Goal: Information Seeking & Learning: Learn about a topic

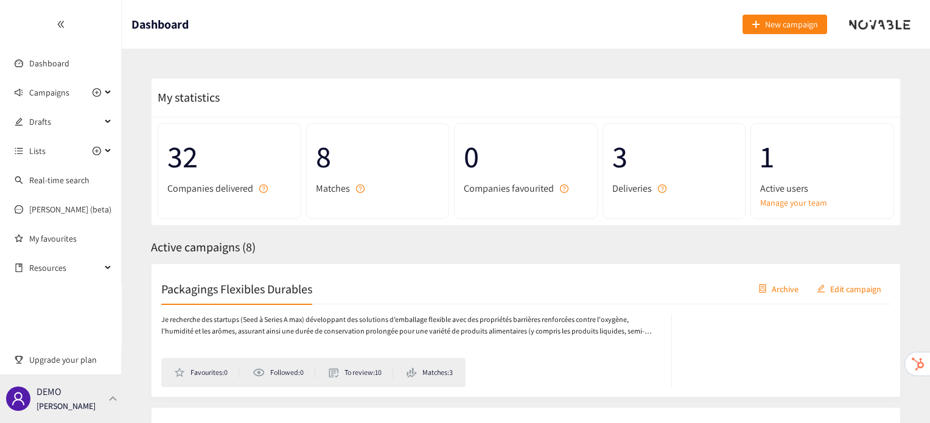
click at [86, 401] on div "DEMO Irene Violetta" at bounding box center [61, 398] width 122 height 49
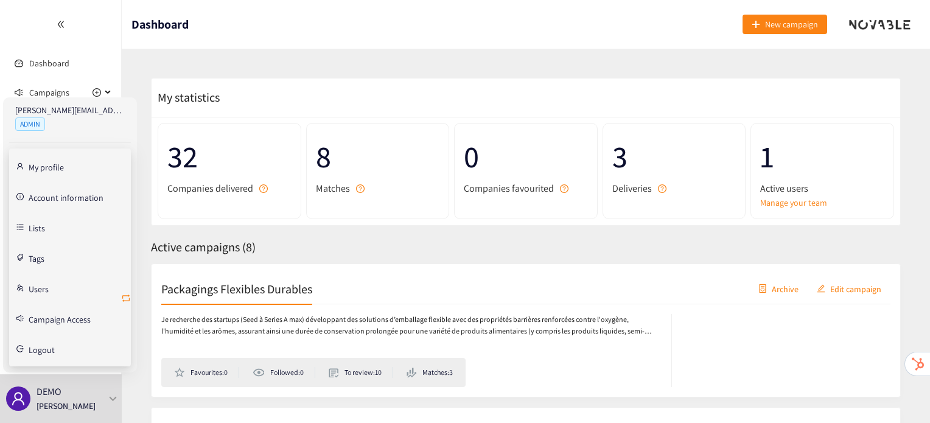
click at [127, 299] on icon "retweet" at bounding box center [126, 298] width 10 height 10
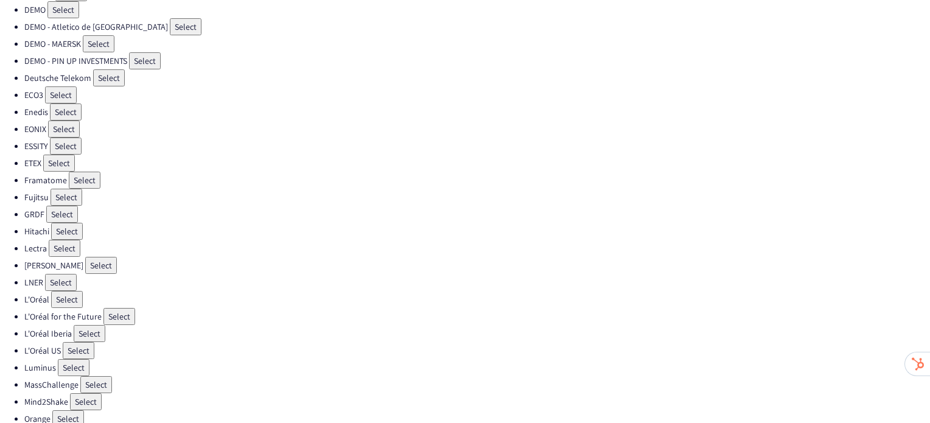
scroll to position [186, 0]
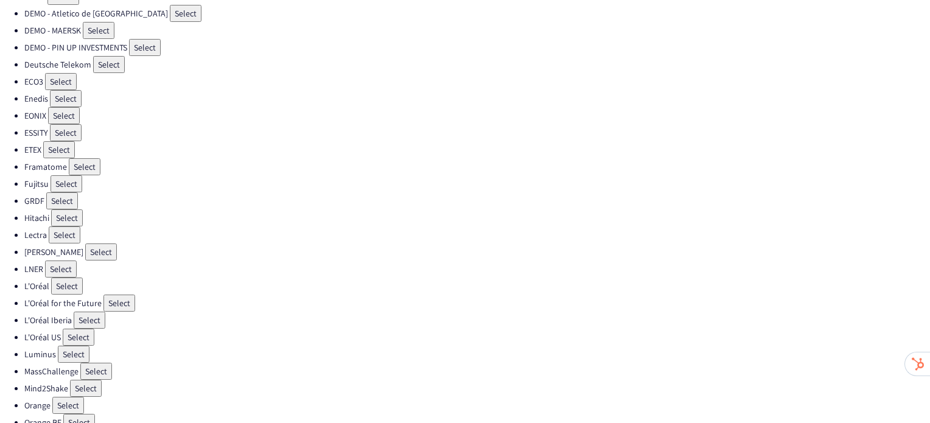
click at [66, 176] on button "Select" at bounding box center [67, 183] width 32 height 17
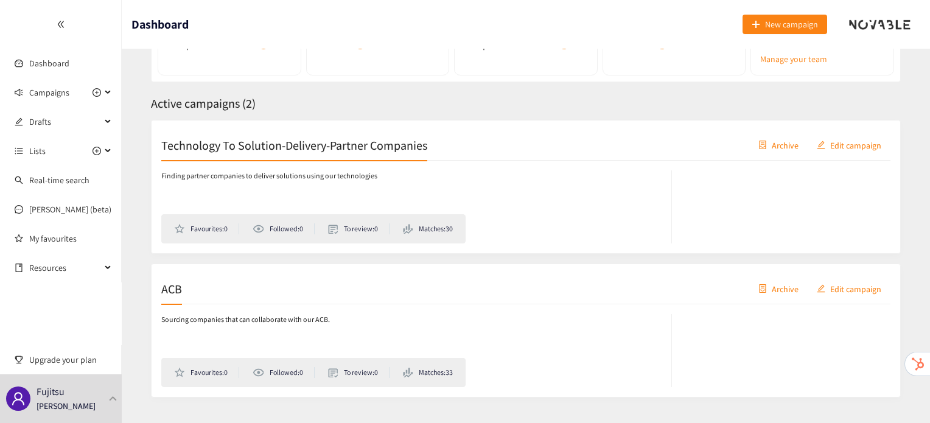
scroll to position [170, 0]
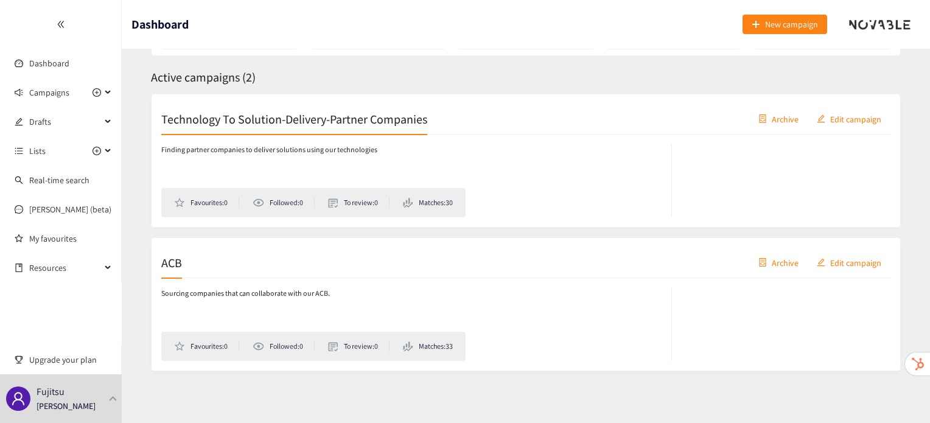
click at [174, 259] on h2 "ACB" at bounding box center [171, 262] width 21 height 17
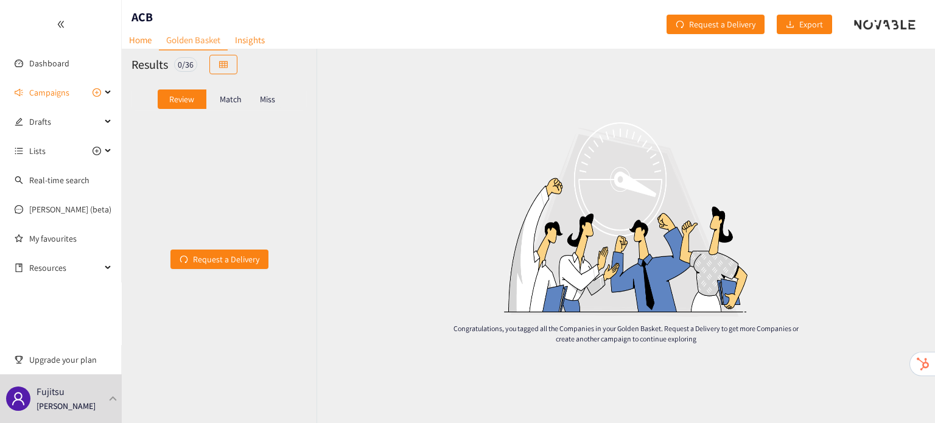
click at [229, 97] on p "Match" at bounding box center [231, 99] width 22 height 10
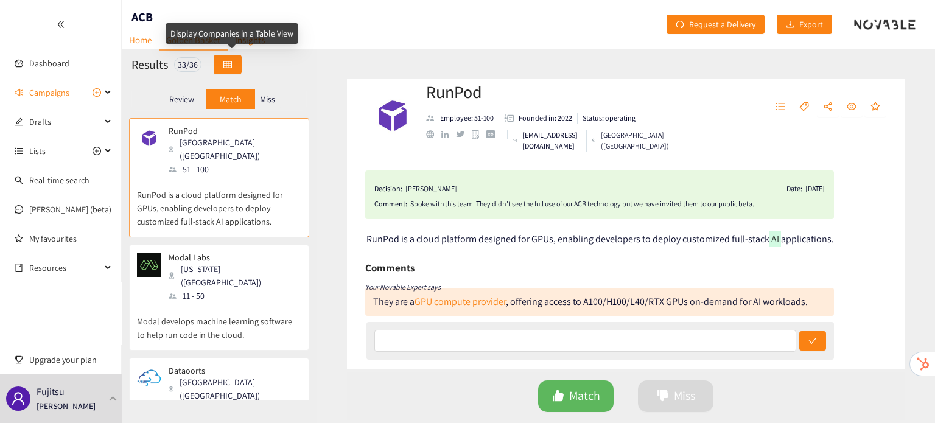
click at [223, 63] on button "button" at bounding box center [228, 64] width 28 height 19
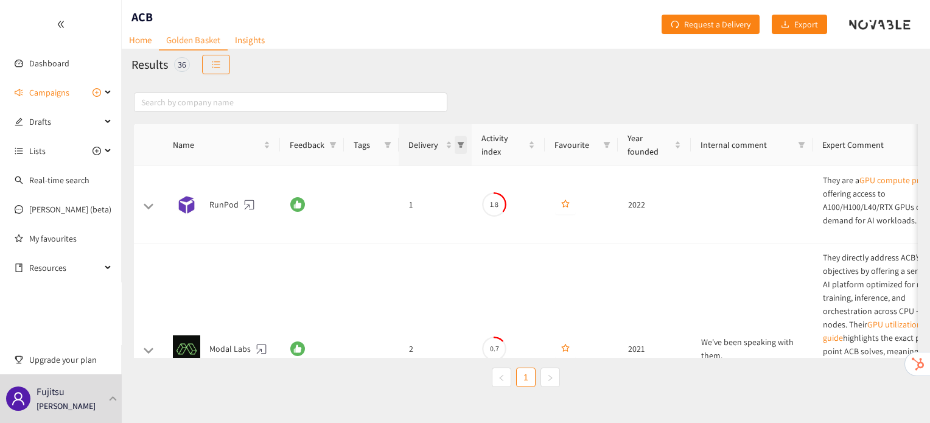
click at [463, 143] on icon "filter" at bounding box center [461, 145] width 7 height 6
click at [371, 222] on span "2" at bounding box center [368, 217] width 9 height 11
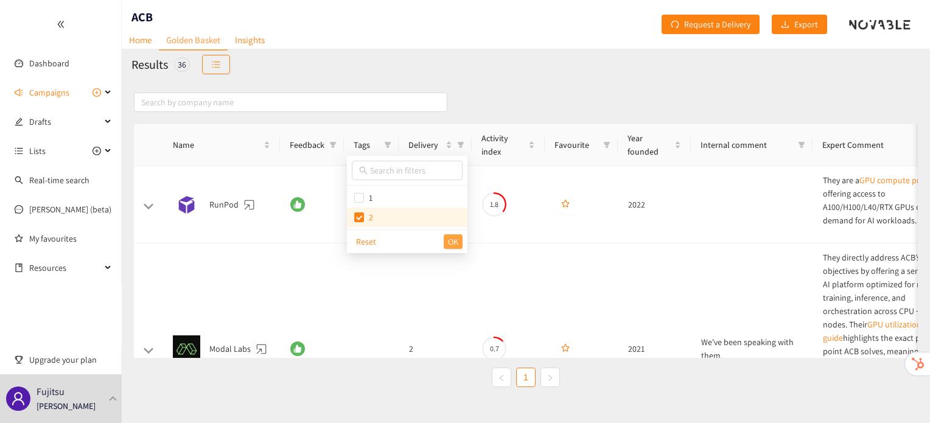
click at [461, 244] on button "OK" at bounding box center [453, 241] width 19 height 15
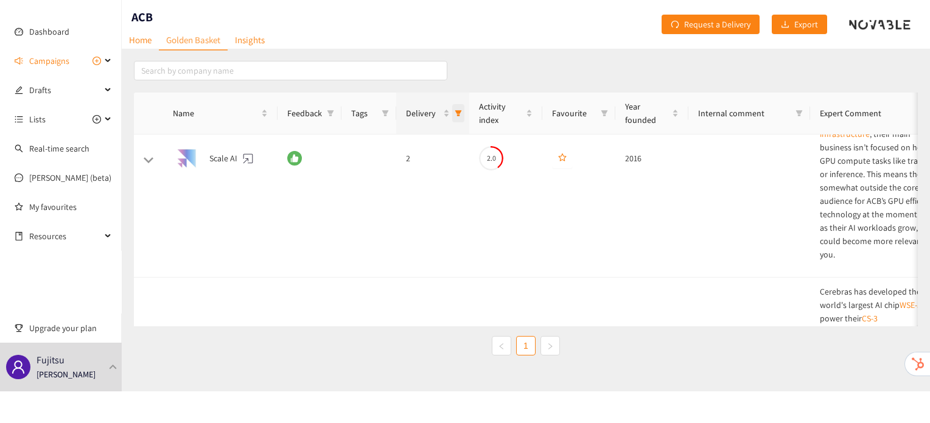
click at [460, 111] on icon "filter" at bounding box center [458, 113] width 7 height 7
click at [391, 187] on span "2" at bounding box center [404, 185] width 106 height 13
checkbox input "false"
click at [453, 209] on span "OK" at bounding box center [450, 209] width 10 height 13
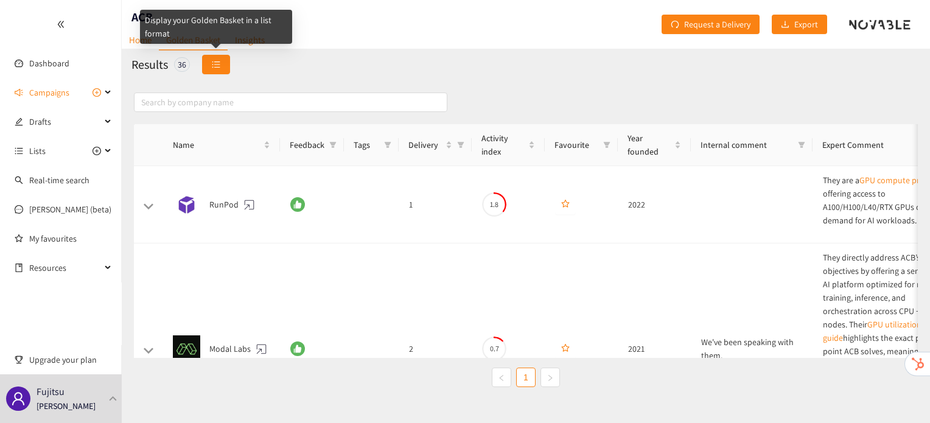
click at [211, 68] on button "button" at bounding box center [216, 64] width 28 height 19
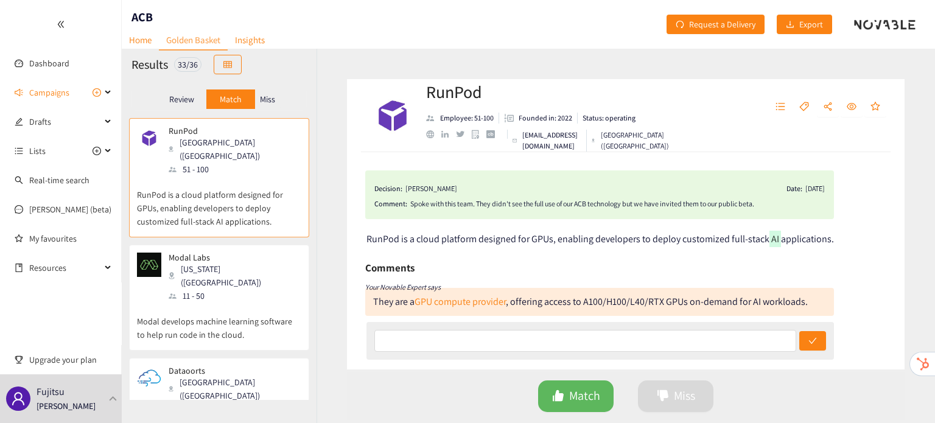
click at [272, 102] on p "Miss" at bounding box center [267, 99] width 15 height 10
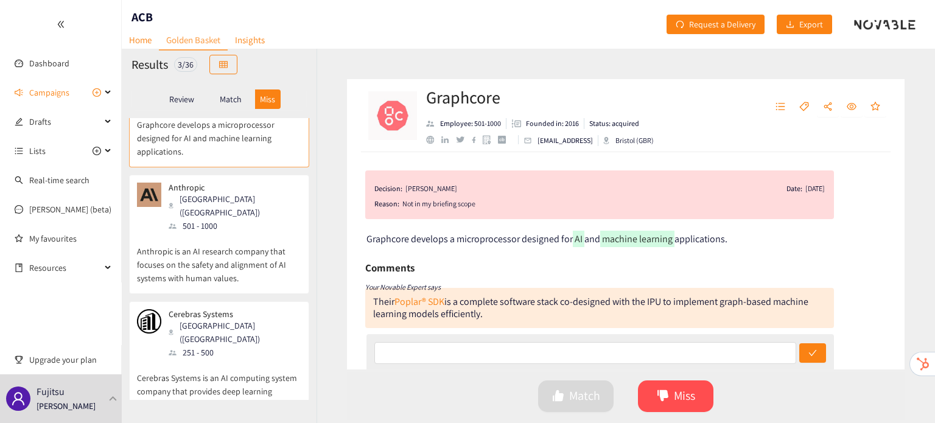
click at [223, 359] on p "Cerebras Systems is an AI computing system company that provides deep learning …" at bounding box center [219, 385] width 164 height 52
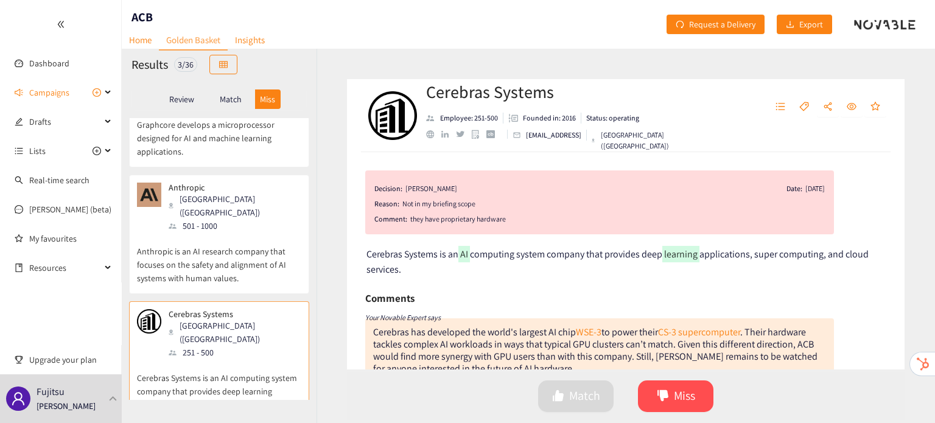
click at [237, 233] on p "Anthropic is an AI research company that focuses on the safety and alignment of…" at bounding box center [219, 259] width 164 height 52
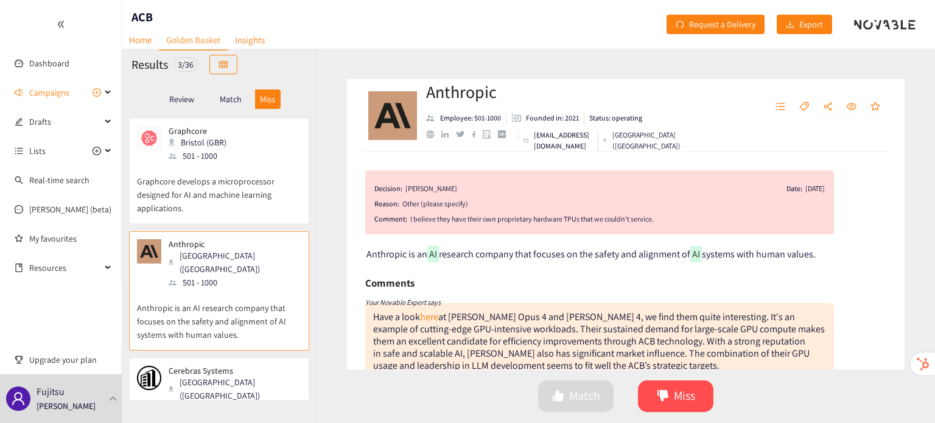
click at [209, 209] on p "Graphcore develops a microprocessor designed for AI and machine learning applic…" at bounding box center [219, 189] width 164 height 52
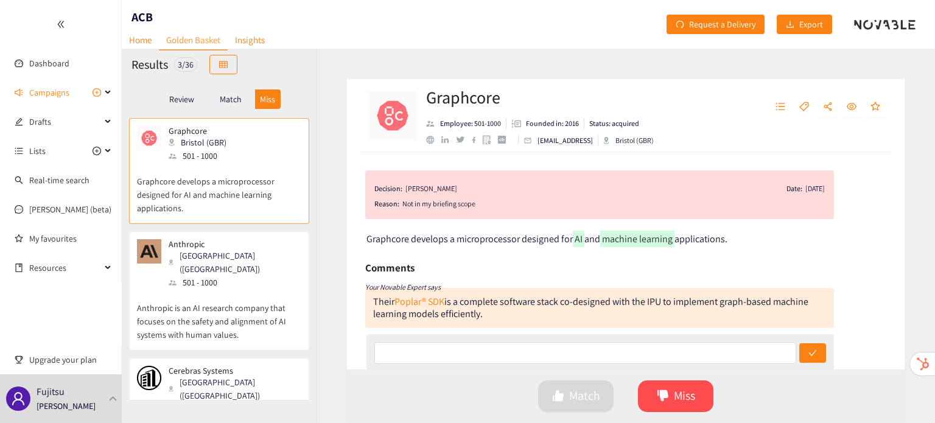
click at [222, 97] on p "Match" at bounding box center [231, 99] width 22 height 10
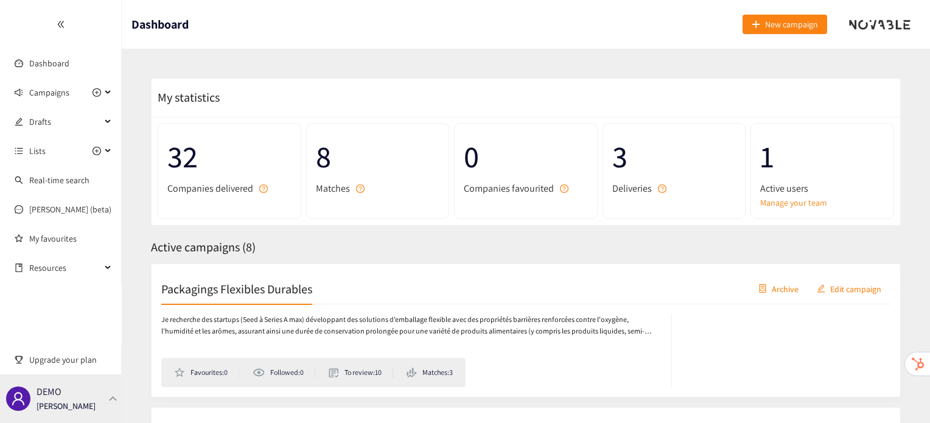
click at [103, 396] on div "DEMO Irene Violetta" at bounding box center [61, 398] width 122 height 49
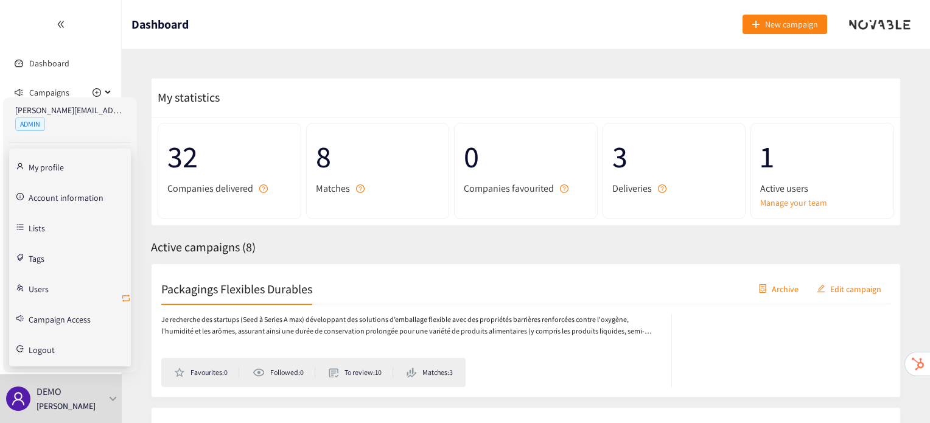
click at [124, 297] on icon "retweet" at bounding box center [126, 298] width 10 height 10
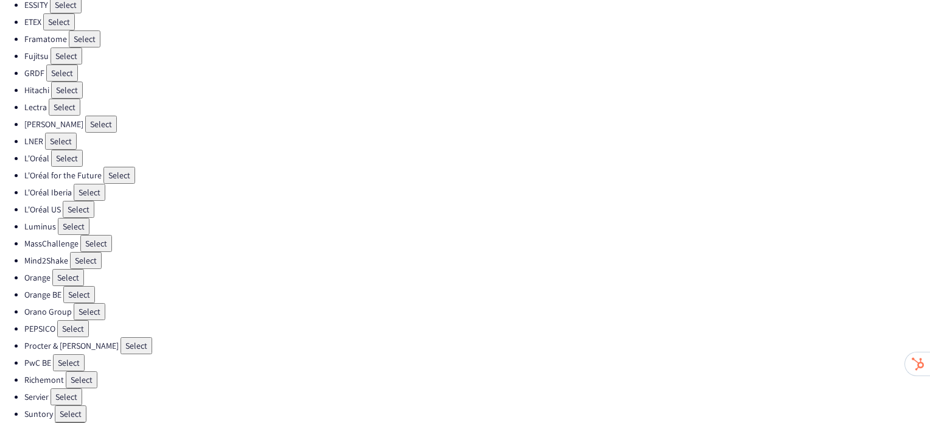
scroll to position [360, 0]
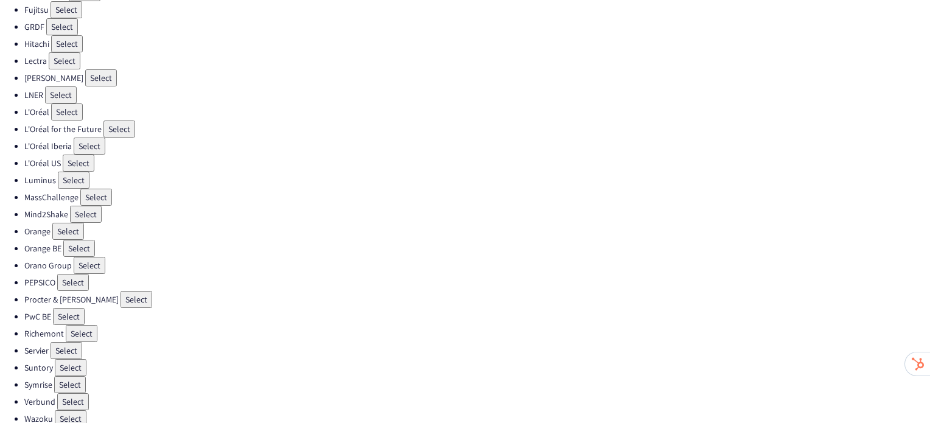
click at [69, 274] on button "Select" at bounding box center [73, 282] width 32 height 17
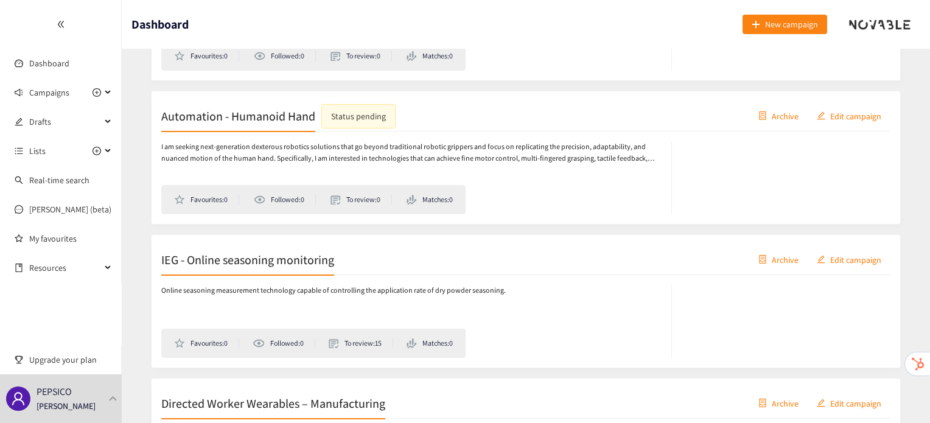
scroll to position [318, 0]
click at [248, 253] on h2 "IEG - Online seasoning monitoring" at bounding box center [247, 258] width 173 height 17
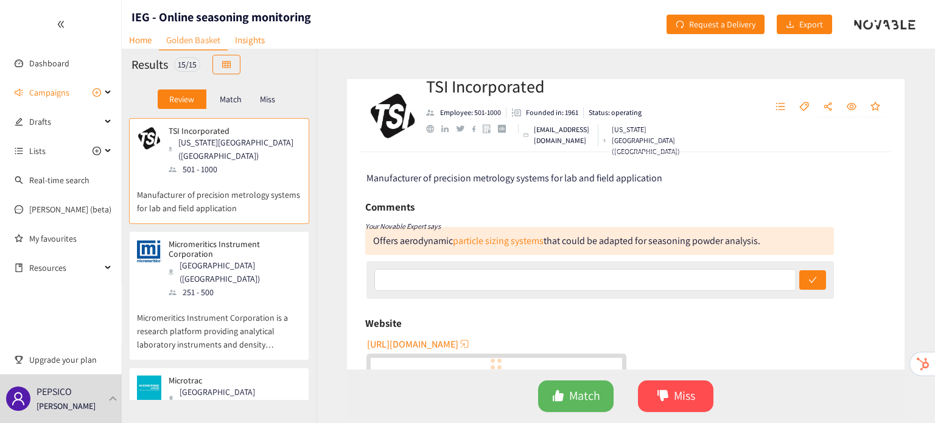
click at [248, 259] on div "Norcross (USA)" at bounding box center [235, 272] width 132 height 27
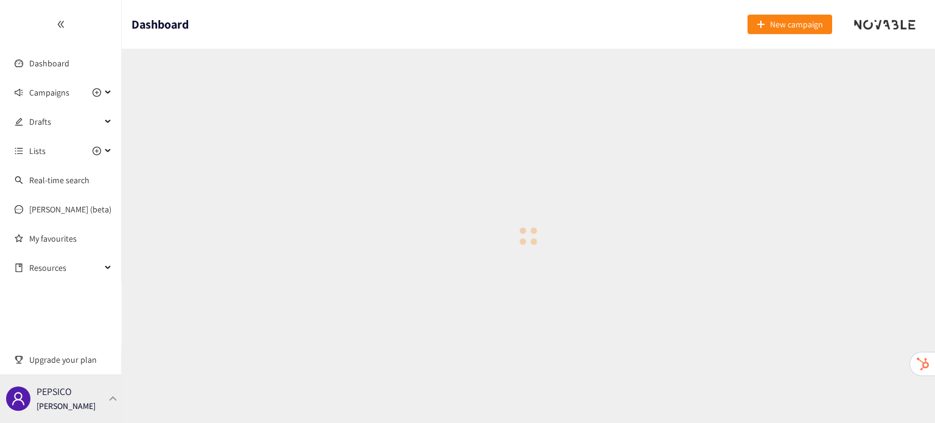
click at [92, 407] on div "PEPSICO [PERSON_NAME]" at bounding box center [61, 398] width 122 height 49
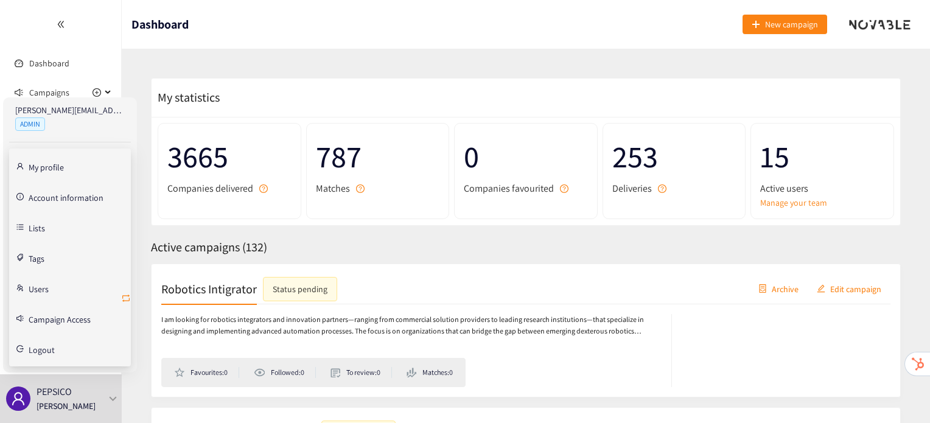
click at [125, 301] on icon "retweet" at bounding box center [126, 298] width 10 height 10
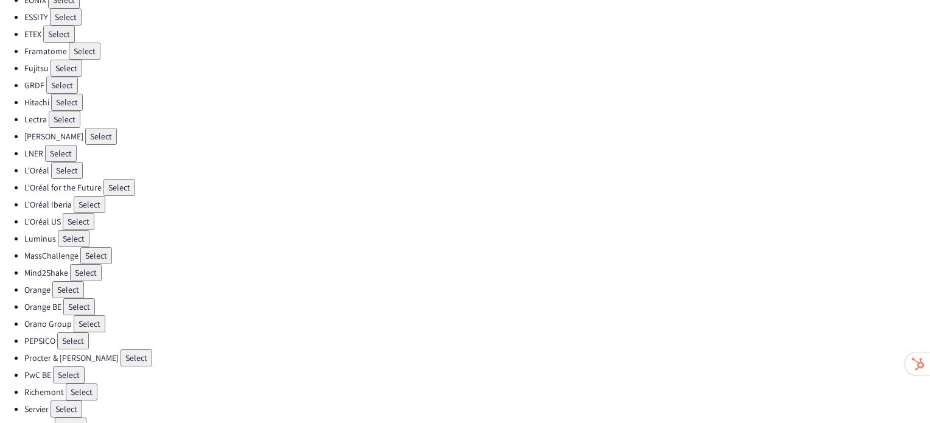
scroll to position [360, 0]
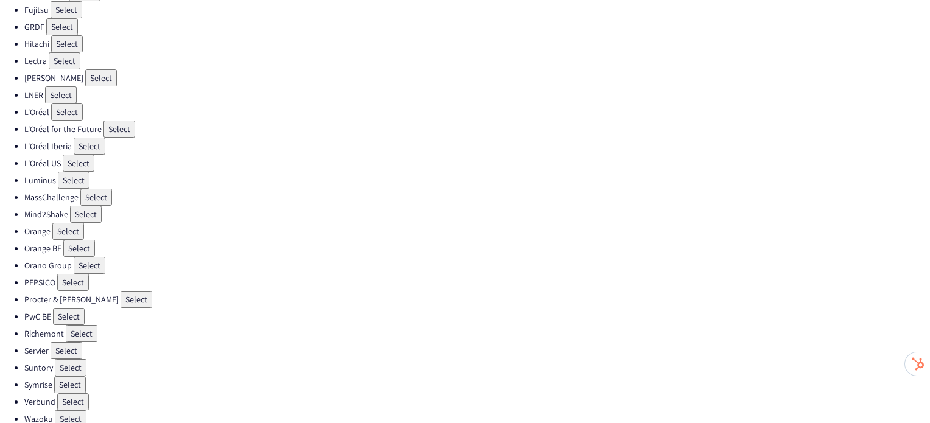
click at [68, 376] on button "Select" at bounding box center [70, 384] width 32 height 17
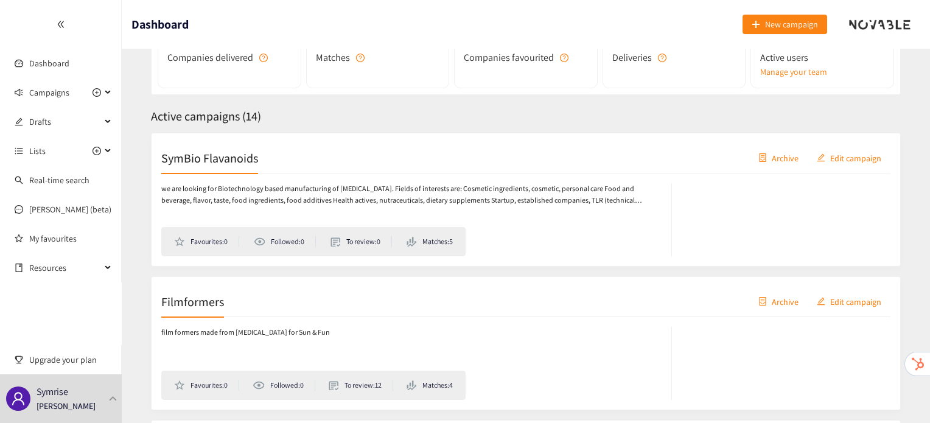
scroll to position [150, 0]
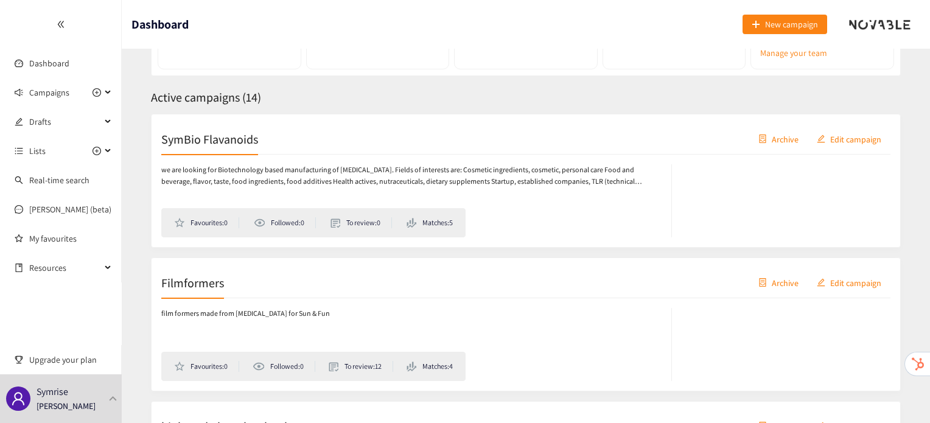
click at [219, 144] on h2 "SymBio Flavanoids" at bounding box center [209, 138] width 97 height 17
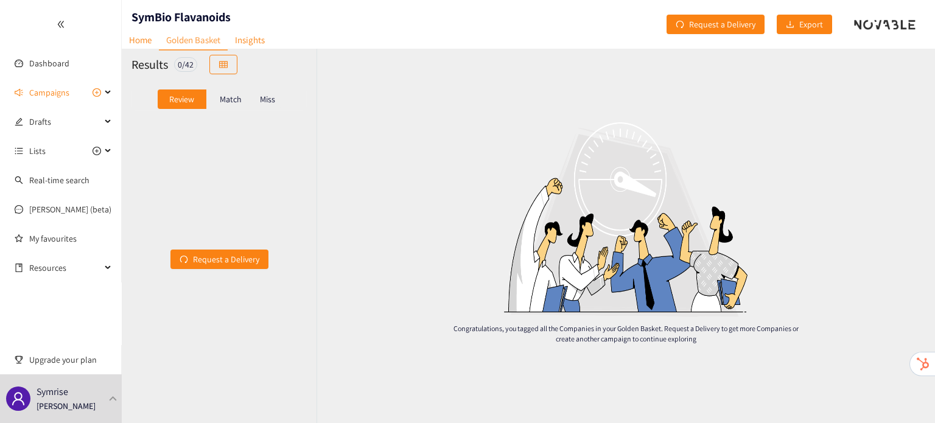
click at [228, 99] on p "Match" at bounding box center [231, 99] width 22 height 10
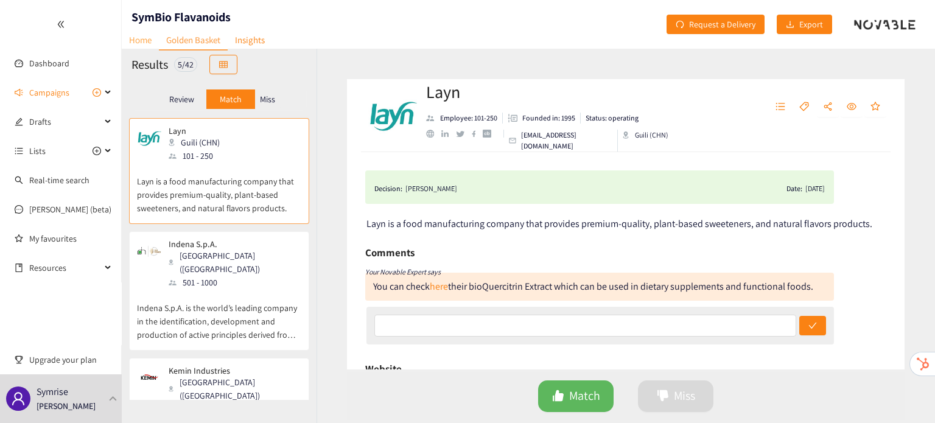
click at [142, 40] on link "Home" at bounding box center [140, 39] width 37 height 19
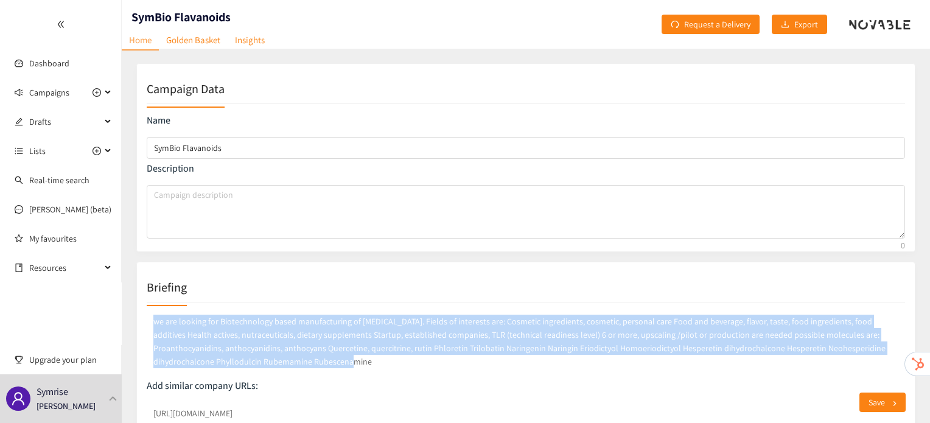
drag, startPoint x: 320, startPoint y: 360, endPoint x: 139, endPoint y: 317, distance: 185.9
copy p "we are looking for Biotechnology based manufacturing of flavonoids. Fields of i…"
click at [177, 36] on link "Golden Basket" at bounding box center [193, 39] width 69 height 19
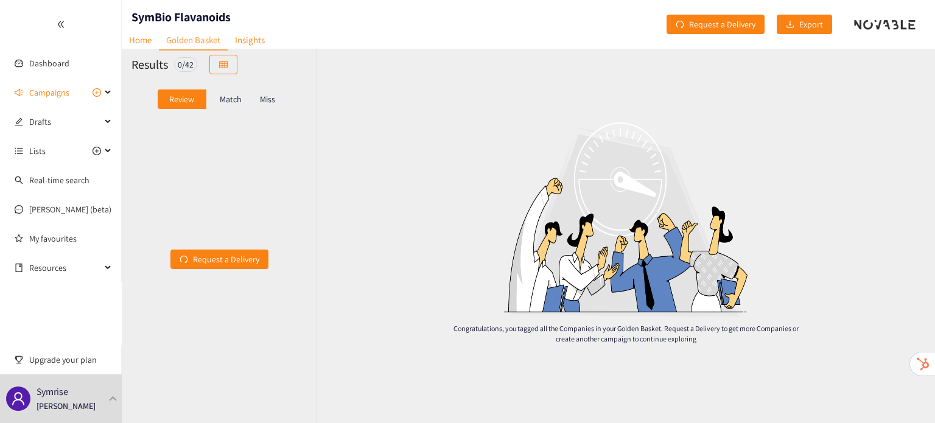
click at [231, 103] on p "Match" at bounding box center [231, 99] width 22 height 10
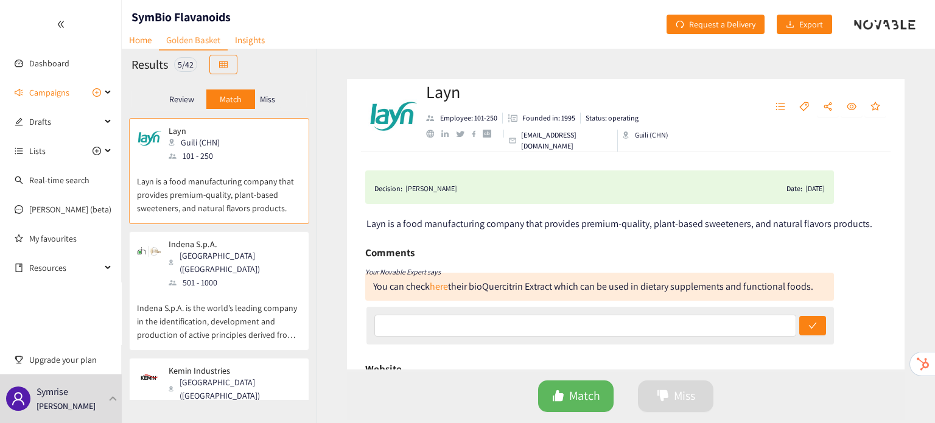
scroll to position [241, 0]
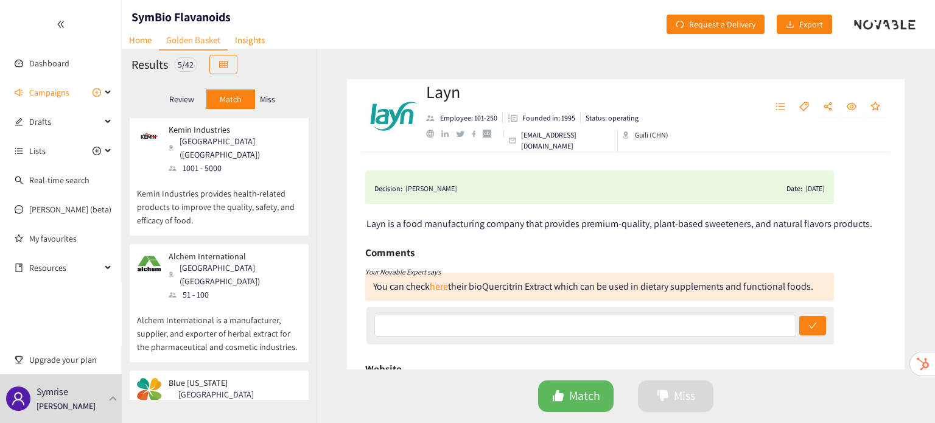
click at [214, 388] on div "[GEOGRAPHIC_DATA][PERSON_NAME] ([GEOGRAPHIC_DATA])" at bounding box center [235, 408] width 132 height 40
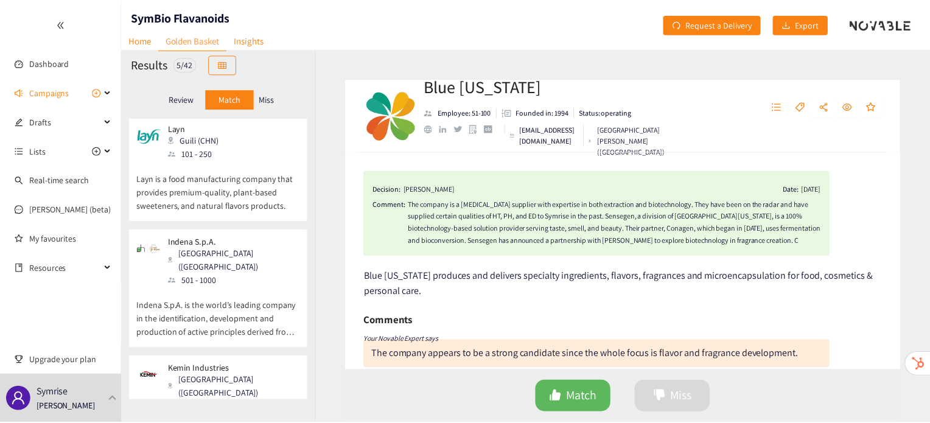
scroll to position [0, 0]
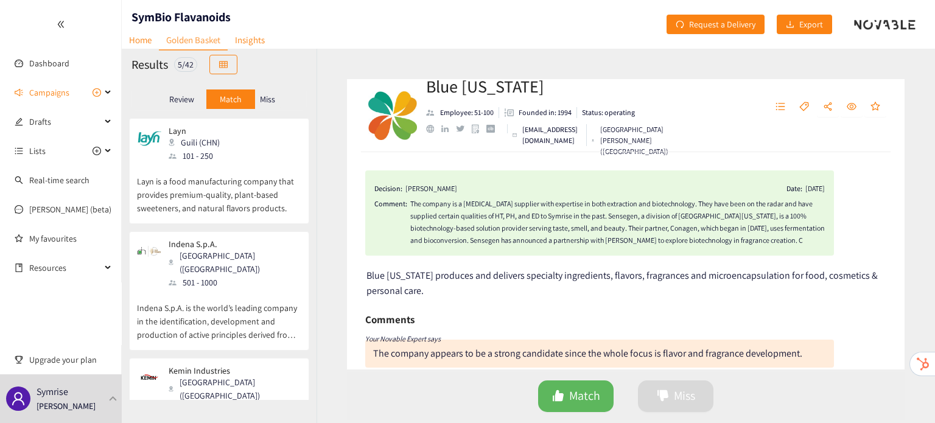
click at [133, 17] on nav "Home Golden Basket Insights" at bounding box center [197, 22] width 150 height 12
drag, startPoint x: 133, startPoint y: 17, endPoint x: 192, endPoint y: 16, distance: 58.4
click at [192, 16] on nav "Home Golden Basket Insights" at bounding box center [197, 22] width 150 height 12
click at [136, 46] on link "Home" at bounding box center [140, 39] width 37 height 19
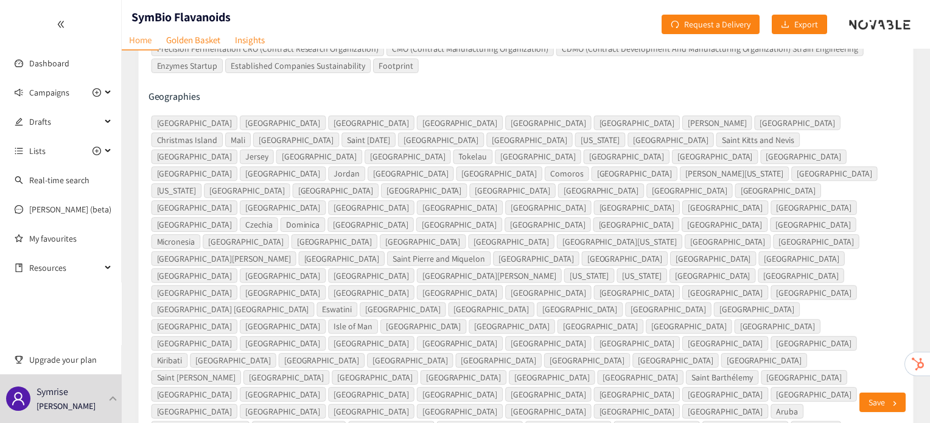
scroll to position [895, 0]
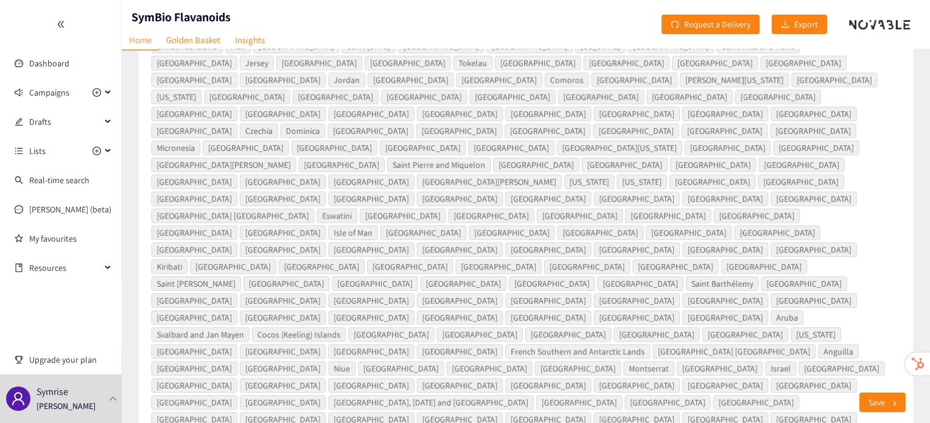
drag, startPoint x: 840, startPoint y: 317, endPoint x: 517, endPoint y: 254, distance: 328.7
click at [517, 254] on div "Libya Sudan Moldova French Polynesia Lesotho Mozambique Chad Malawi Christmas I…" at bounding box center [520, 293] width 740 height 545
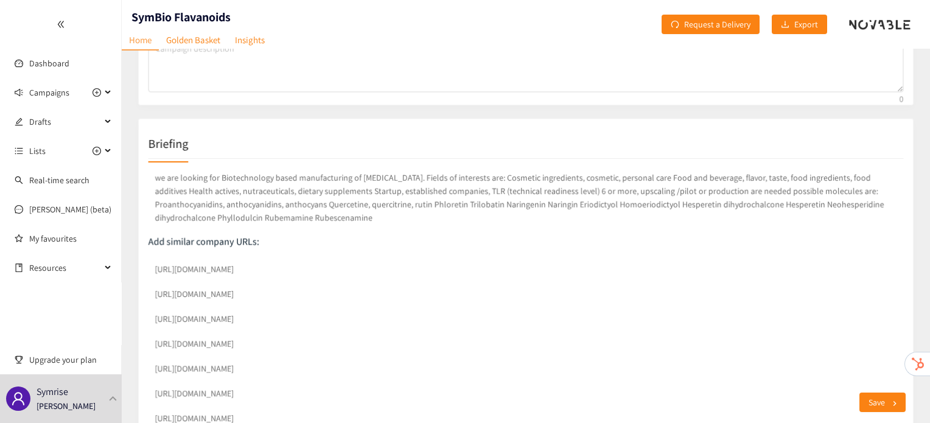
scroll to position [139, 0]
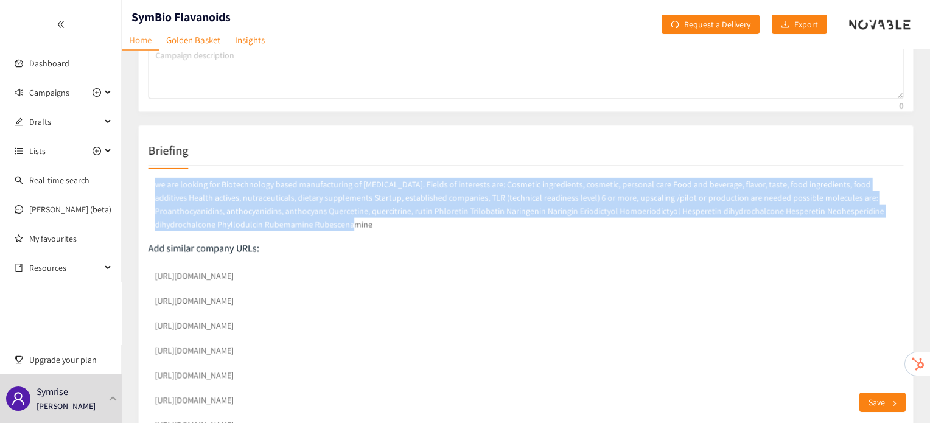
drag, startPoint x: 307, startPoint y: 225, endPoint x: 142, endPoint y: 174, distance: 172.7
copy p "we are looking for Biotechnology based manufacturing of flavonoids. Fields of i…"
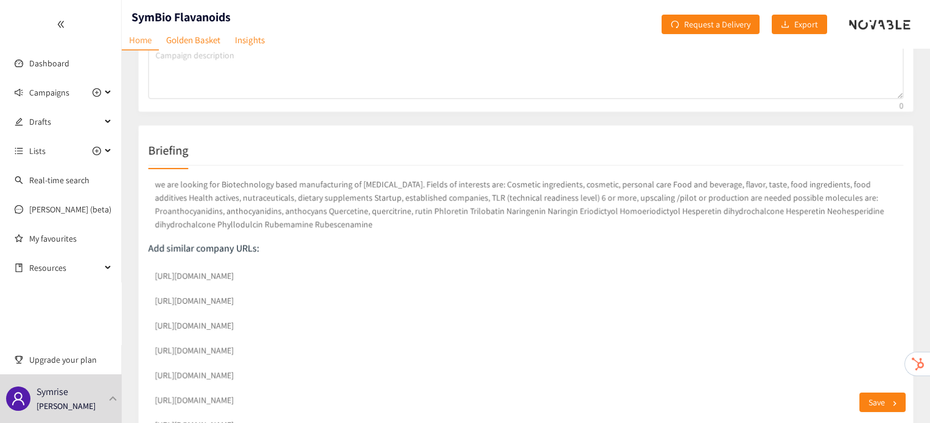
click at [335, 137] on div "Briefing" at bounding box center [526, 148] width 759 height 30
click at [256, 46] on link "Insights" at bounding box center [250, 39] width 44 height 19
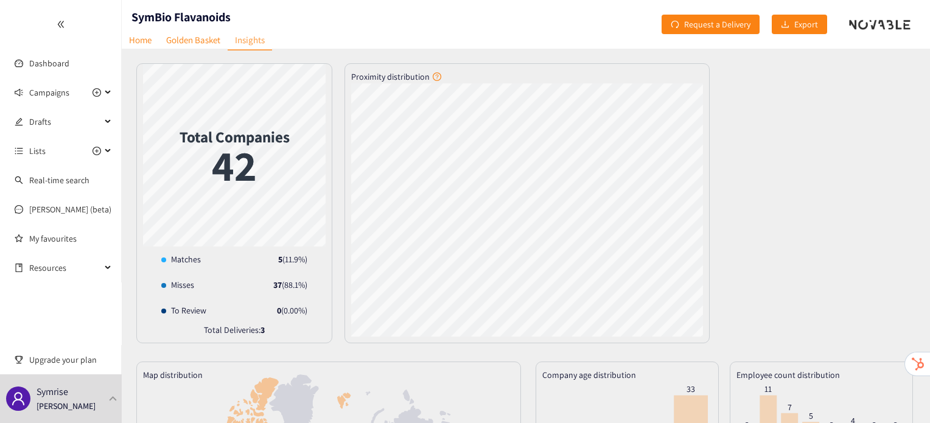
scroll to position [237, 0]
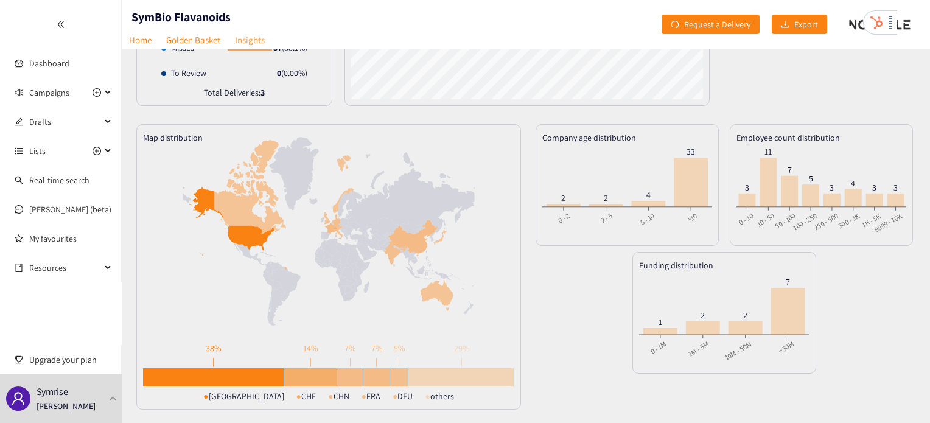
drag, startPoint x: 924, startPoint y: 367, endPoint x: 896, endPoint y: 16, distance: 351.8
click at [896, 16] on div at bounding box center [893, 22] width 9 height 24
click at [912, 97] on button "button" at bounding box center [909, 92] width 16 height 10
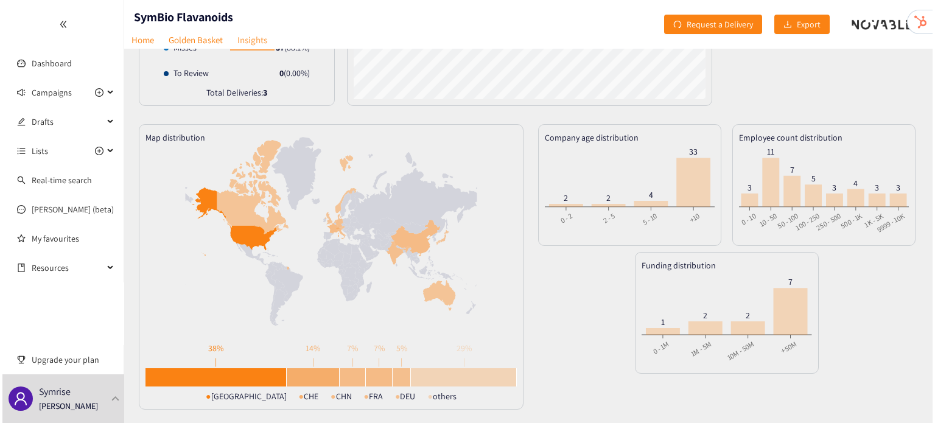
scroll to position [0, 0]
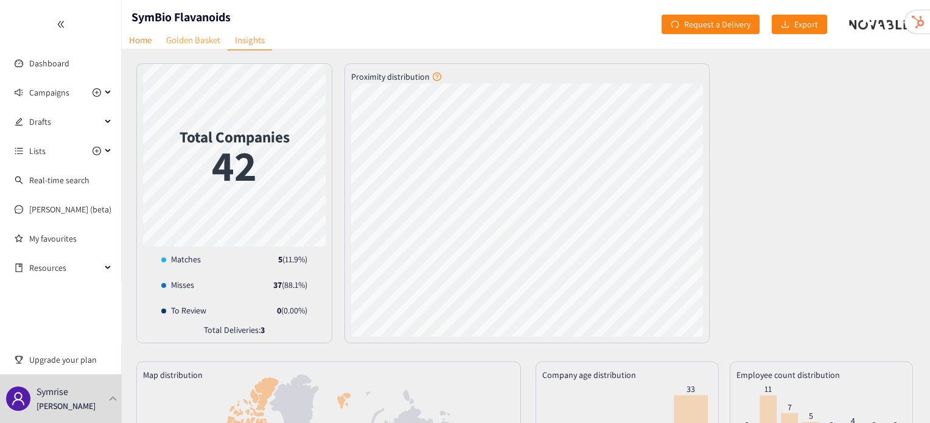
click at [178, 42] on link "Golden Basket" at bounding box center [193, 39] width 69 height 19
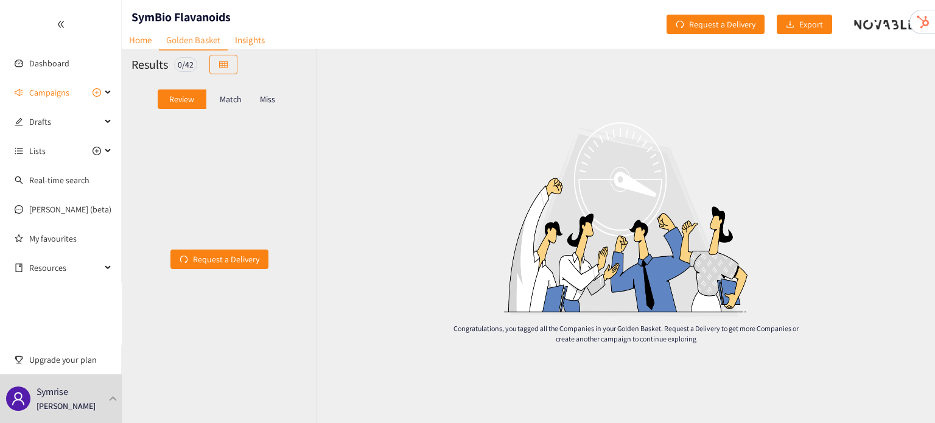
click at [216, 102] on div "Match" at bounding box center [230, 98] width 49 height 19
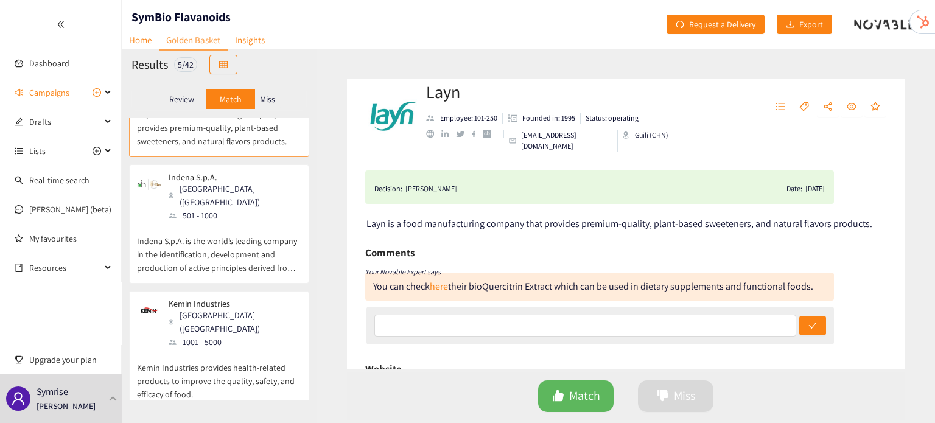
scroll to position [68, 0]
click at [265, 250] on p "Indena S.p.A. is the world’s leading company in the identification, development…" at bounding box center [219, 248] width 164 height 52
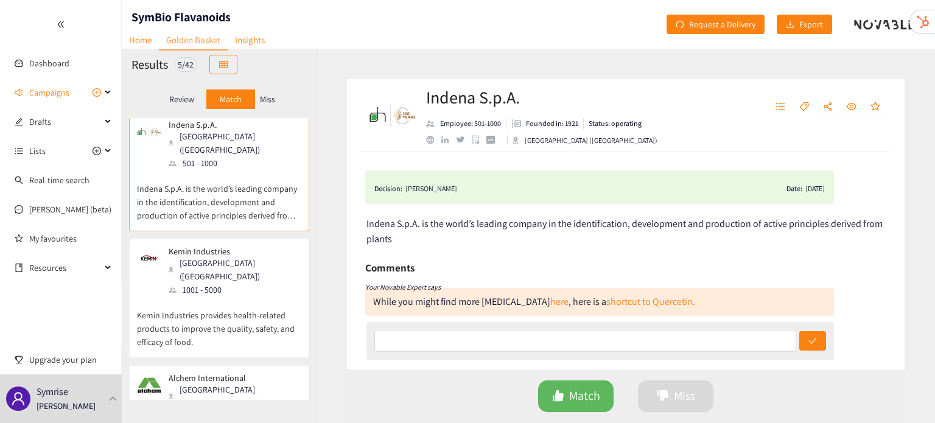
scroll to position [121, 0]
click at [239, 295] on p "Kemin Industries provides health-related products to improve the quality, safet…" at bounding box center [219, 321] width 164 height 52
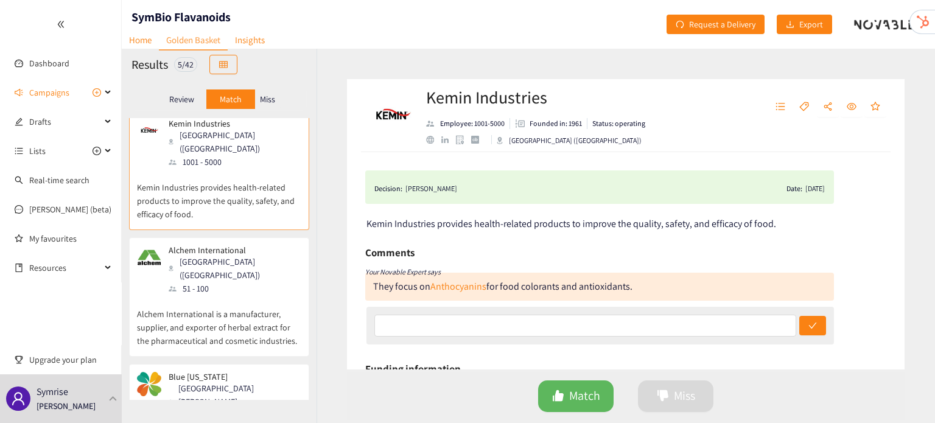
scroll to position [248, 0]
click at [287, 245] on div "Alchem International New Delhi (IND) 51 - 100" at bounding box center [219, 270] width 164 height 50
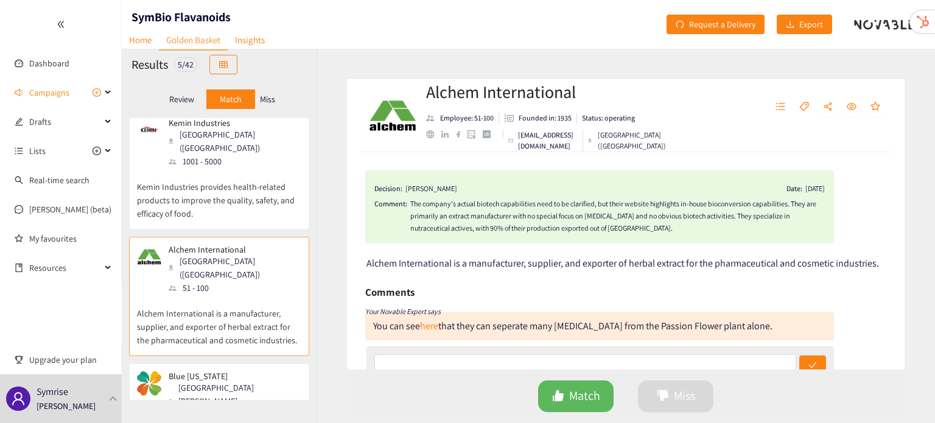
click at [287, 245] on div "Alchem International New Delhi (IND) 51 - 100" at bounding box center [219, 270] width 164 height 50
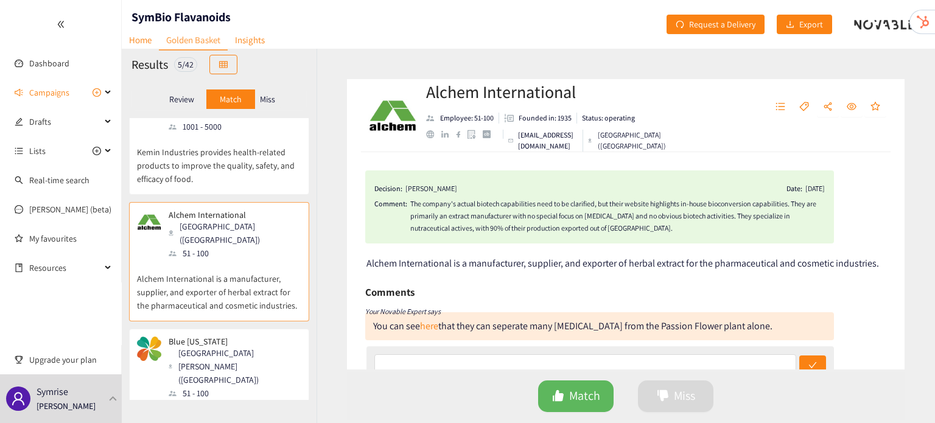
click at [261, 400] on p "Blue [US_STATE] produces and delivers specialty ingredients, flavors, fragrance…" at bounding box center [219, 426] width 164 height 52
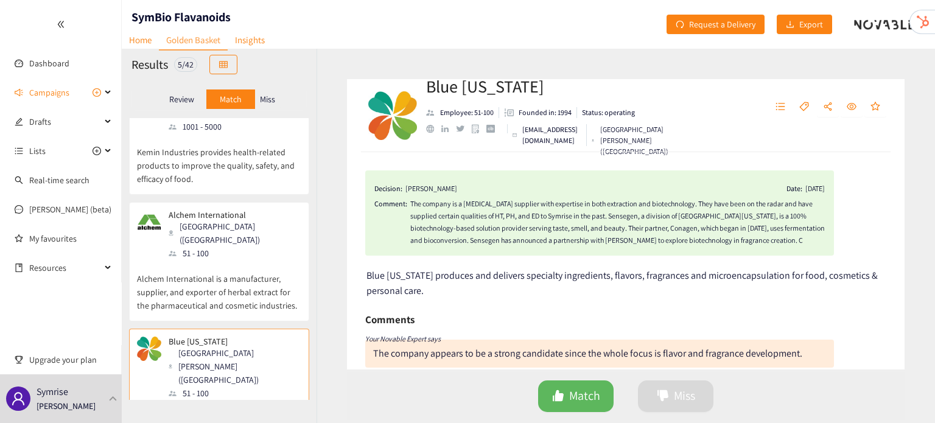
scroll to position [0, 0]
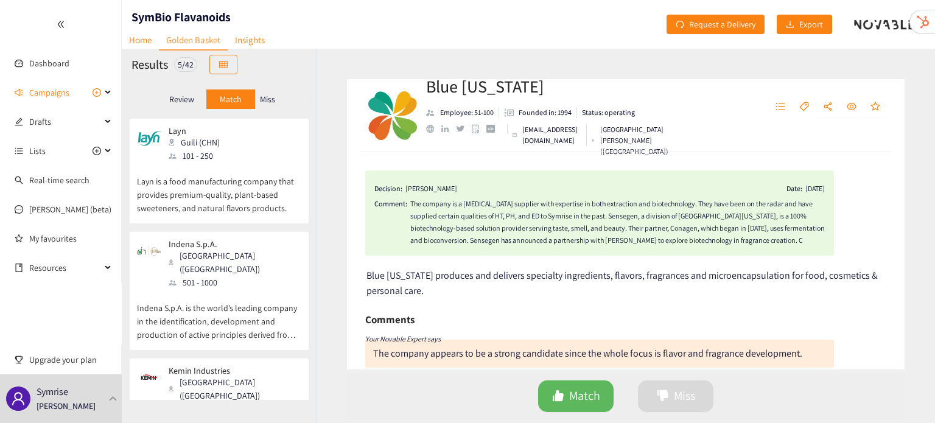
click at [282, 172] on p "Layn is a food manufacturing company that provides premium-quality, plant-based…" at bounding box center [219, 189] width 164 height 52
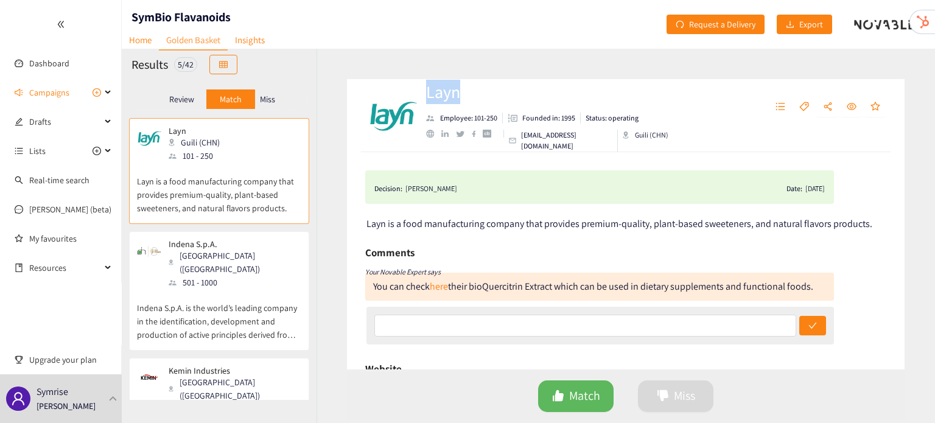
drag, startPoint x: 466, startPoint y: 94, endPoint x: 427, endPoint y: 94, distance: 39.6
click at [427, 94] on h2 "Layn" at bounding box center [548, 92] width 245 height 24
copy h2 "Layn"
click at [415, 133] on img at bounding box center [392, 115] width 49 height 49
click at [463, 160] on div "Decision: Dominik STUHLMANN Date: 27/05/25 Layn is a food manufacturing company…" at bounding box center [626, 260] width 558 height 217
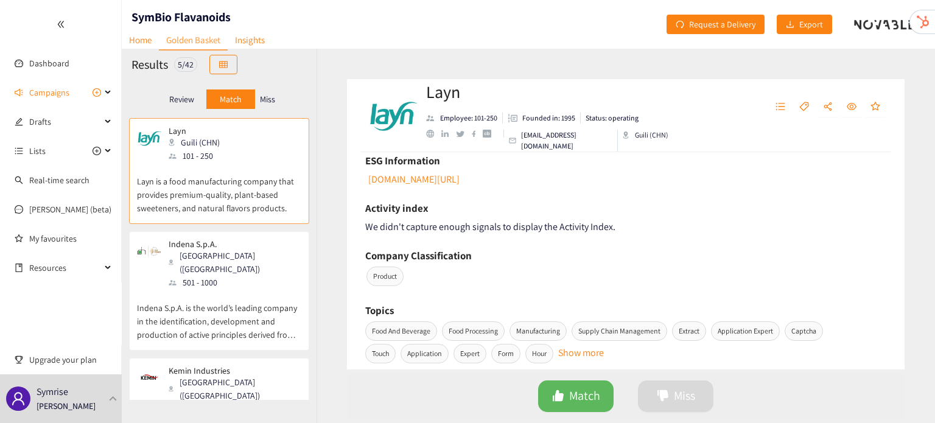
scroll to position [407, 0]
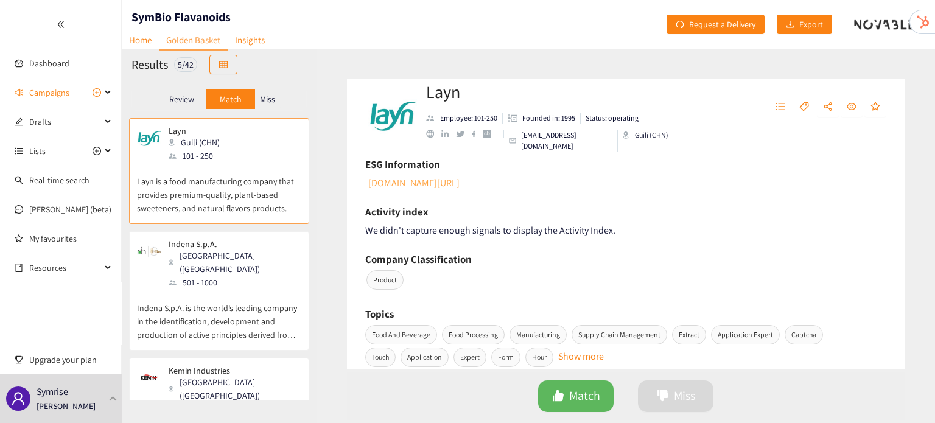
click at [460, 184] on link "[DOMAIN_NAME][URL]" at bounding box center [413, 183] width 93 height 13
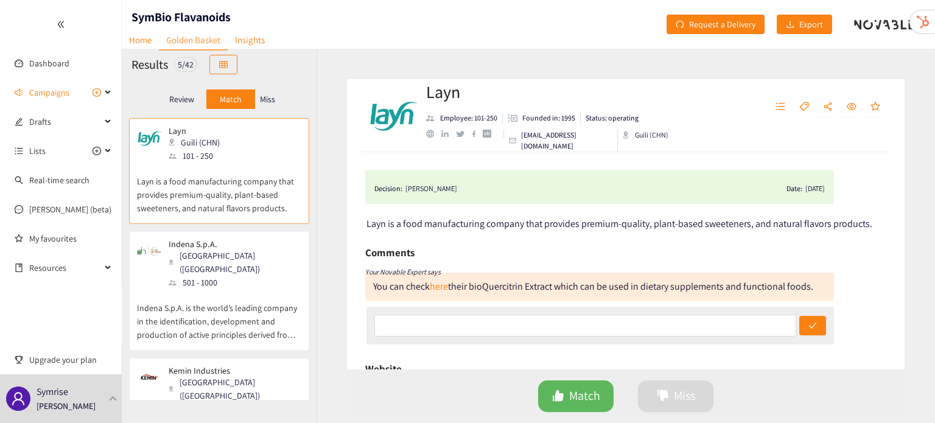
drag, startPoint x: 371, startPoint y: 289, endPoint x: 821, endPoint y: 298, distance: 449.4
click at [821, 298] on div "You can check here their bioQuercitrin Extract which can be used in dietary sup…" at bounding box center [599, 287] width 469 height 28
copy div "You can check here their bioQuercitrin Extract which can be used in dietary sup…"
click at [510, 247] on div "Comments" at bounding box center [599, 253] width 469 height 18
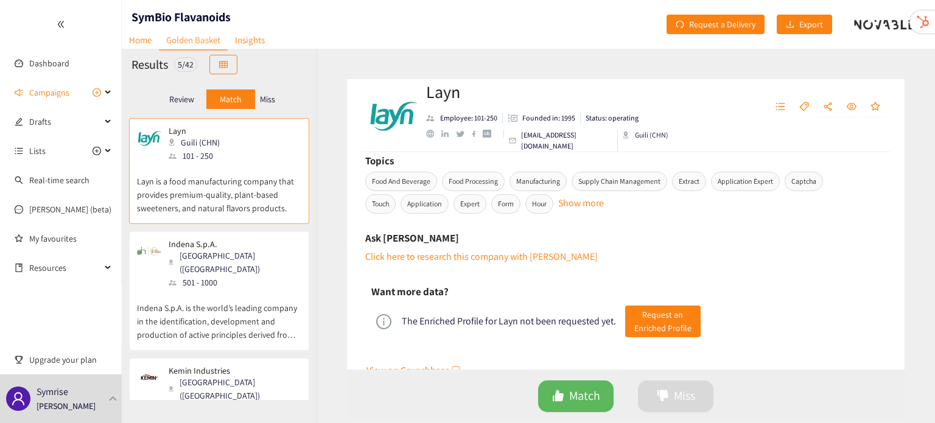
scroll to position [610, 0]
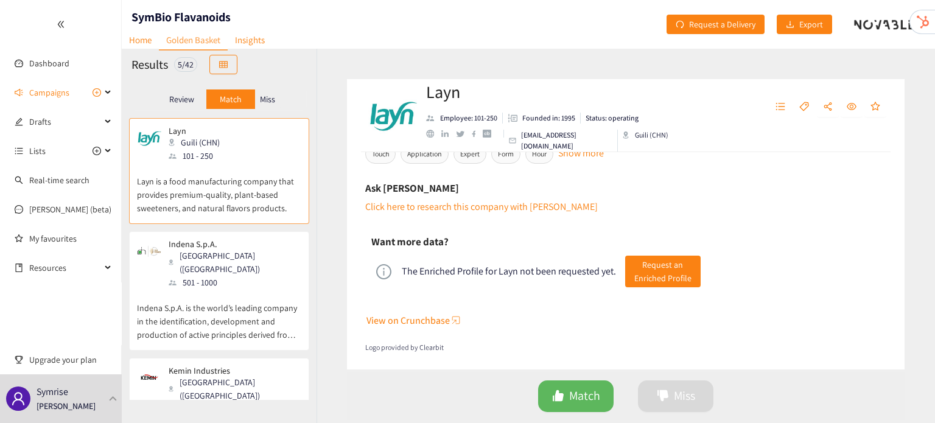
click at [431, 138] on div "website" at bounding box center [430, 134] width 8 height 8
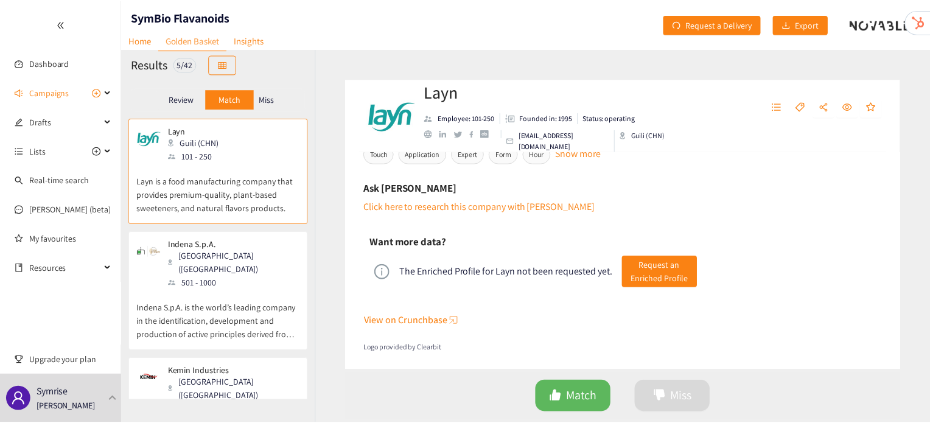
scroll to position [0, 0]
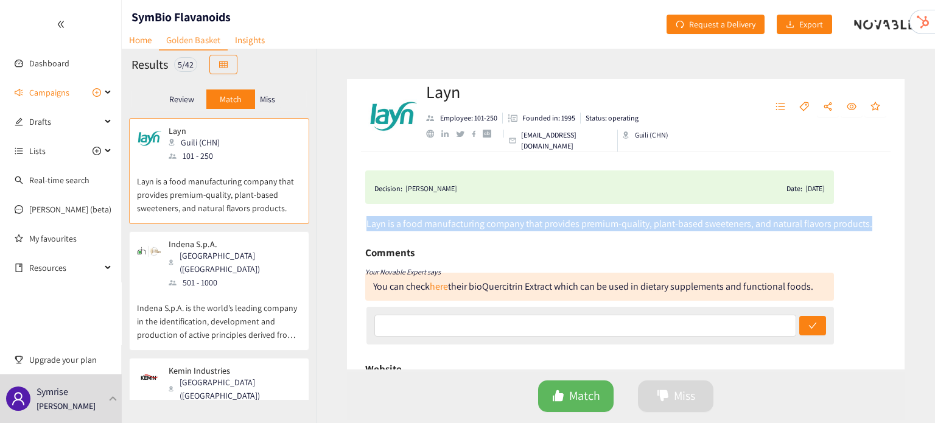
drag, startPoint x: 368, startPoint y: 223, endPoint x: 911, endPoint y: 233, distance: 543.2
click at [911, 233] on div "Layn Employee: 101-250 Founded in: 1995 Status: operating info@layn.com.cn Guil…" at bounding box center [626, 236] width 619 height 374
copy span "Layn is a food manufacturing company that provides premium-quality, plant-based…"
click at [137, 44] on link "Home" at bounding box center [140, 39] width 37 height 19
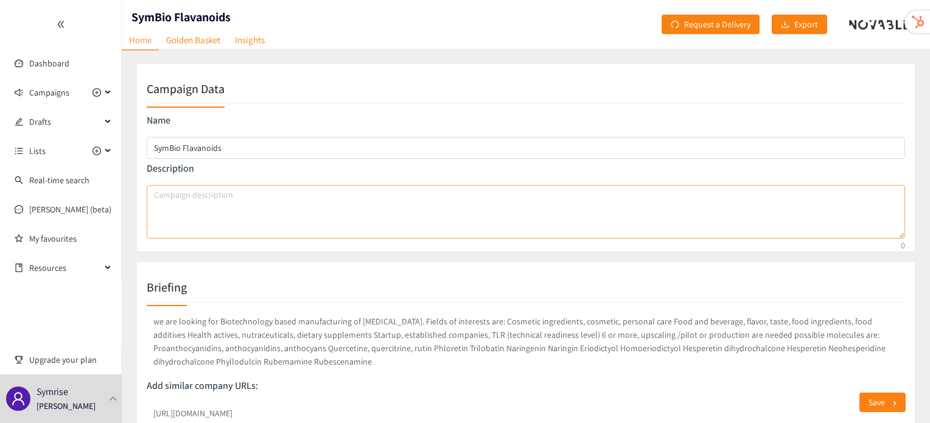
scroll to position [124, 0]
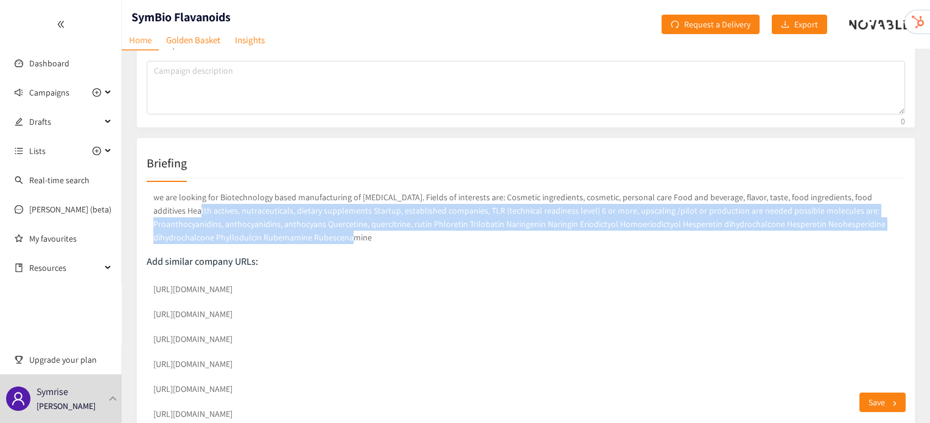
drag, startPoint x: 309, startPoint y: 244, endPoint x: 147, endPoint y: 204, distance: 166.7
click at [147, 204] on p "we are looking for Biotechnology based manufacturing of [MEDICAL_DATA]. Fields …" at bounding box center [526, 217] width 759 height 58
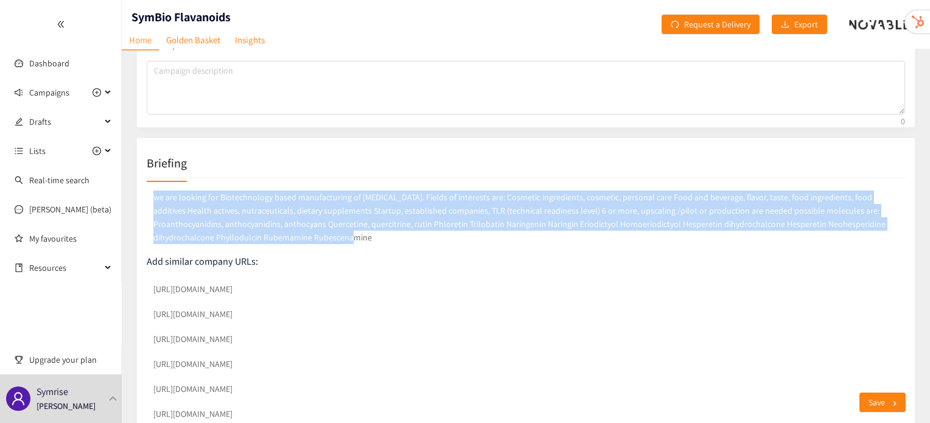
drag, startPoint x: 149, startPoint y: 193, endPoint x: 317, endPoint y: 250, distance: 177.5
click at [317, 250] on div "we are looking for Biotechnology based manufacturing of [MEDICAL_DATA]. Fields …" at bounding box center [526, 221] width 759 height 67
copy p "we are looking for Biotechnology based manufacturing of flavonoids. Fields of i…"
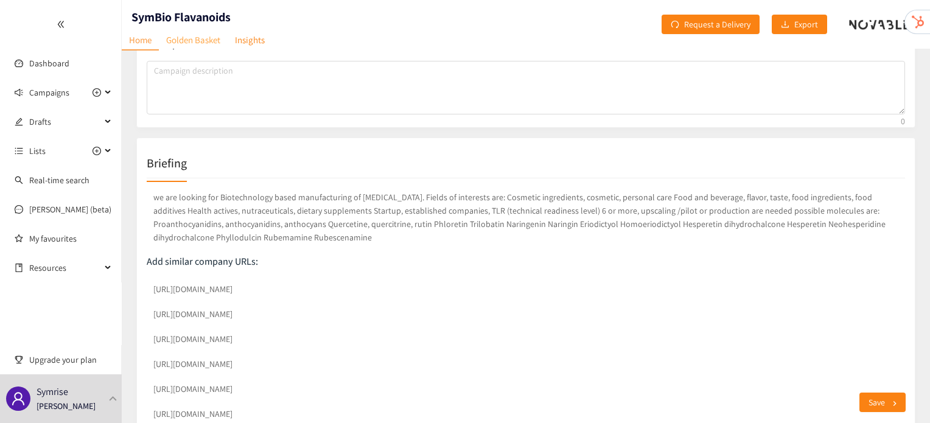
click at [214, 38] on link "Golden Basket" at bounding box center [193, 39] width 69 height 19
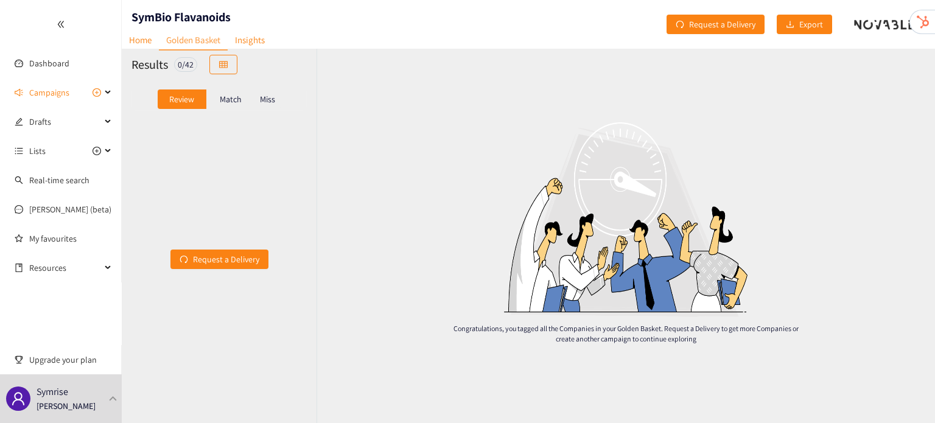
click at [229, 108] on div "Match" at bounding box center [230, 98] width 49 height 19
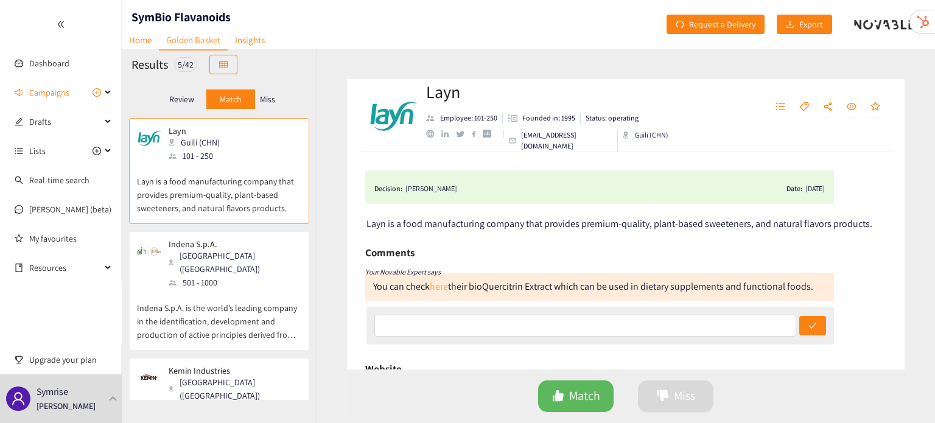
click at [441, 285] on link "here" at bounding box center [439, 286] width 18 height 13
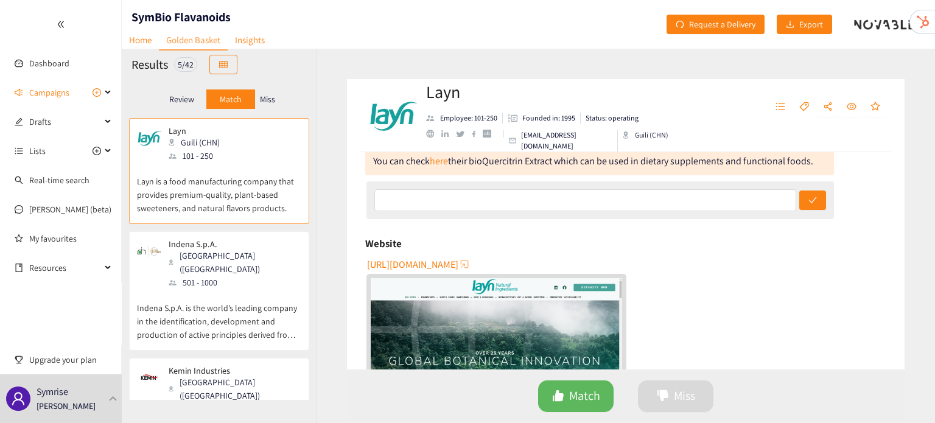
click at [241, 270] on div "Indena S.p.A. Milan (ITA) 501 - 1000" at bounding box center [219, 264] width 164 height 50
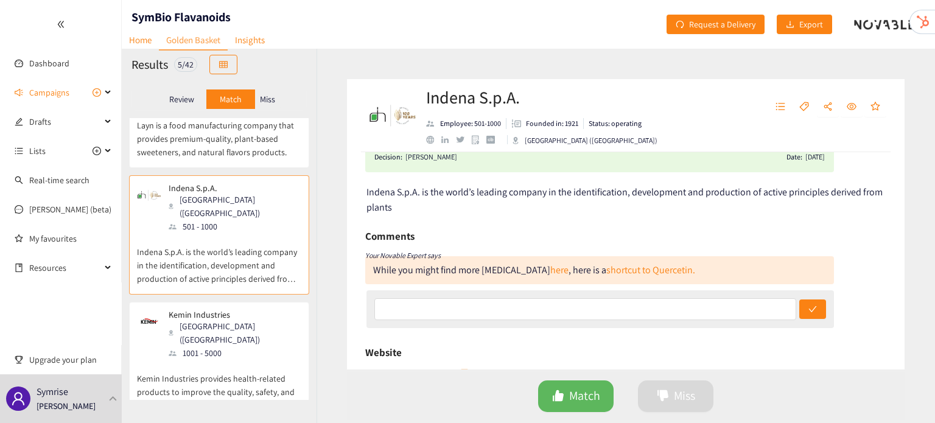
scroll to position [0, 0]
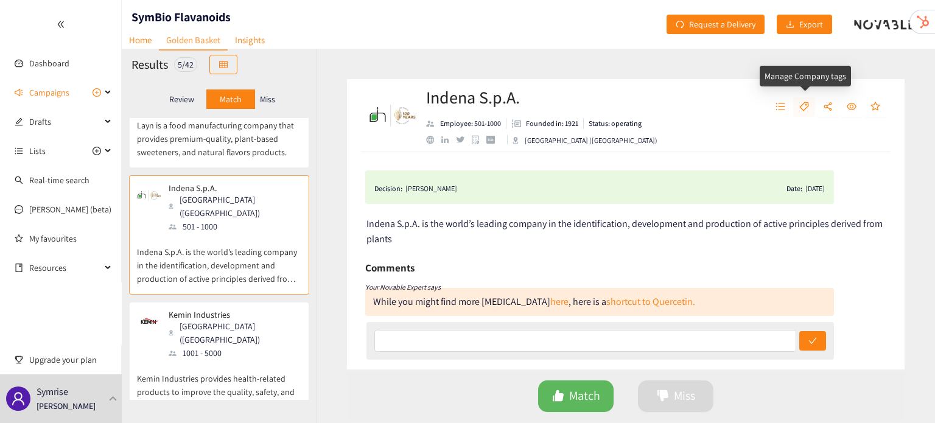
click at [798, 107] on button "button" at bounding box center [804, 106] width 22 height 19
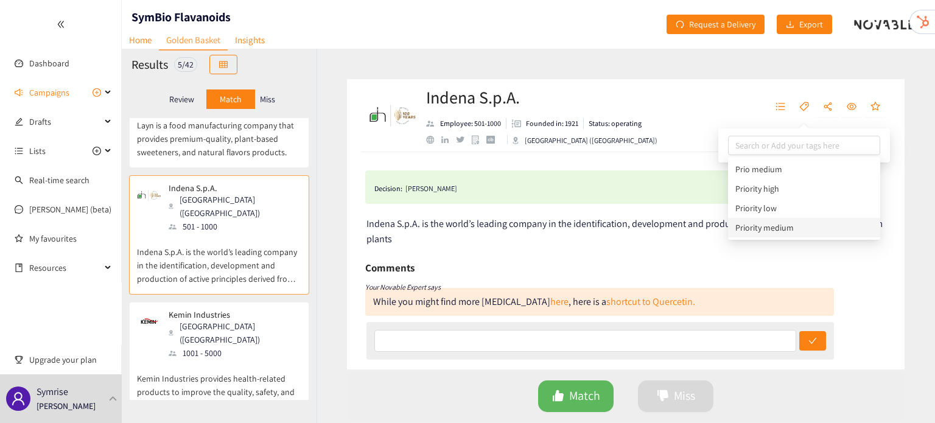
click at [668, 144] on div "Indena S.p.A. Employee: 501-1000 Founded in: 1921 Status: operating Milan (ITA)" at bounding box center [626, 115] width 558 height 73
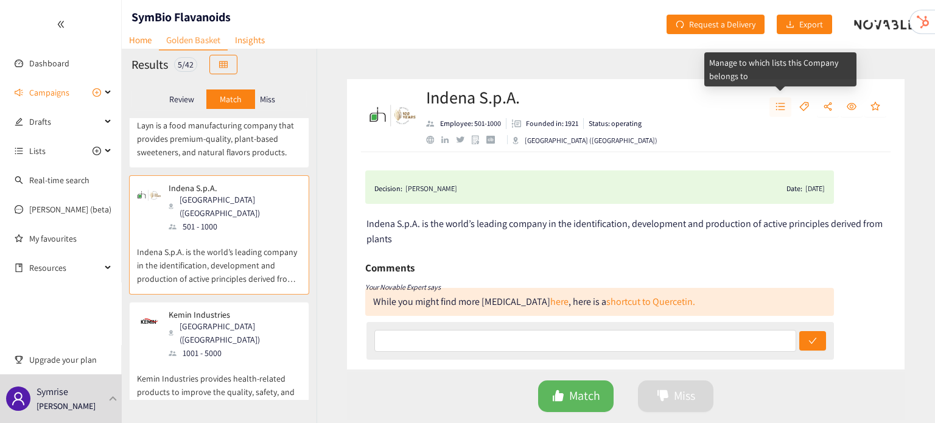
click at [780, 111] on icon "unordered-list" at bounding box center [781, 107] width 10 height 10
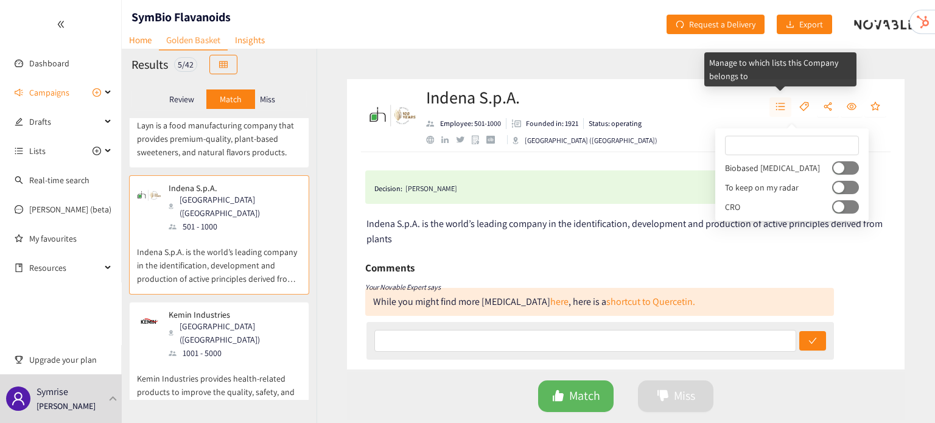
click at [780, 111] on icon "unordered-list" at bounding box center [781, 107] width 10 height 10
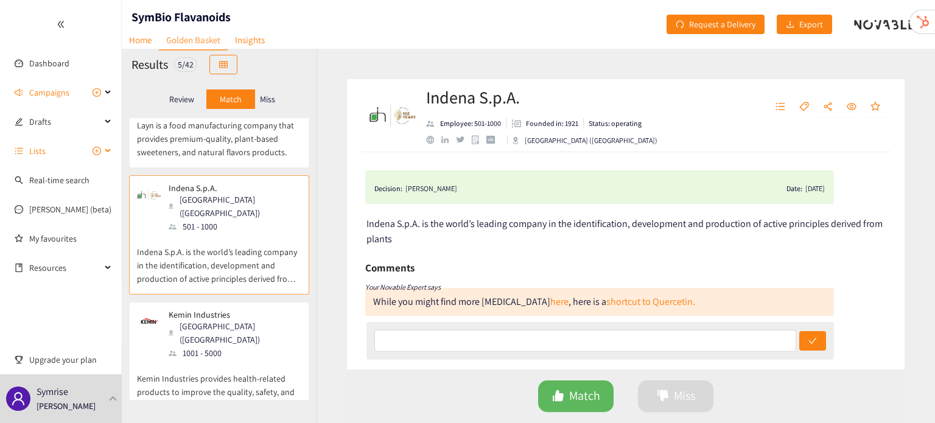
click at [58, 146] on span "Lists" at bounding box center [65, 151] width 72 height 24
click at [801, 109] on icon "tag" at bounding box center [803, 106] width 9 height 9
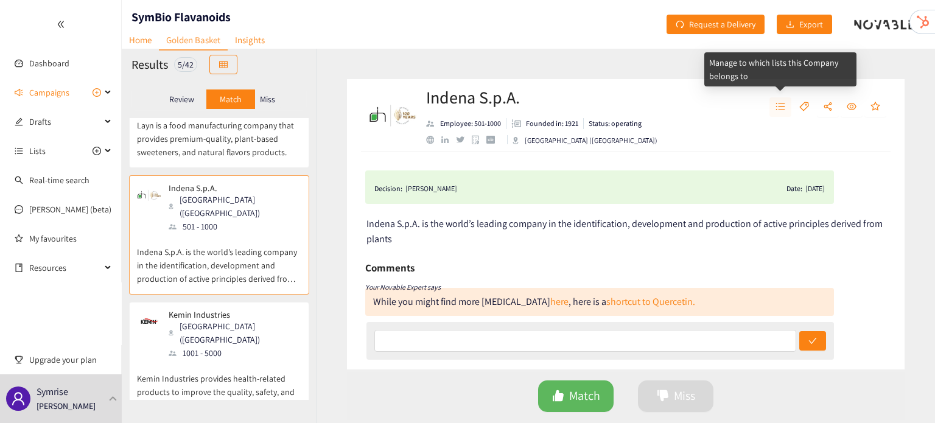
click at [777, 112] on span "unordered-list" at bounding box center [781, 107] width 10 height 11
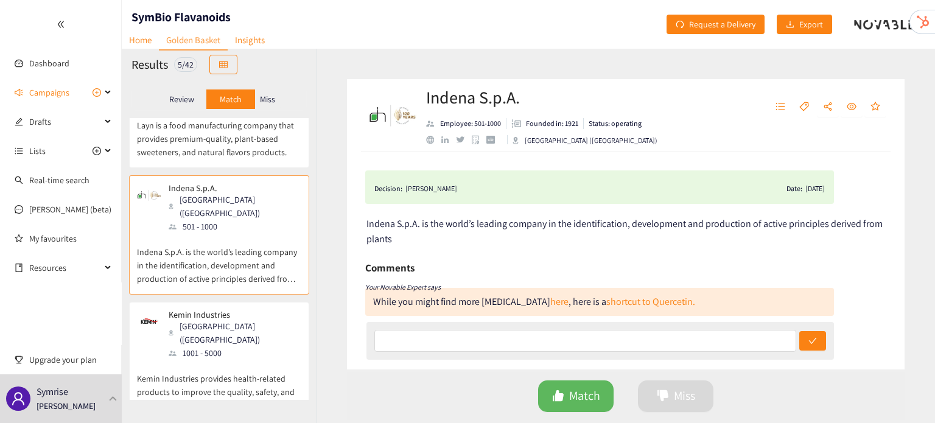
click at [701, 114] on div "Indena S.p.A. Employee: 501-1000 Founded in: 1921 Status: operating Milan (ITA)" at bounding box center [626, 115] width 558 height 73
click at [803, 107] on icon "tag" at bounding box center [804, 107] width 10 height 10
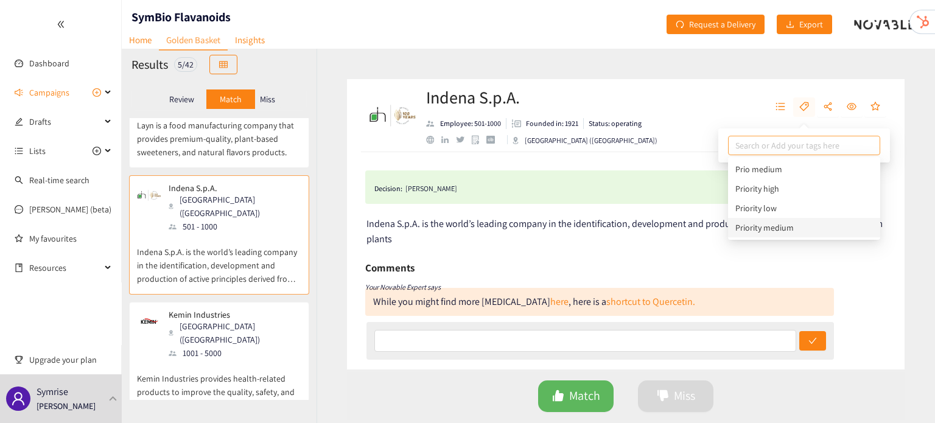
click at [804, 147] on div at bounding box center [804, 145] width 146 height 15
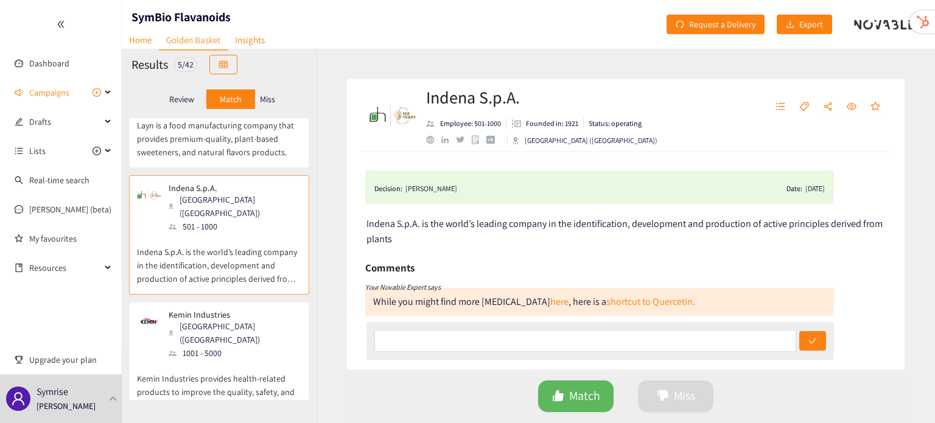
click at [712, 124] on div "Indena S.p.A. Employee: 501-1000 Founded in: 1921 Status: operating Milan (ITA)" at bounding box center [626, 115] width 558 height 73
click at [245, 360] on p "Kemin Industries provides health-related products to improve the quality, safet…" at bounding box center [219, 386] width 164 height 52
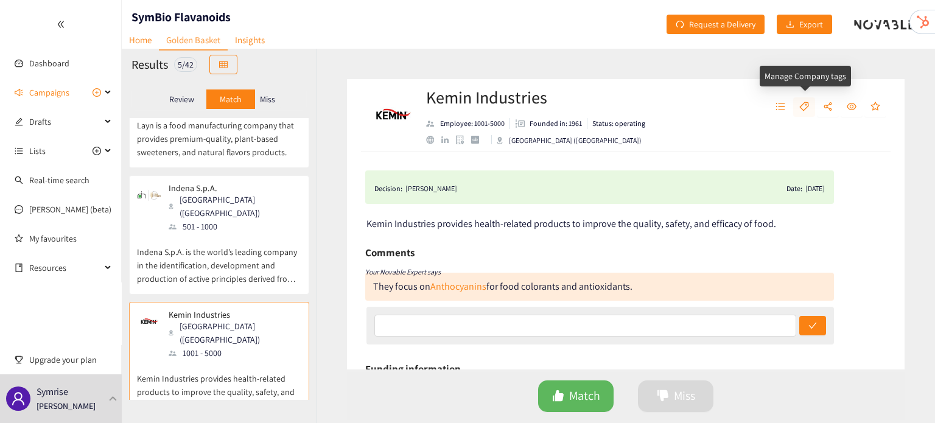
click at [803, 102] on icon "tag" at bounding box center [804, 107] width 10 height 10
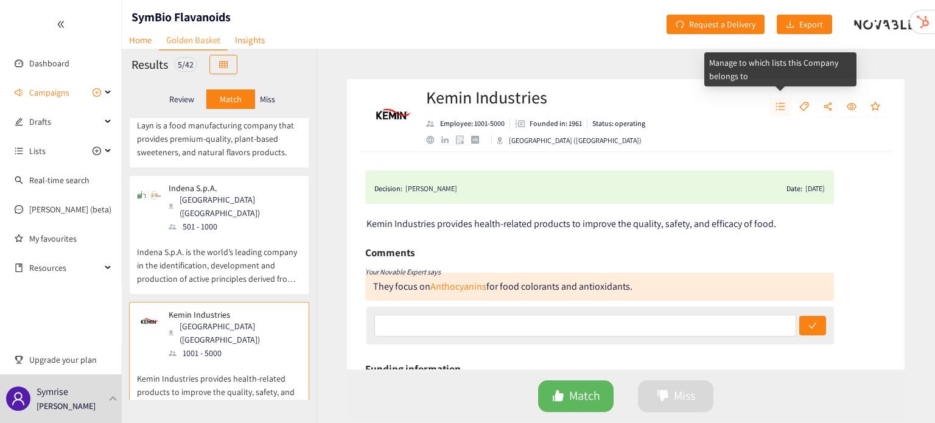
click at [779, 105] on icon "unordered-list" at bounding box center [781, 107] width 10 height 10
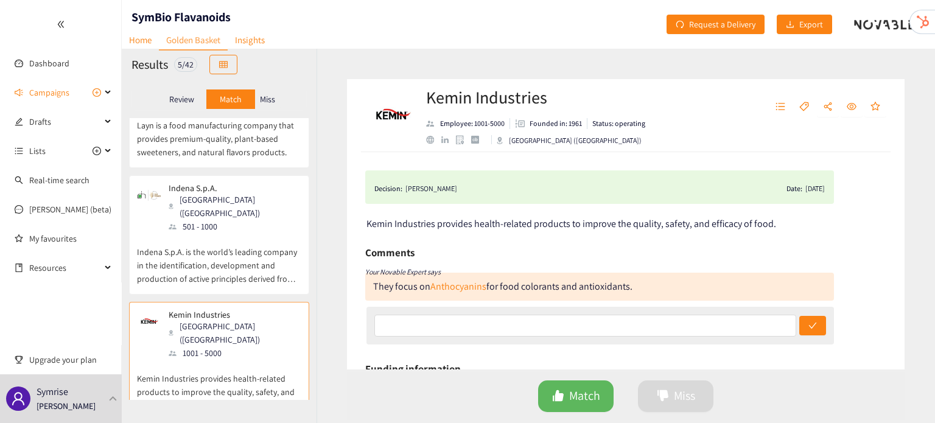
click at [676, 113] on div "Kemin Industries Employee: 1001-5000 Founded in: 1961 Status: operating Des Moi…" at bounding box center [521, 115] width 313 height 37
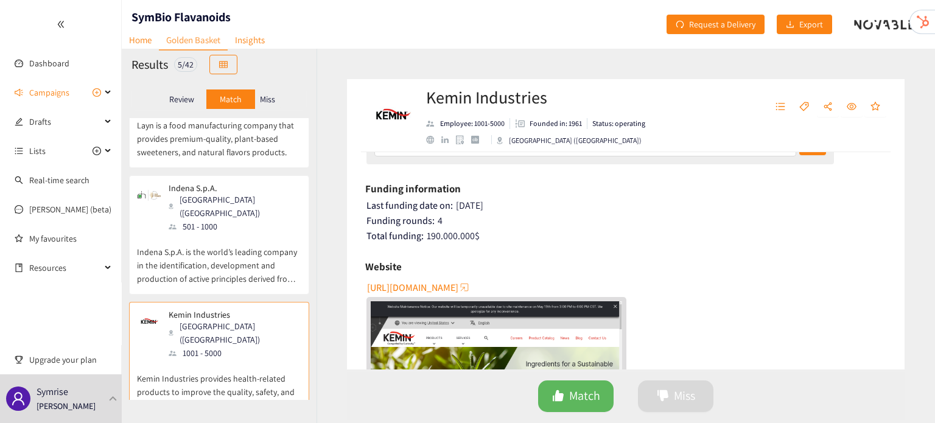
scroll to position [180, 0]
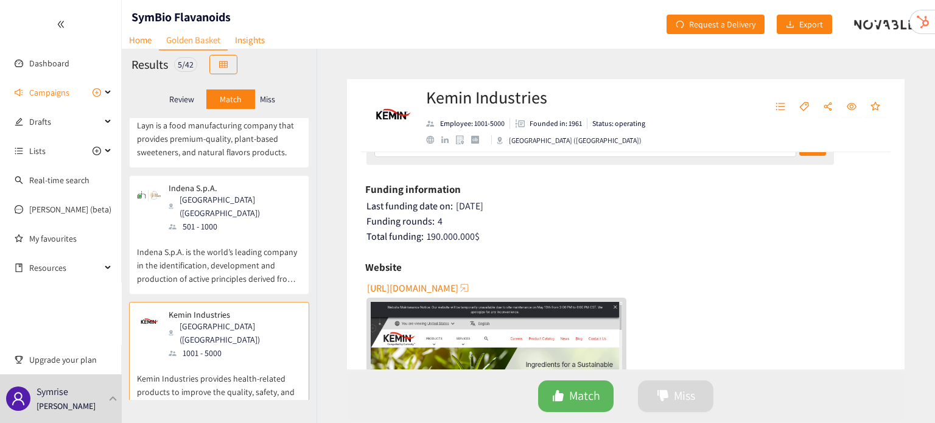
click at [223, 244] on p "Indena S.p.A. is the world’s leading company in the identification, development…" at bounding box center [219, 259] width 164 height 52
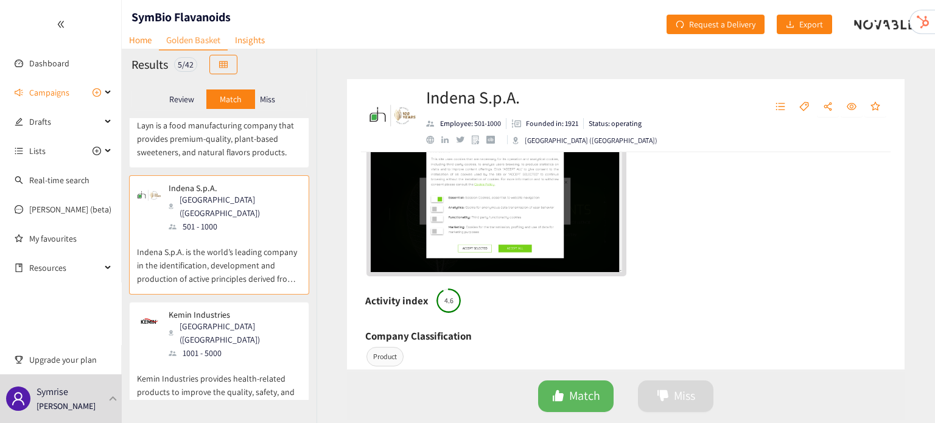
scroll to position [0, 0]
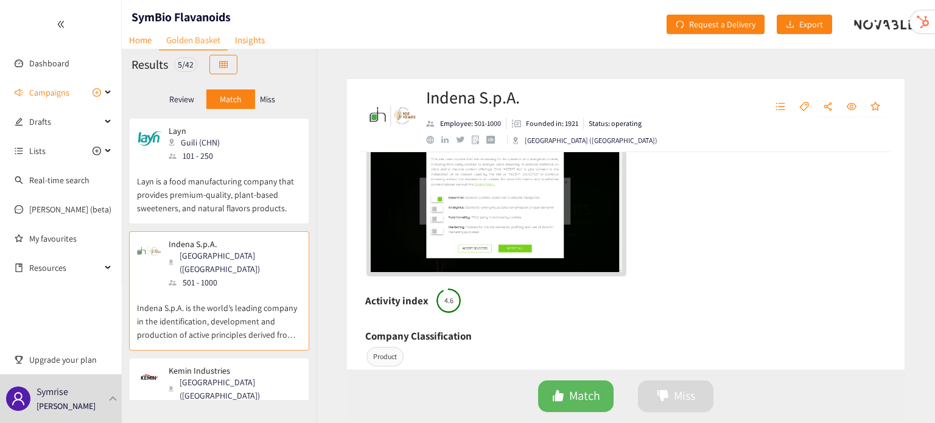
click at [226, 213] on p "Layn is a food manufacturing company that provides premium-quality, plant-based…" at bounding box center [219, 189] width 164 height 52
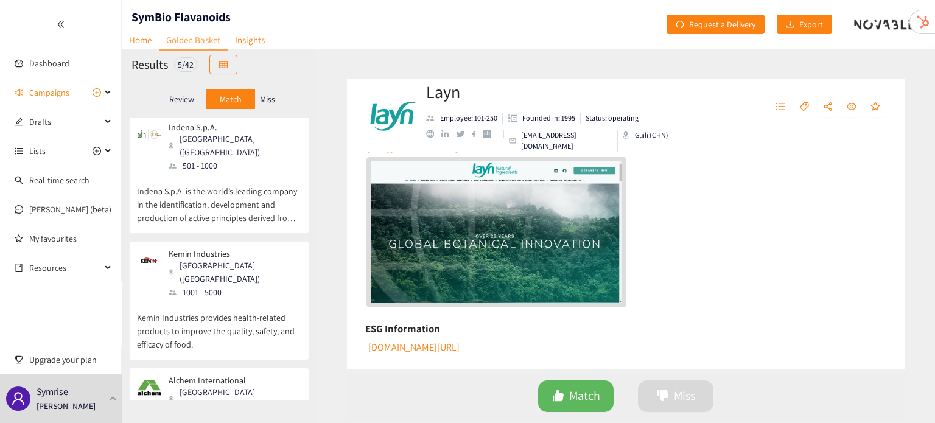
scroll to position [131, 0]
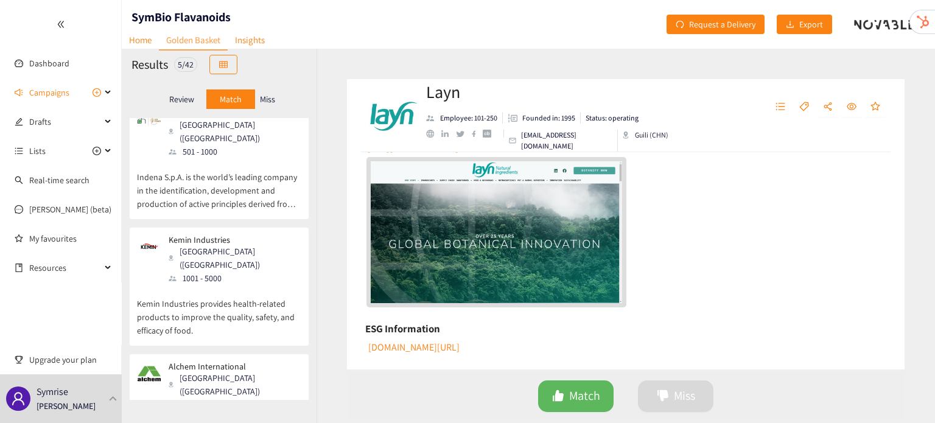
click at [192, 285] on p "Kemin Industries provides health-related products to improve the quality, safet…" at bounding box center [219, 311] width 164 height 52
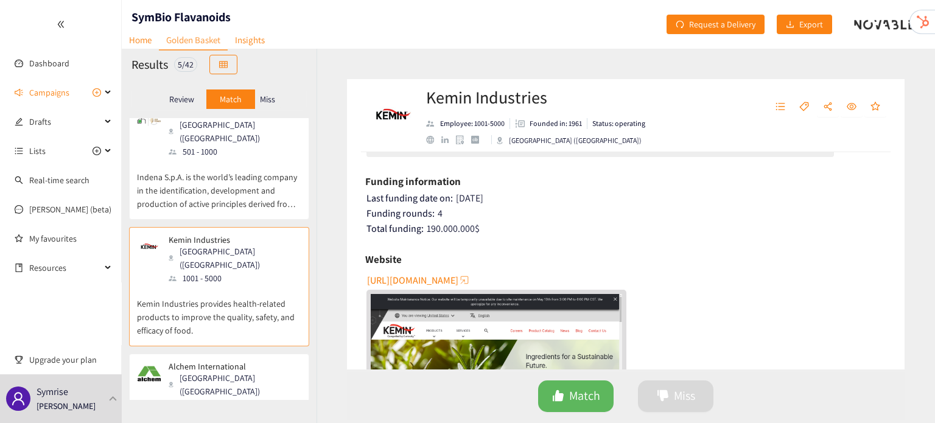
scroll to position [195, 0]
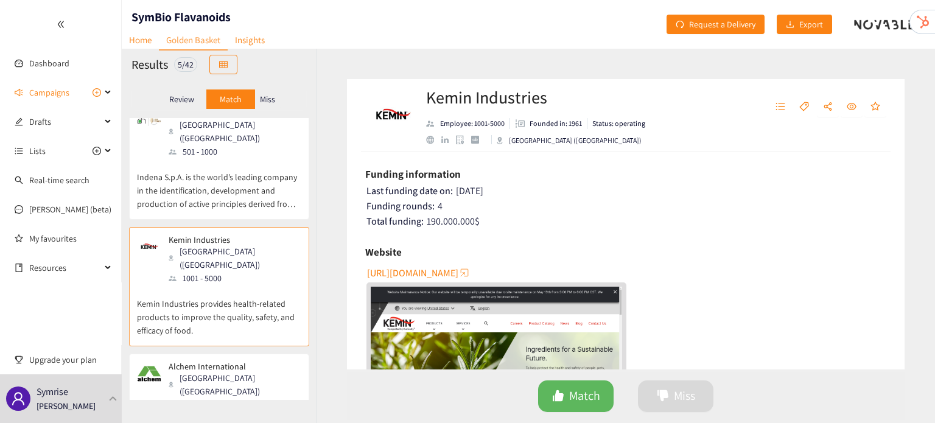
click at [255, 365] on div "Alchem International New Delhi (IND) 51 - 100" at bounding box center [219, 387] width 164 height 50
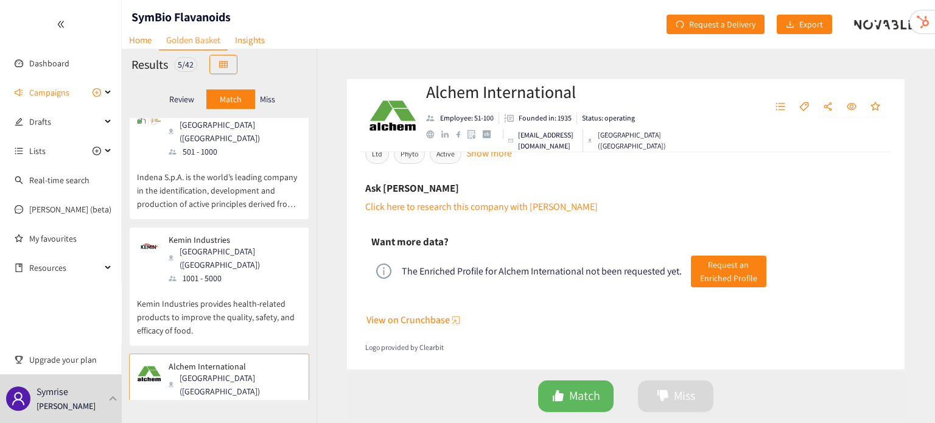
scroll to position [282, 0]
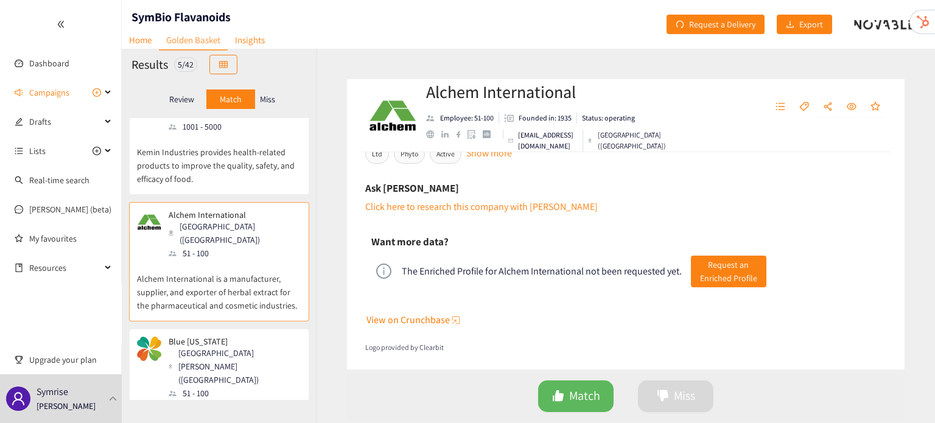
click at [237, 400] on p "Blue [US_STATE] produces and delivers specialty ingredients, flavors, fragrance…" at bounding box center [219, 426] width 164 height 52
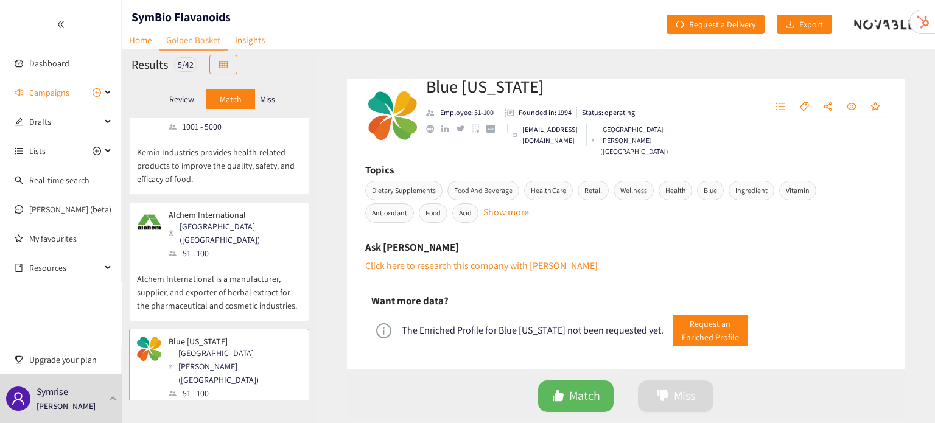
scroll to position [566, 0]
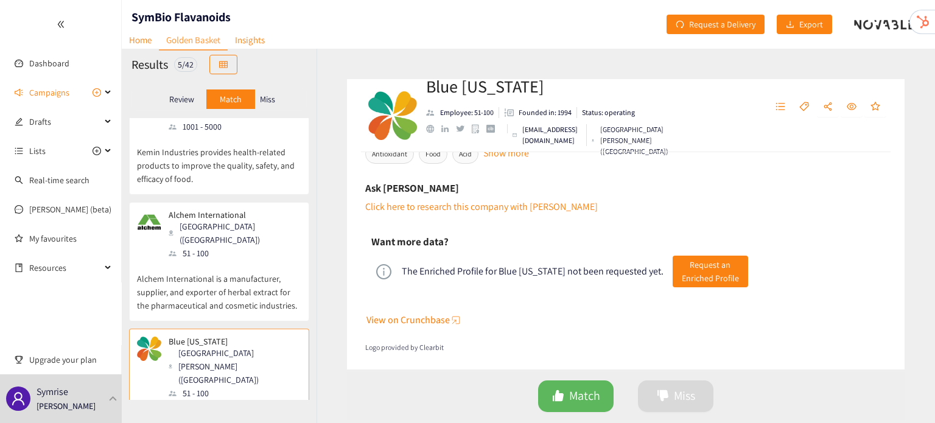
click at [225, 260] on p "Alchem International is a manufacturer, supplier, and exporter of herbal extrac…" at bounding box center [219, 286] width 164 height 52
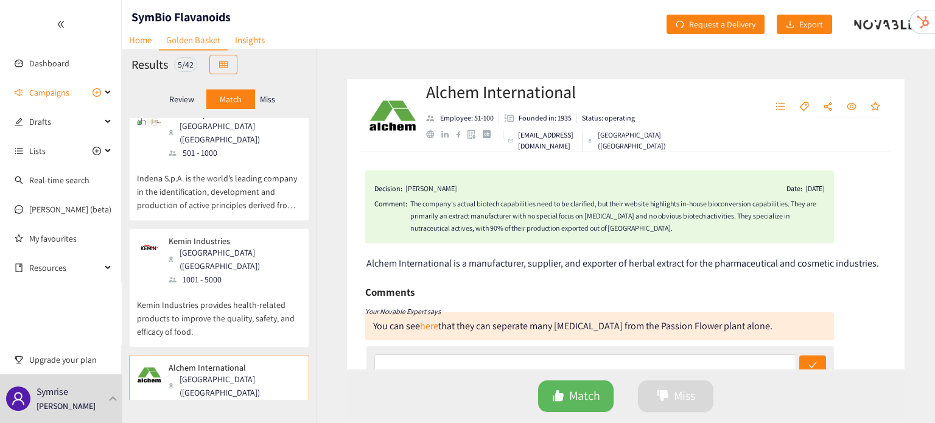
scroll to position [0, 0]
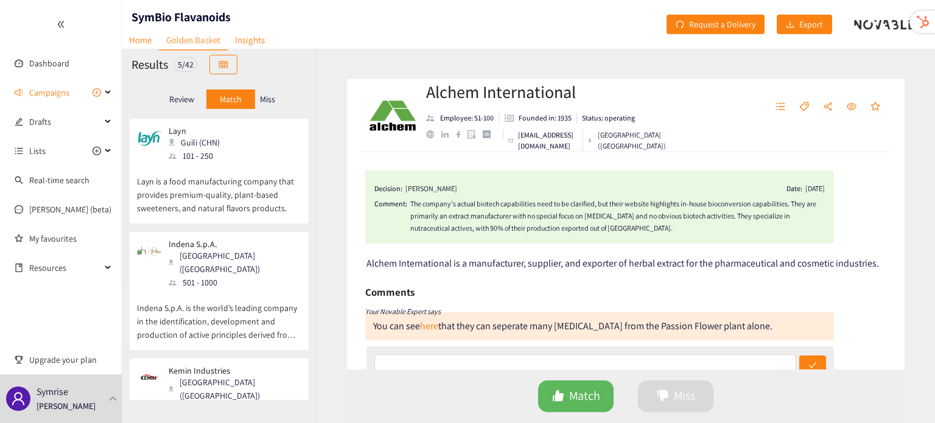
click at [226, 245] on div "Indena S.p.A. Milan (ITA) 501 - 1000" at bounding box center [219, 264] width 164 height 50
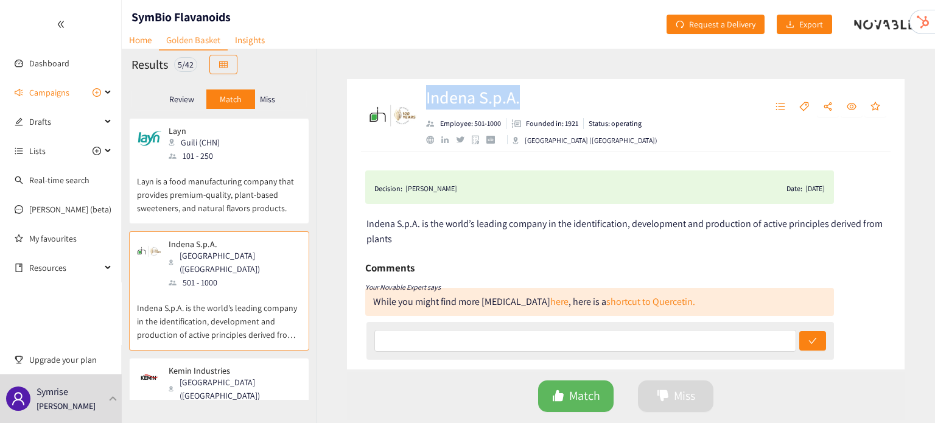
drag, startPoint x: 528, startPoint y: 97, endPoint x: 424, endPoint y: 91, distance: 103.7
click at [424, 91] on div "Indena S.p.A. Employee: 501-1000 Founded in: 1921 Status: operating Milan (ITA)" at bounding box center [626, 115] width 558 height 73
copy h2 "Indena S.p.A."
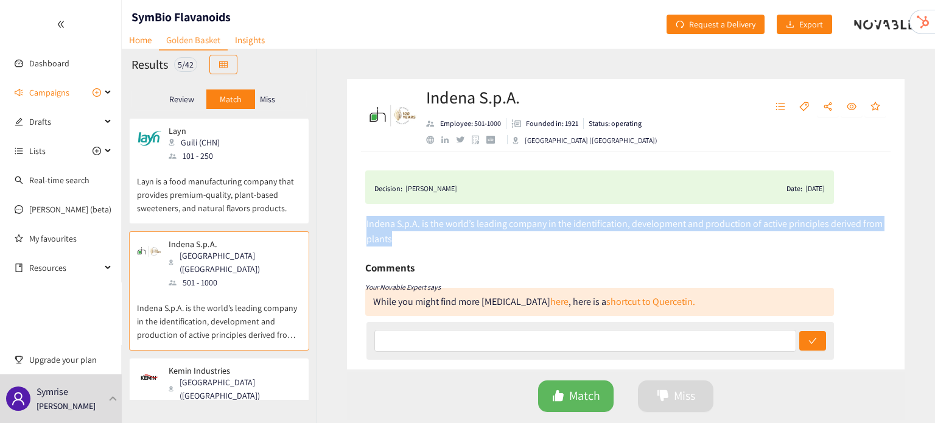
drag, startPoint x: 364, startPoint y: 224, endPoint x: 399, endPoint y: 236, distance: 37.2
click at [399, 236] on div "Decision: Dominik STUHLMANN Date: 27/05/25 Indena S.p.A. is the world’s leading…" at bounding box center [626, 260] width 558 height 217
copy span "Indena S.p.A. is the world’s leading company in the identification, development…"
click at [463, 248] on div "Decision: Dominik STUHLMANN Date: 27/05/25 Indena S.p.A. is the world’s leading…" at bounding box center [626, 260] width 558 height 217
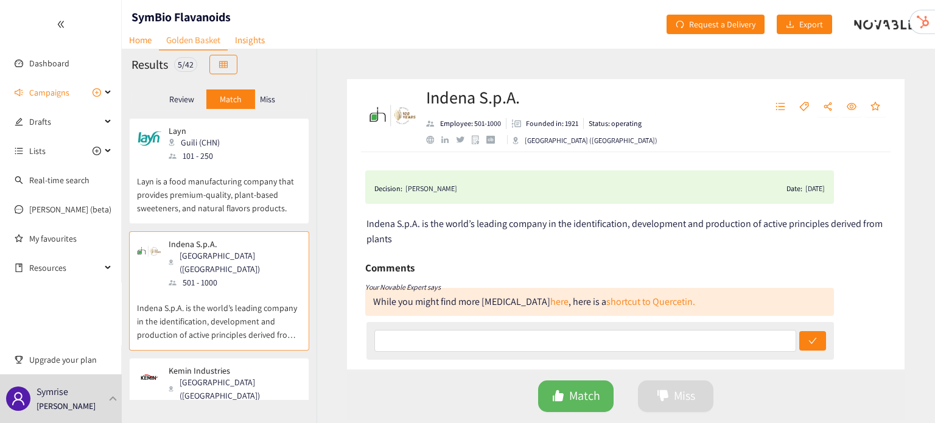
click at [427, 141] on div "website" at bounding box center [430, 140] width 8 height 8
click at [205, 177] on p "Layn is a food manufacturing company that provides premium-quality, plant-based…" at bounding box center [219, 189] width 164 height 52
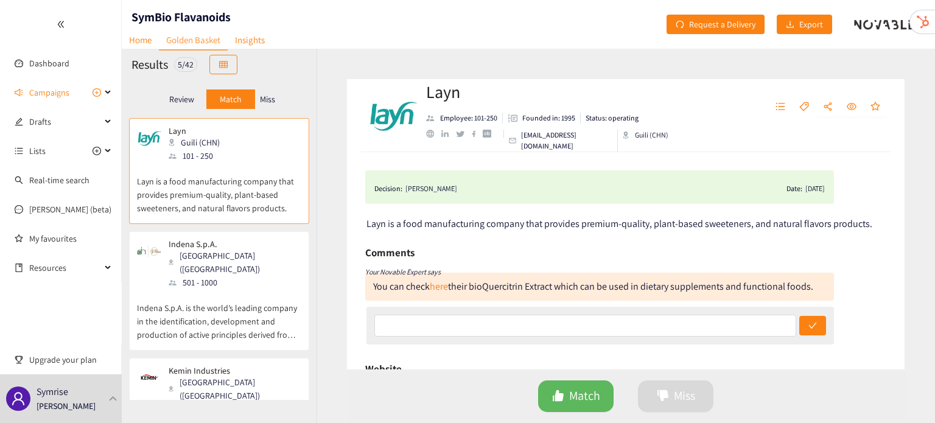
click at [278, 289] on p "Indena S.p.A. is the world’s leading company in the identification, development…" at bounding box center [219, 315] width 164 height 52
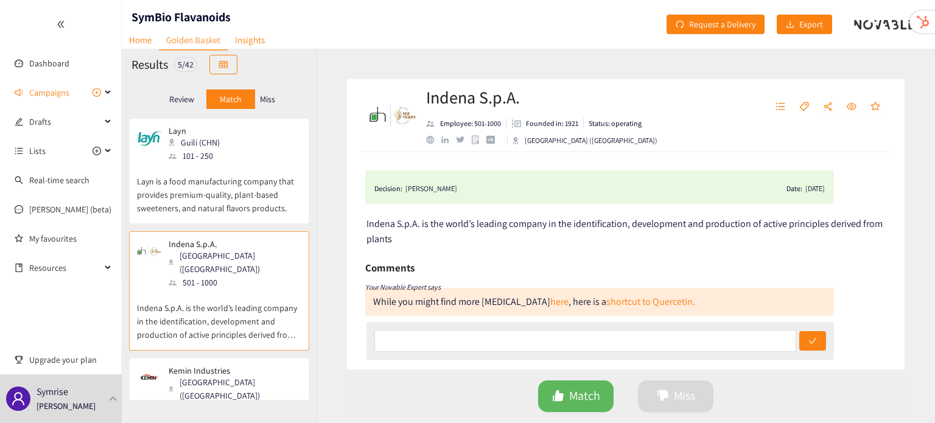
scroll to position [36, 0]
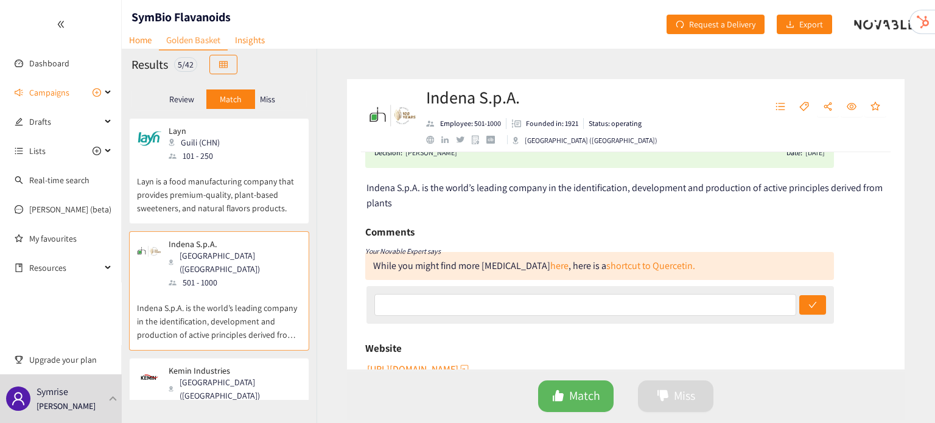
drag, startPoint x: 675, startPoint y: 259, endPoint x: 367, endPoint y: 266, distance: 308.7
click at [367, 266] on div "While you might find more flavonoids here , here is a shortcut to Quercetin." at bounding box center [599, 266] width 469 height 28
copy div "While you might find more flavonoids here , here is a shortcut to Quercetin."
click at [180, 175] on p "Layn is a food manufacturing company that provides premium-quality, plant-based…" at bounding box center [219, 189] width 164 height 52
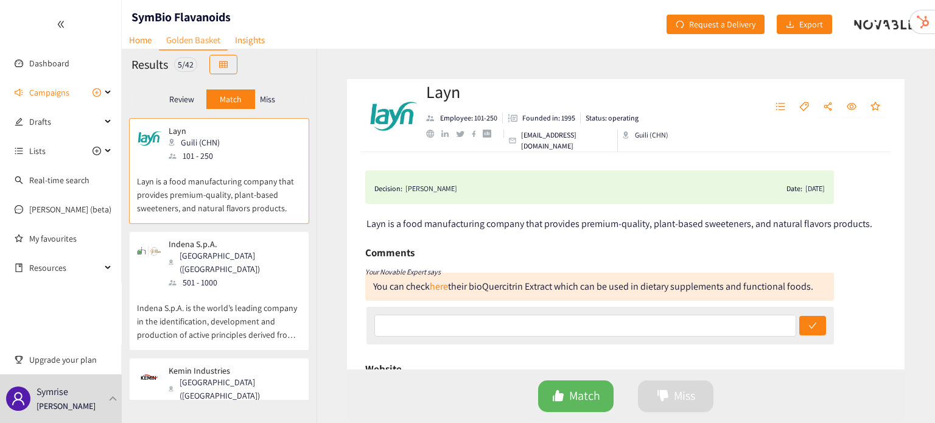
drag, startPoint x: 372, startPoint y: 286, endPoint x: 818, endPoint y: 289, distance: 446.3
click at [818, 289] on div "You can check here their bioQuercitrin Extract which can be used in dietary sup…" at bounding box center [599, 287] width 469 height 28
copy div "You can check here their bioQuercitrin Extract which can be used in dietary sup…"
click at [214, 402] on div "1001 - 5000" at bounding box center [235, 408] width 132 height 13
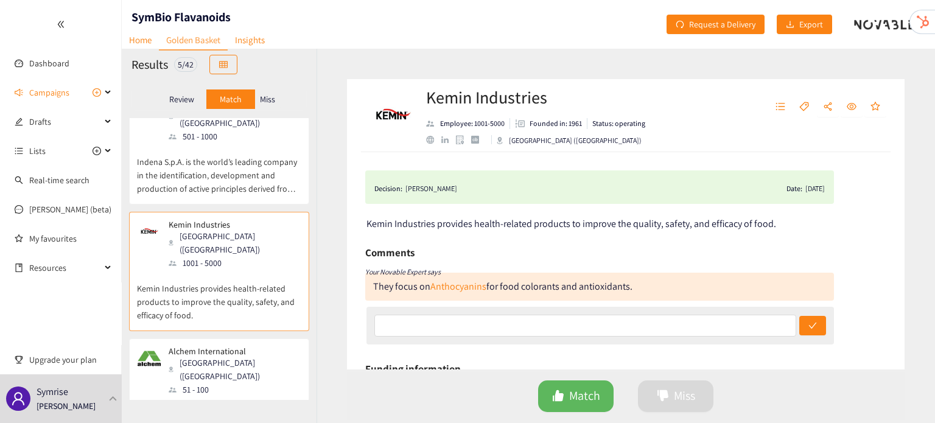
scroll to position [147, 0]
drag, startPoint x: 428, startPoint y: 97, endPoint x: 552, endPoint y: 97, distance: 124.2
click at [552, 97] on h2 "Kemin Industries" at bounding box center [535, 97] width 219 height 24
click at [239, 345] on p "Alchem International" at bounding box center [231, 350] width 124 height 10
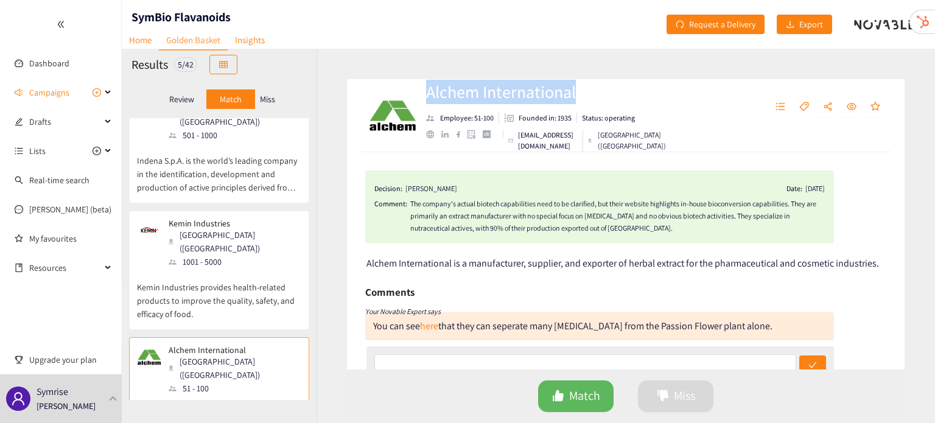
drag, startPoint x: 429, startPoint y: 95, endPoint x: 585, endPoint y: 89, distance: 156.6
click at [585, 89] on h2 "Alchem International" at bounding box center [548, 92] width 245 height 24
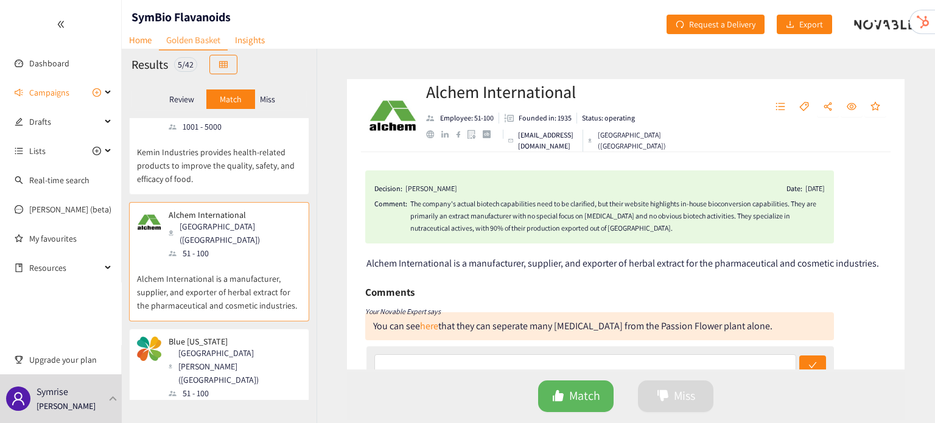
click at [253, 387] on div "51 - 100" at bounding box center [235, 393] width 132 height 13
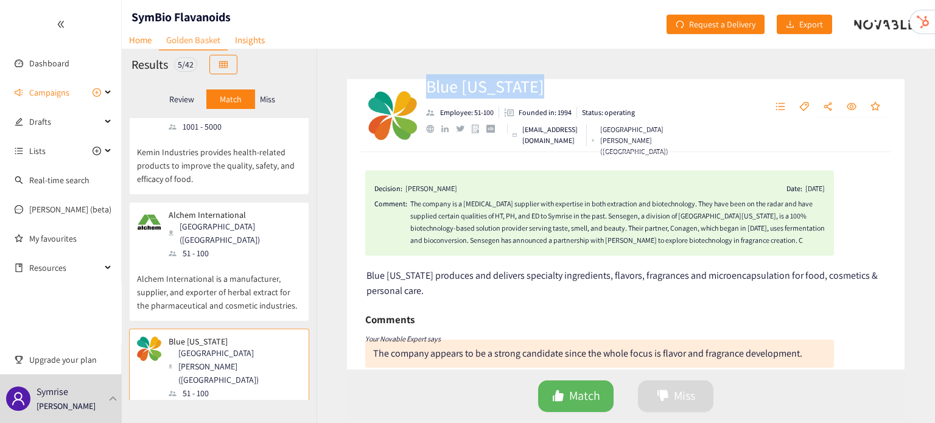
drag, startPoint x: 425, startPoint y: 89, endPoint x: 535, endPoint y: 85, distance: 110.3
click at [535, 85] on div "Blue California Employee: 51-100 Founded in: 1994 Status: operating info@blueca…" at bounding box center [626, 115] width 558 height 73
click at [332, 166] on div "Blue California Employee: 51-100 Founded in: 1994 Status: operating info@blueca…" at bounding box center [626, 236] width 619 height 374
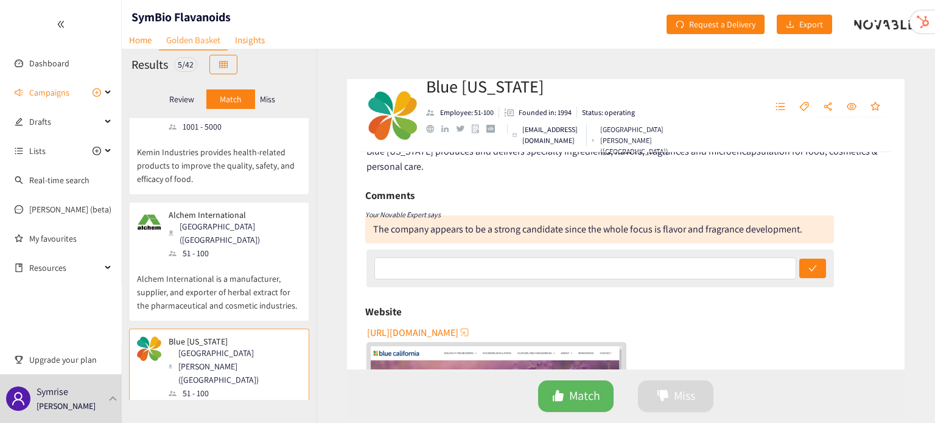
scroll to position [121, 0]
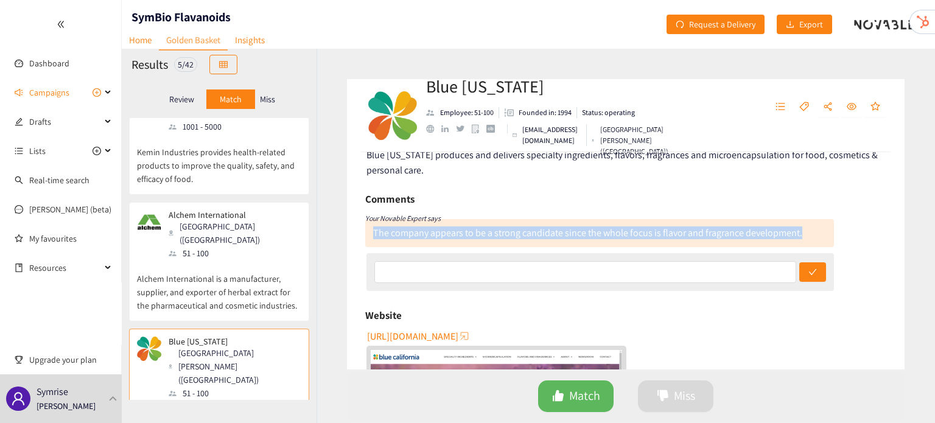
drag, startPoint x: 372, startPoint y: 233, endPoint x: 800, endPoint y: 242, distance: 428.1
click at [800, 242] on div "The company appears to be a strong candidate since the whole focus is flavor an…" at bounding box center [599, 233] width 469 height 28
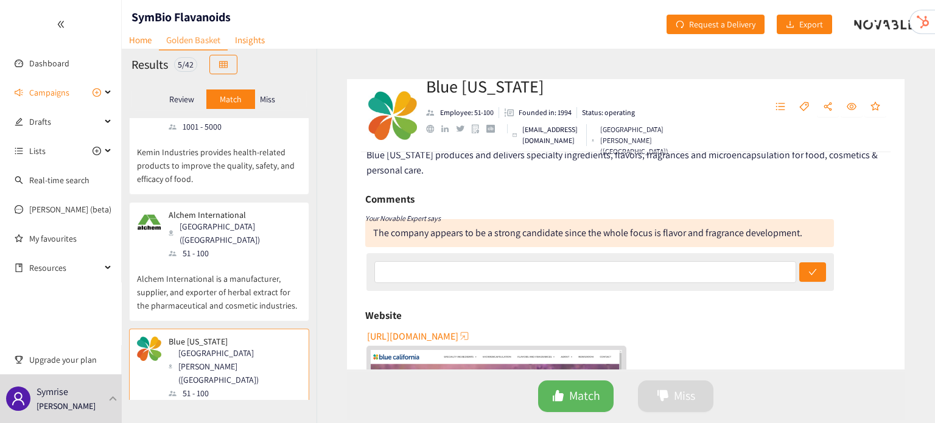
click at [495, 180] on div "Decision: [PERSON_NAME] Date: [DATE] Comment: The company is a [MEDICAL_DATA] s…" at bounding box center [626, 260] width 558 height 217
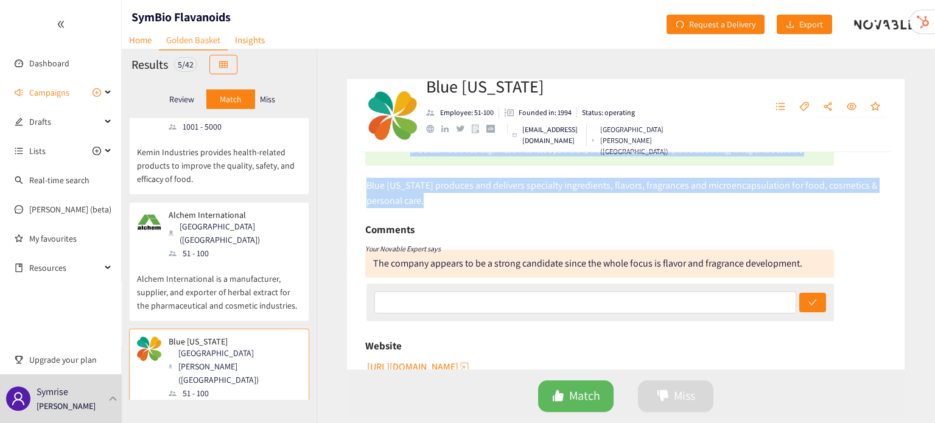
scroll to position [65, 0]
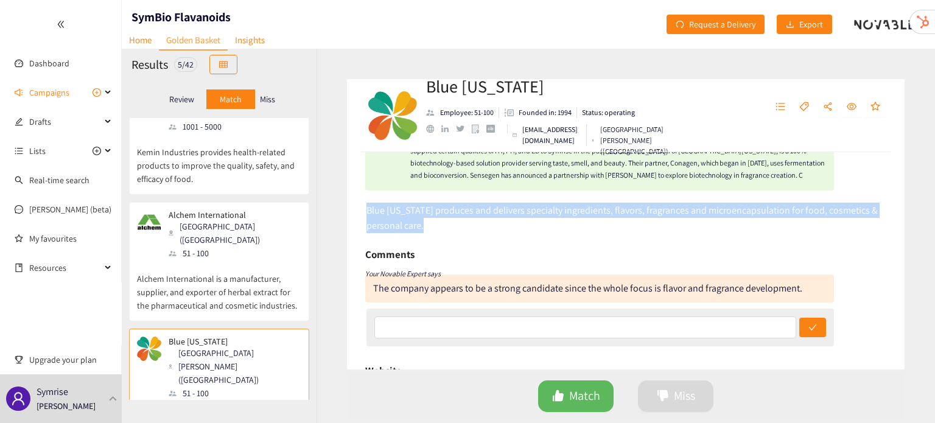
drag, startPoint x: 437, startPoint y: 167, endPoint x: 362, endPoint y: 214, distance: 88.9
click at [362, 214] on div "Decision: [PERSON_NAME] Date: [DATE] Comment: The company is a [MEDICAL_DATA] s…" at bounding box center [626, 260] width 558 height 217
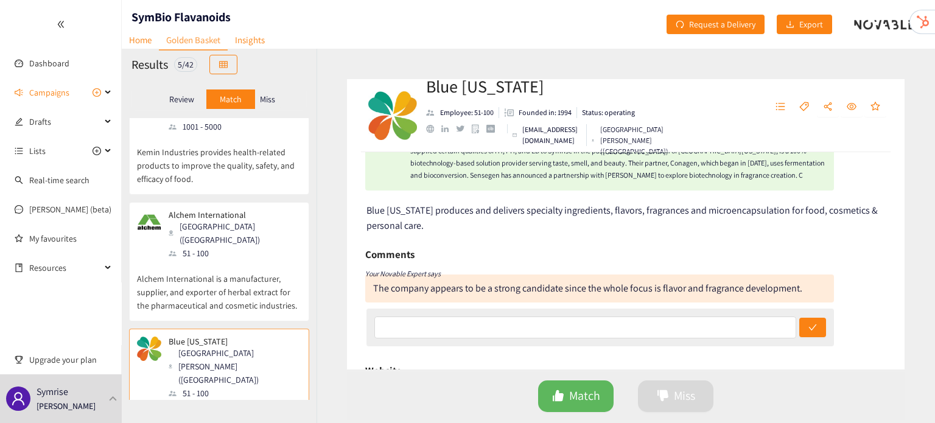
click at [430, 141] on ul "info@bluecal-ingredients.com Rancho Santa Margarita (USA)" at bounding box center [548, 140] width 245 height 33
click at [430, 133] on div "website" at bounding box center [430, 129] width 8 height 8
click at [292, 260] on p "Alchem International is a manufacturer, supplier, and exporter of herbal extrac…" at bounding box center [219, 286] width 164 height 52
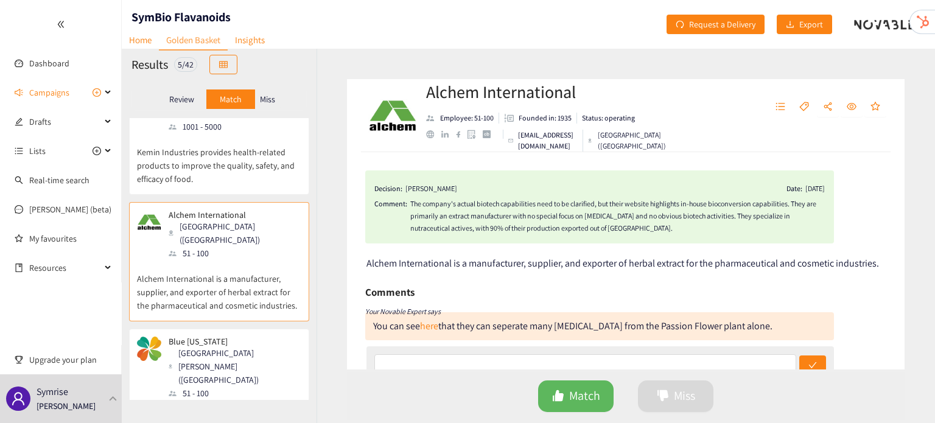
click at [234, 148] on p "Kemin Industries provides health-related products to improve the quality, safet…" at bounding box center [219, 159] width 164 height 52
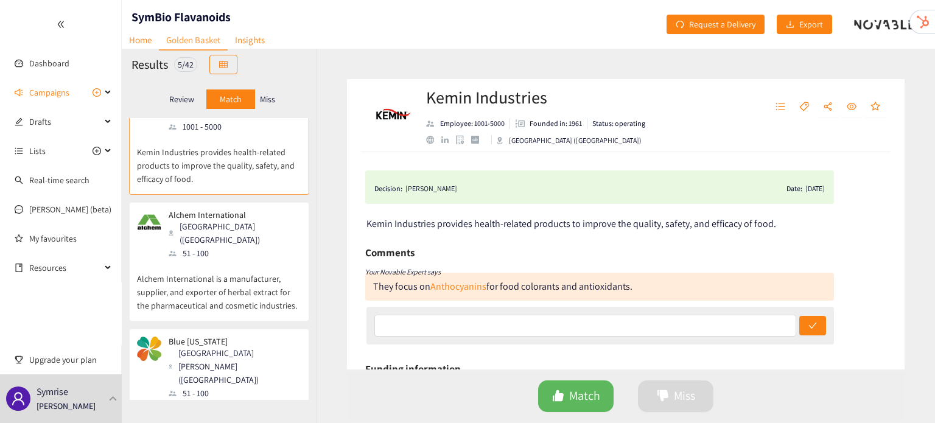
click at [248, 260] on p "Alchem International is a manufacturer, supplier, and exporter of herbal extrac…" at bounding box center [219, 286] width 164 height 52
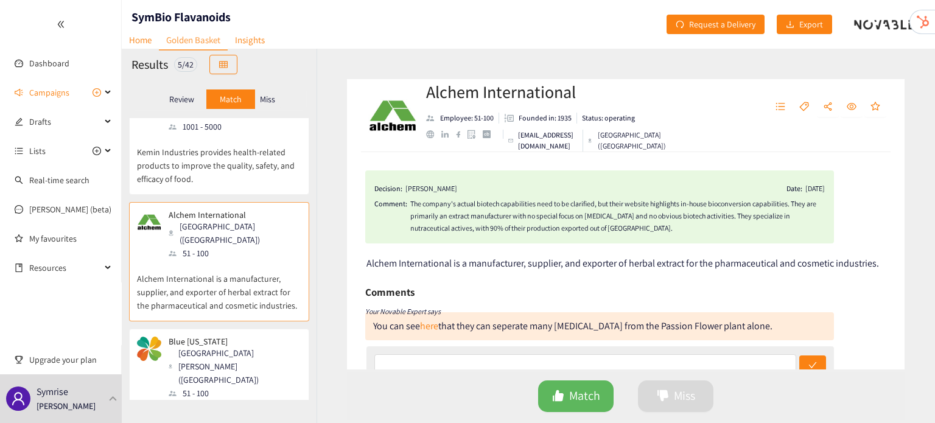
click at [432, 136] on div "website" at bounding box center [430, 134] width 8 height 8
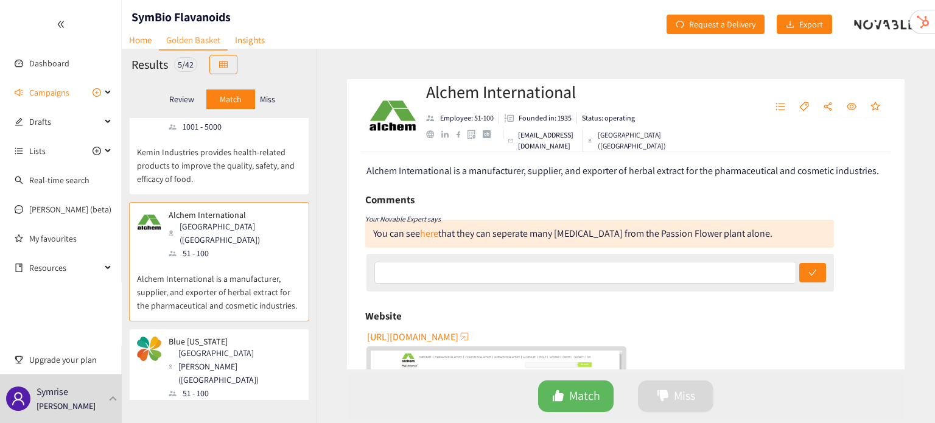
scroll to position [96, 0]
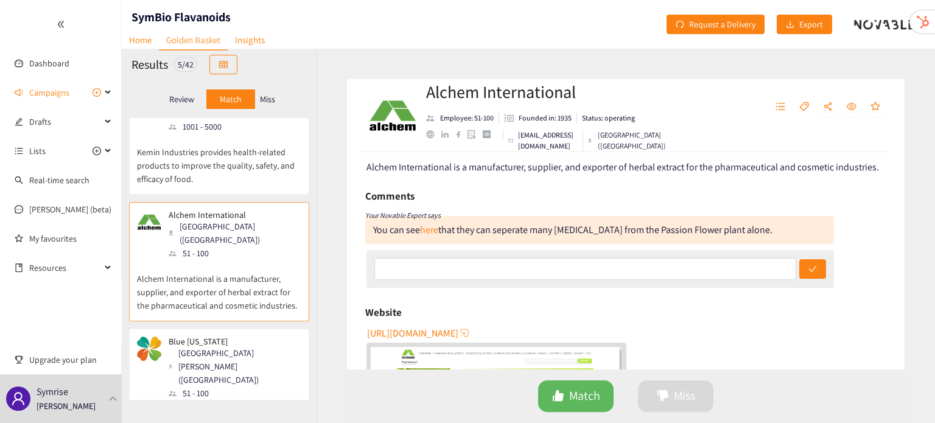
click at [407, 233] on div "You can see here that they can seperate many flavonoids from the Passion Flower…" at bounding box center [572, 229] width 399 height 13
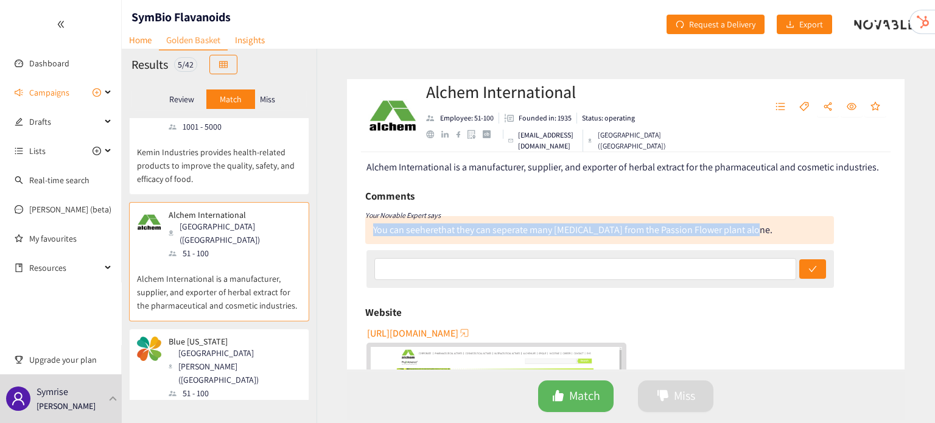
drag, startPoint x: 373, startPoint y: 230, endPoint x: 751, endPoint y: 226, distance: 378.7
click at [751, 226] on div "You can see here that they can seperate many flavonoids from the Passion Flower…" at bounding box center [599, 230] width 469 height 28
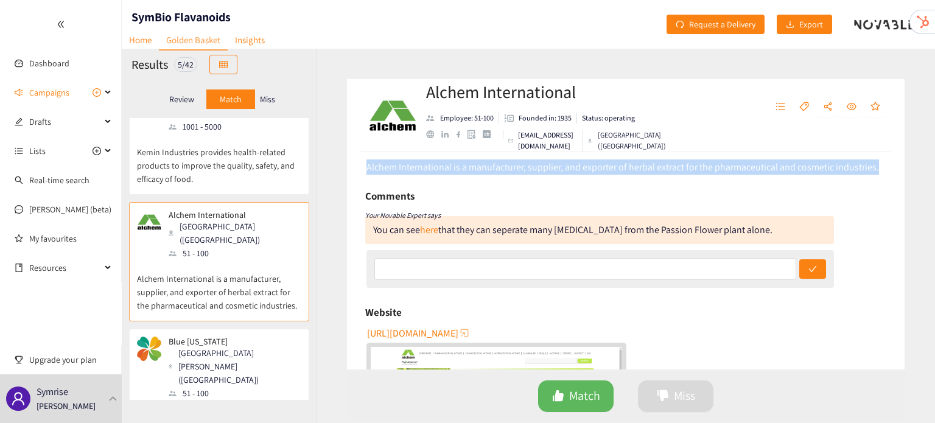
drag, startPoint x: 365, startPoint y: 169, endPoint x: 893, endPoint y: 168, distance: 527.8
click at [893, 168] on div "Decision: Dominik STUHLMANN Date: 27/05/25 Comment: The company's actual biotec…" at bounding box center [626, 260] width 558 height 217
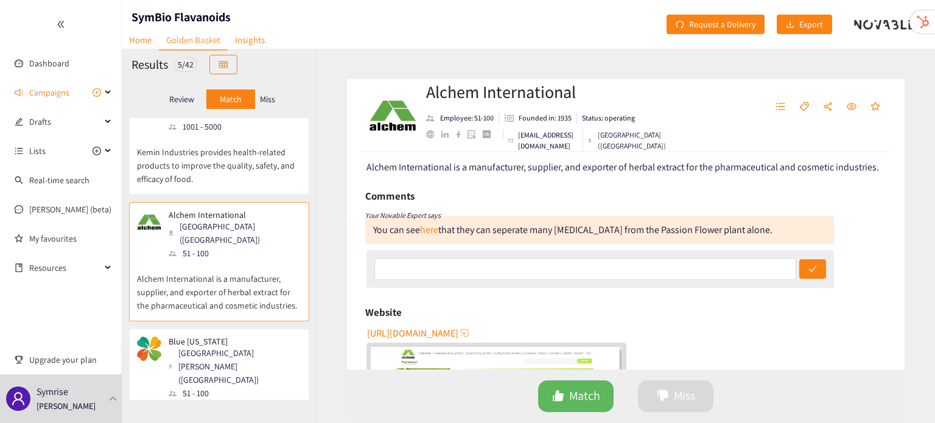
click at [212, 142] on p "Kemin Industries provides health-related products to improve the quality, safet…" at bounding box center [219, 159] width 164 height 52
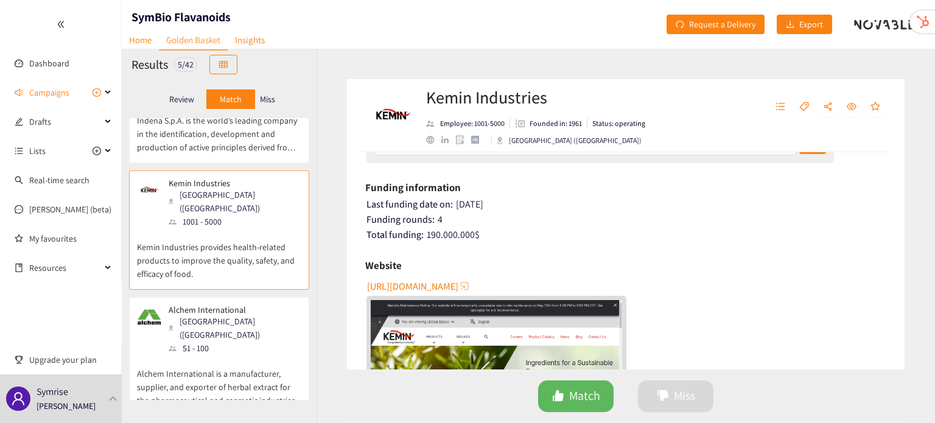
scroll to position [184, 0]
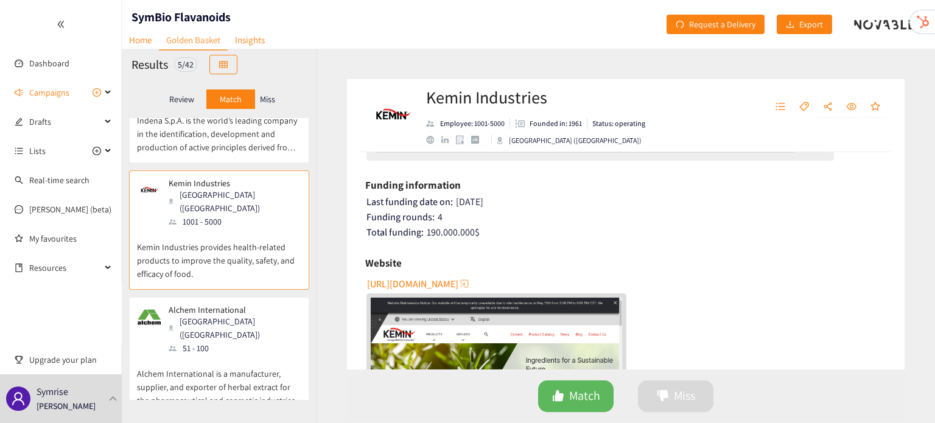
click at [429, 140] on div "website" at bounding box center [430, 140] width 8 height 8
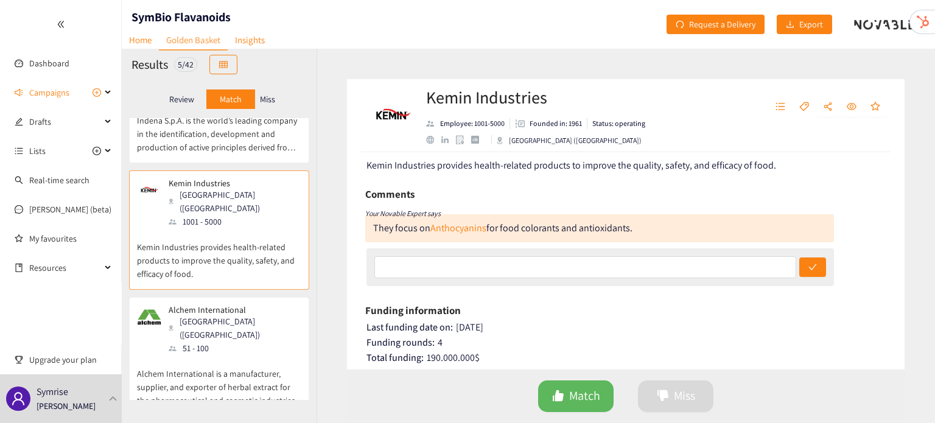
scroll to position [58, 0]
drag, startPoint x: 373, startPoint y: 230, endPoint x: 666, endPoint y: 237, distance: 293.6
click at [666, 237] on div "They focus on Anthocyanins for food colorants and antioxidants." at bounding box center [599, 229] width 469 height 28
click at [570, 174] on div "Decision: Dominik STUHLMANN Date: 27/05/25 Kemin Industries provides health-rel…" at bounding box center [626, 260] width 558 height 217
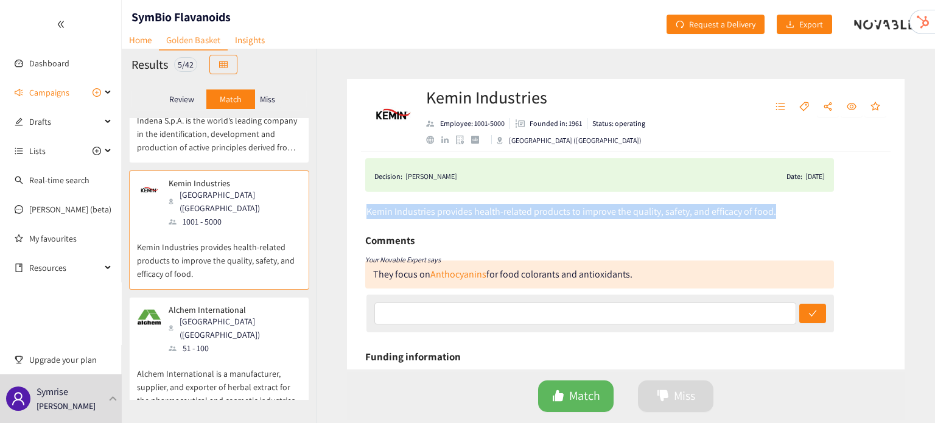
drag, startPoint x: 362, startPoint y: 214, endPoint x: 799, endPoint y: 214, distance: 436.5
click at [799, 214] on div "Decision: Dominik STUHLMANN Date: 27/05/25 Kemin Industries provides health-rel…" at bounding box center [626, 260] width 558 height 217
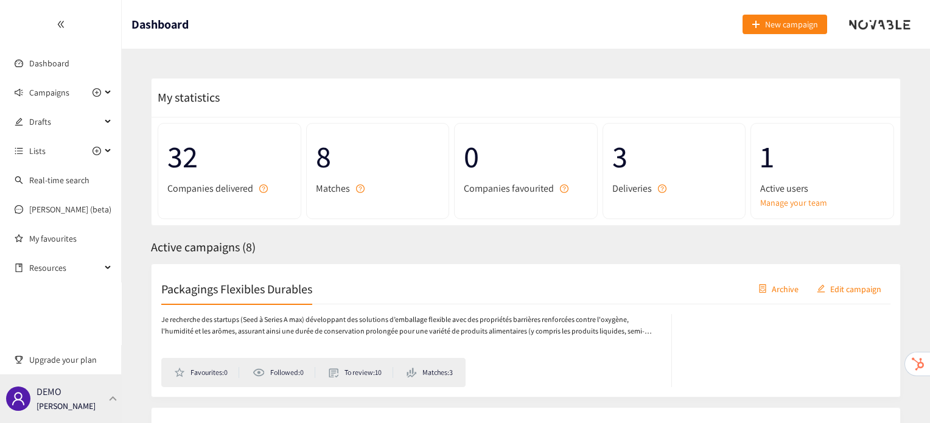
click at [116, 406] on div "DEMO [PERSON_NAME]" at bounding box center [61, 398] width 122 height 49
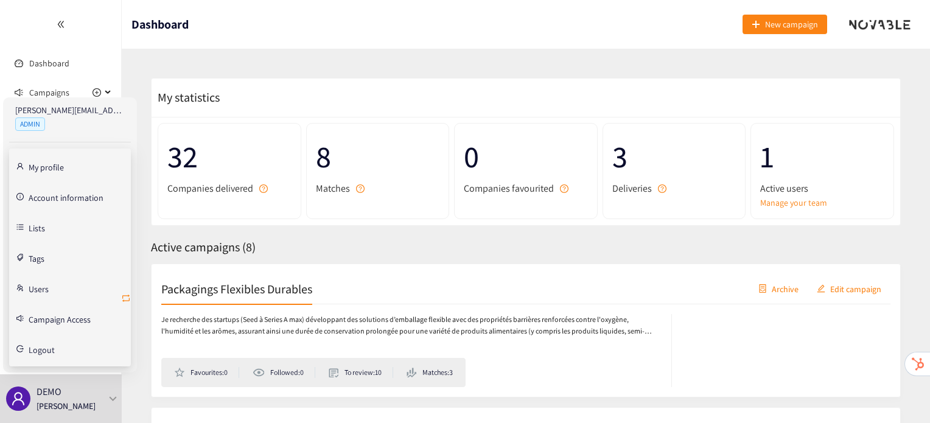
click at [125, 296] on icon "retweet" at bounding box center [126, 298] width 10 height 10
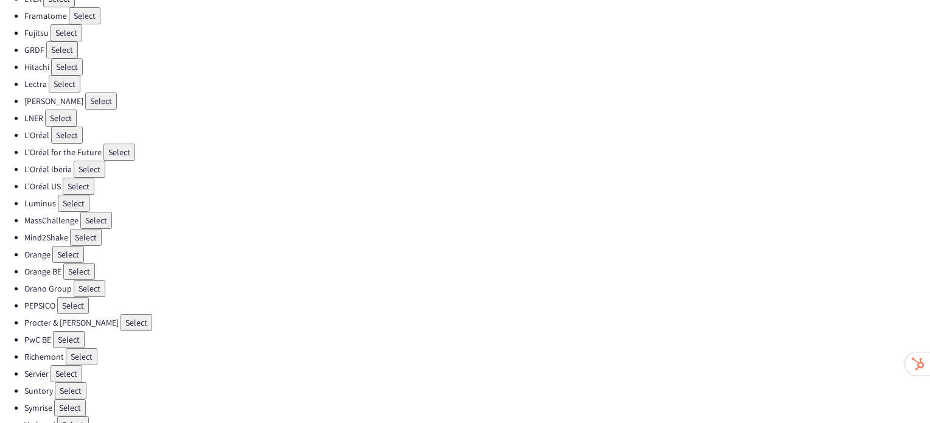
scroll to position [360, 0]
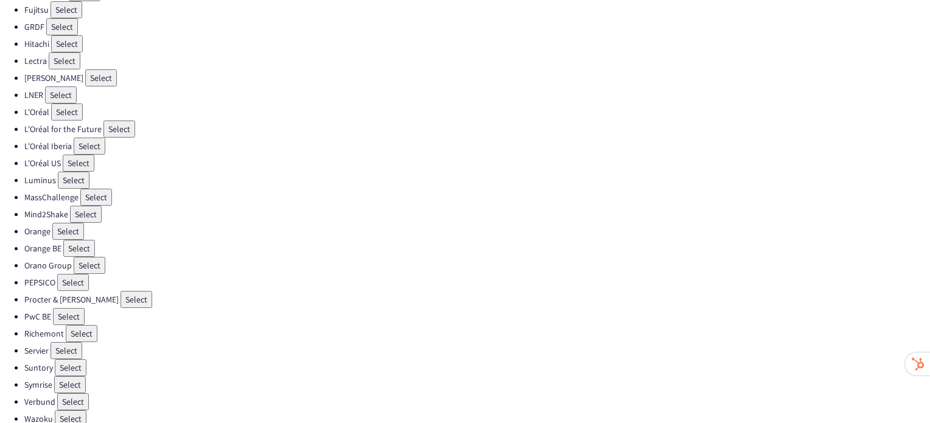
click at [68, 376] on button "Select" at bounding box center [70, 384] width 32 height 17
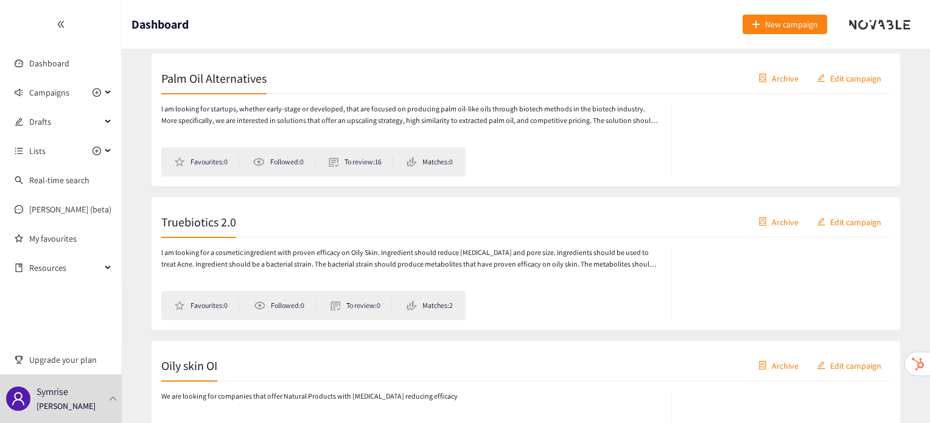
scroll to position [1534, 0]
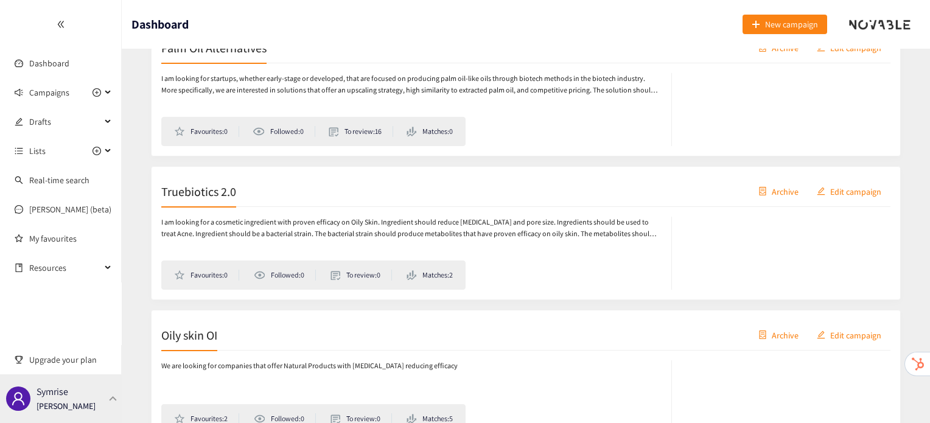
click at [105, 393] on div "Symrise Irene Violetta" at bounding box center [61, 398] width 122 height 49
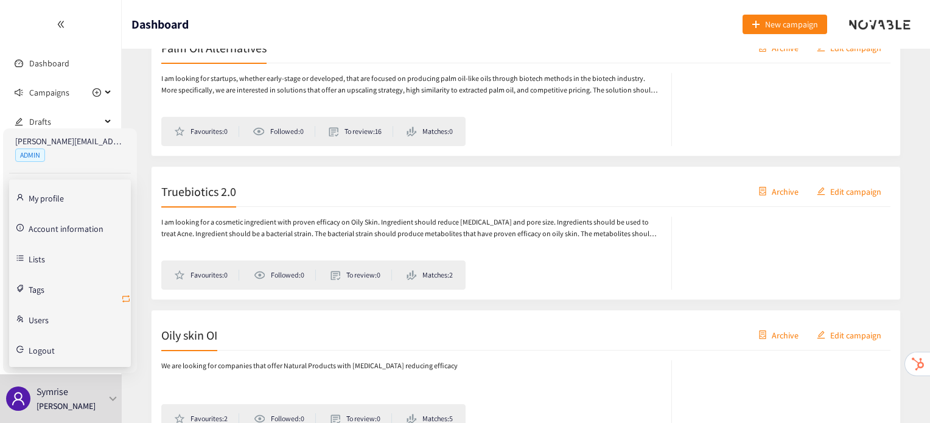
click at [124, 296] on icon "retweet" at bounding box center [126, 299] width 10 height 10
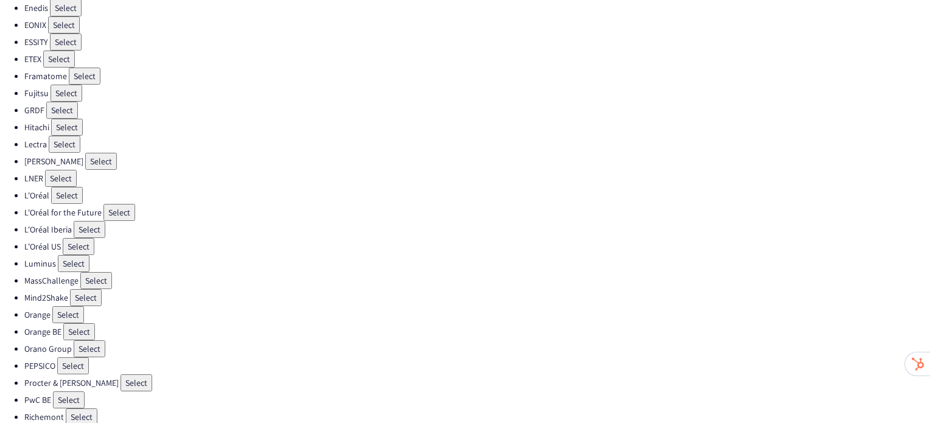
scroll to position [360, 0]
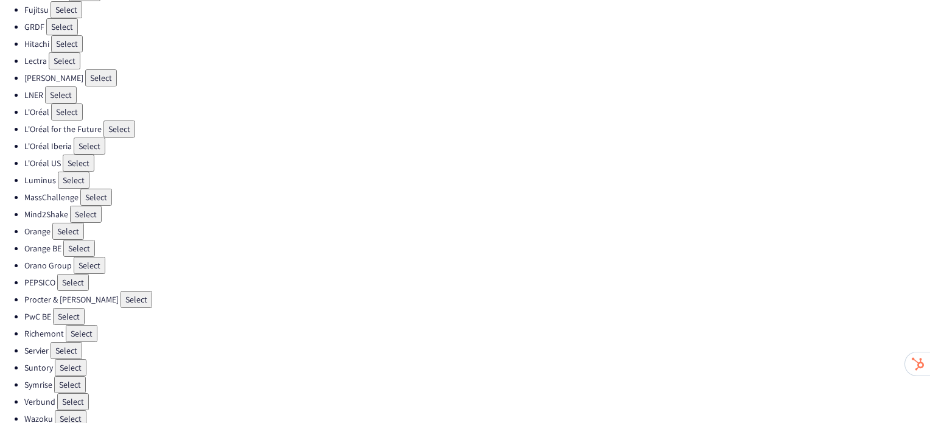
click at [68, 359] on button "Select" at bounding box center [71, 367] width 32 height 17
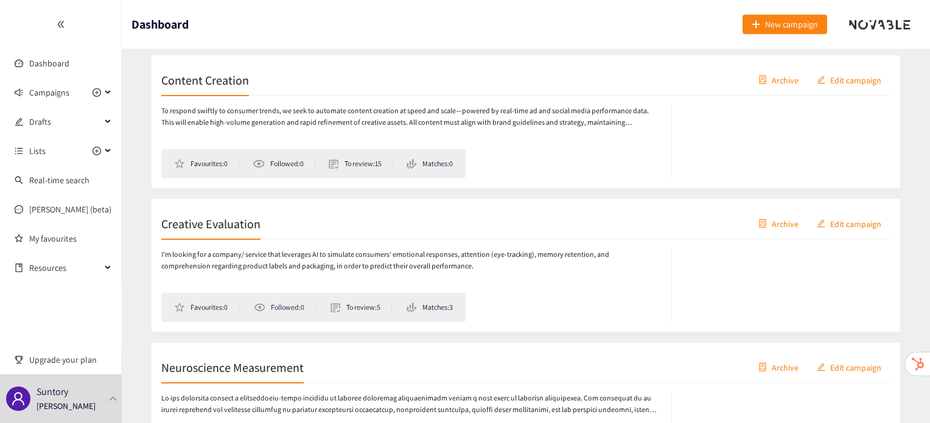
scroll to position [214, 0]
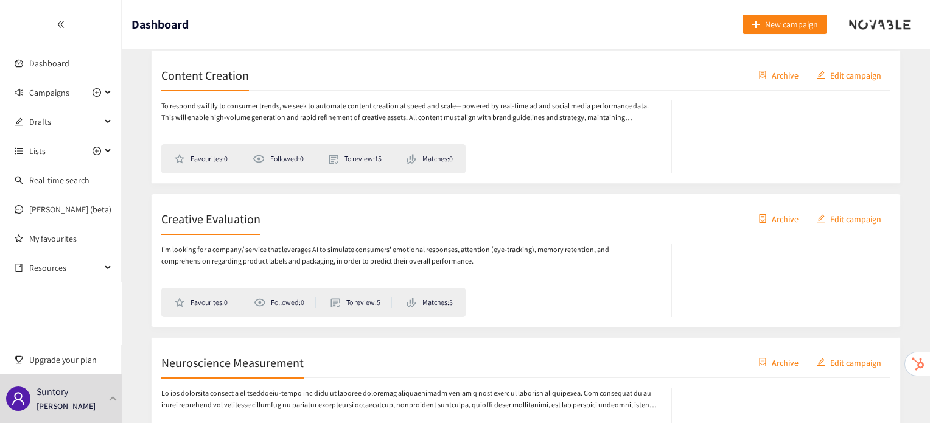
click at [233, 220] on h2 "Creative Evaluation" at bounding box center [210, 218] width 99 height 17
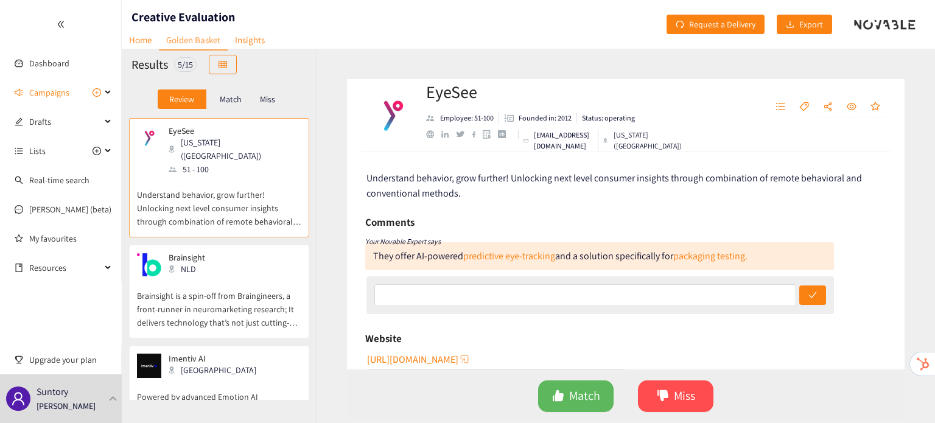
click at [264, 95] on p "Miss" at bounding box center [267, 99] width 15 height 10
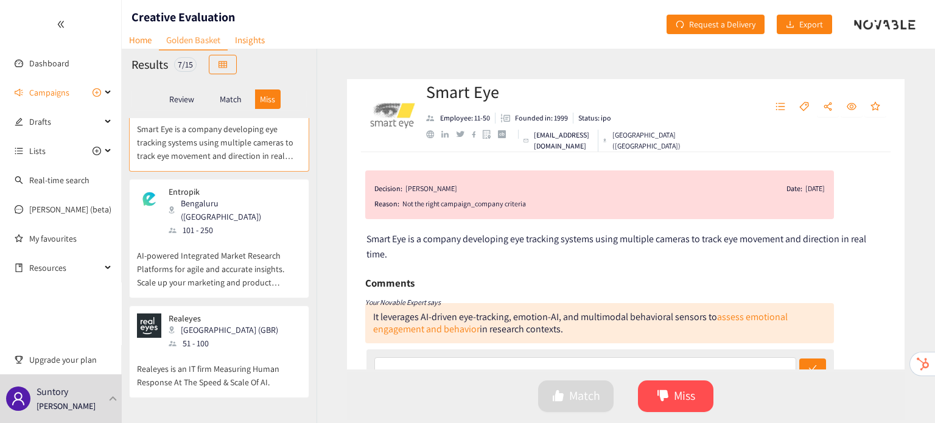
click at [209, 223] on div "101 - 250" at bounding box center [235, 229] width 132 height 13
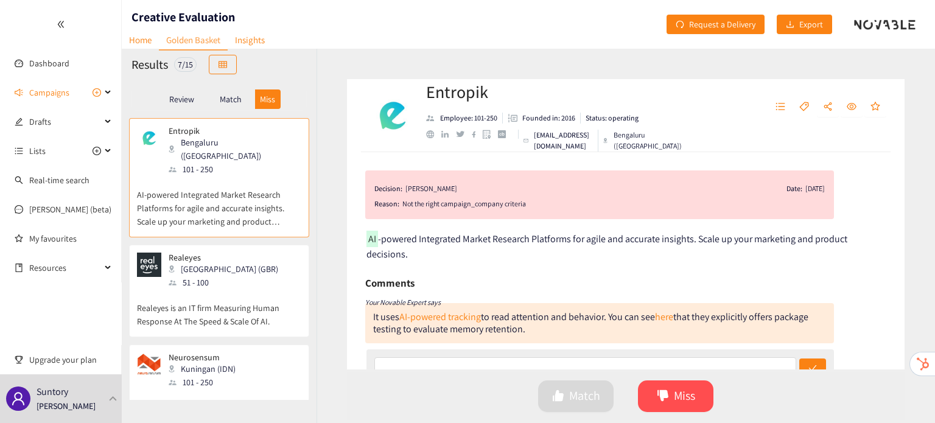
scroll to position [128, 0]
click at [207, 275] on div "51 - 100" at bounding box center [227, 281] width 117 height 13
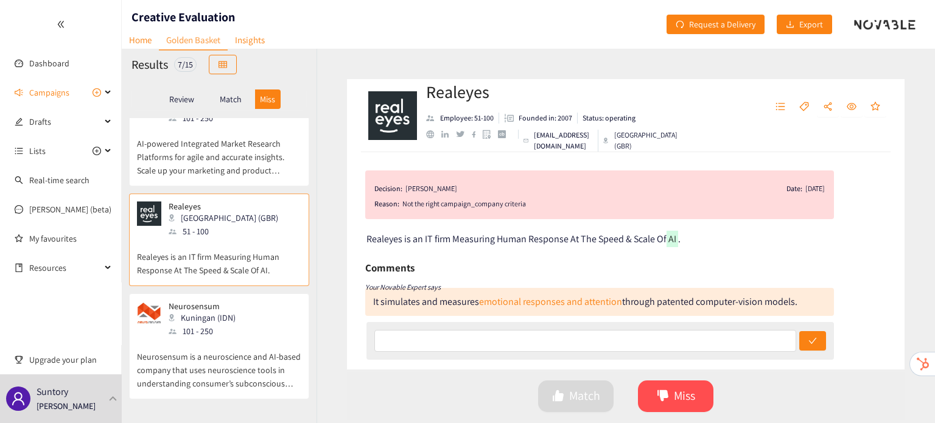
scroll to position [208, 0]
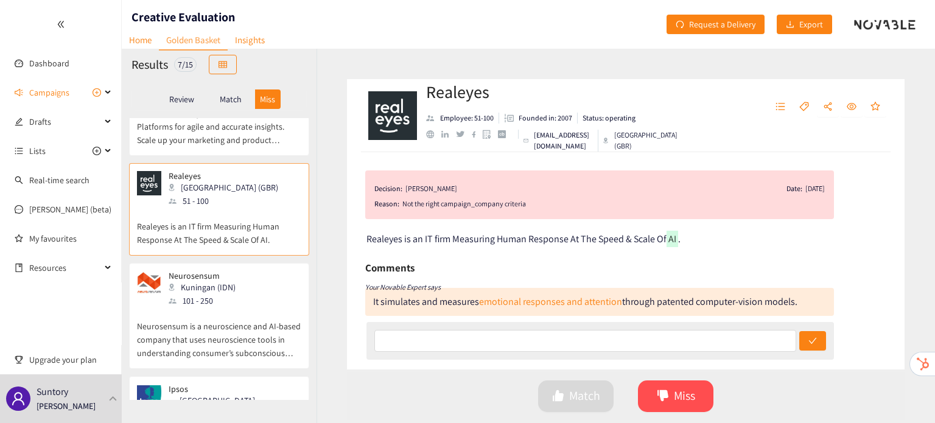
click at [205, 294] on div "101 - 250" at bounding box center [206, 300] width 74 height 13
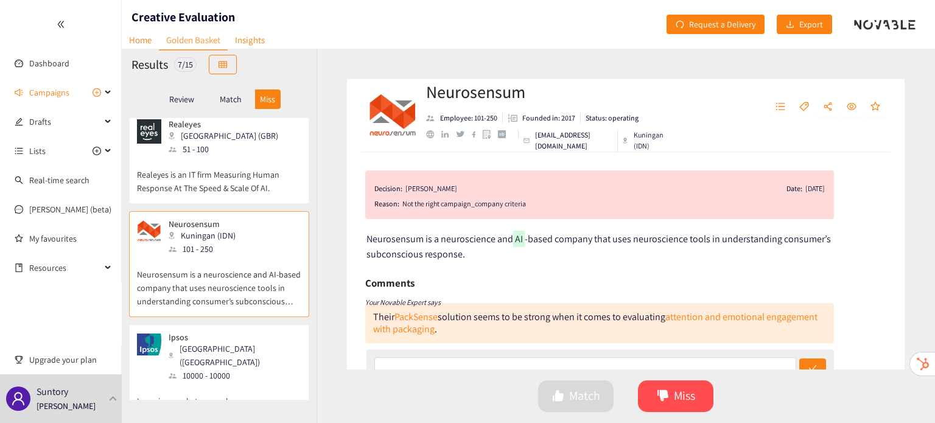
scroll to position [0, 0]
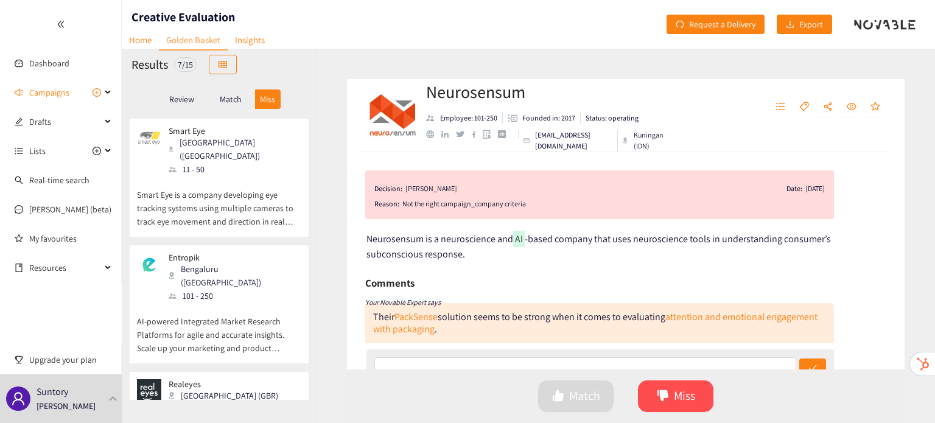
click at [228, 102] on p "Match" at bounding box center [231, 99] width 22 height 10
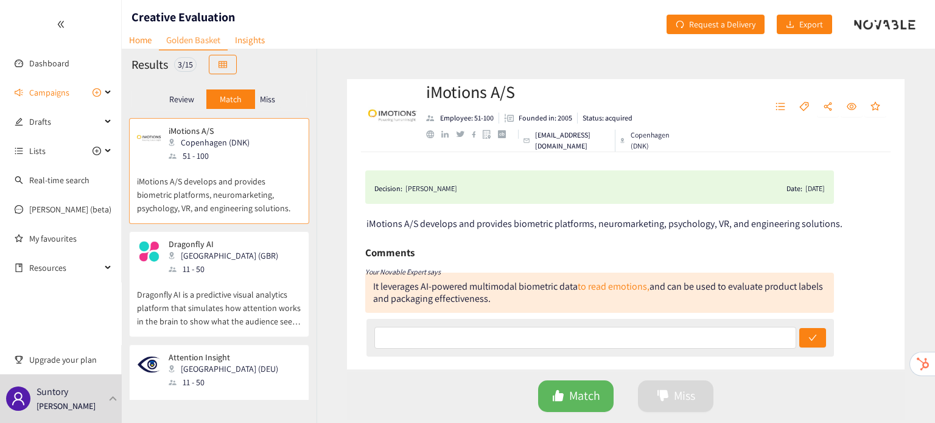
click at [205, 284] on p "Dragonfly AI is a predictive visual analytics platform that simulates how atten…" at bounding box center [219, 302] width 164 height 52
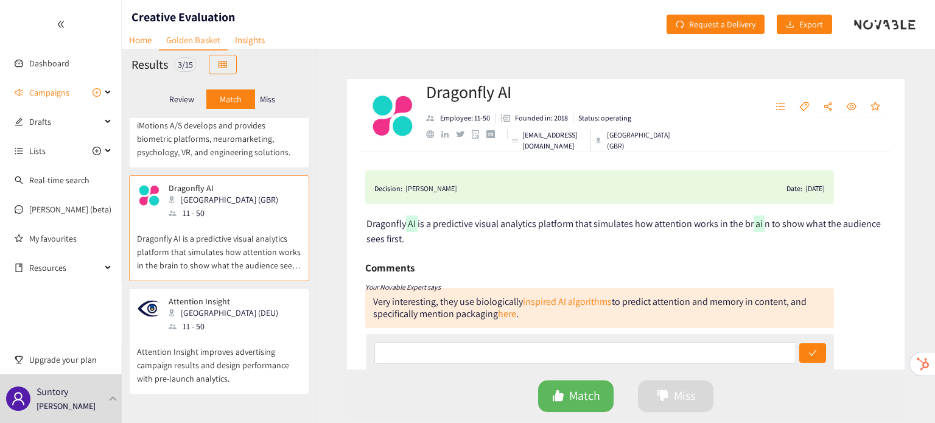
scroll to position [57, 0]
click at [195, 348] on p "Attention Insight improves advertising campaign results and design performance …" at bounding box center [219, 358] width 164 height 52
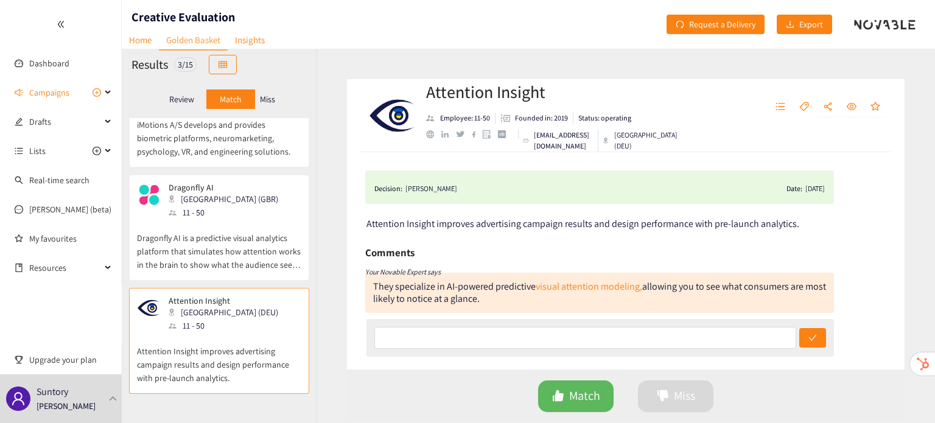
click at [186, 106] on div "Review" at bounding box center [182, 98] width 49 height 19
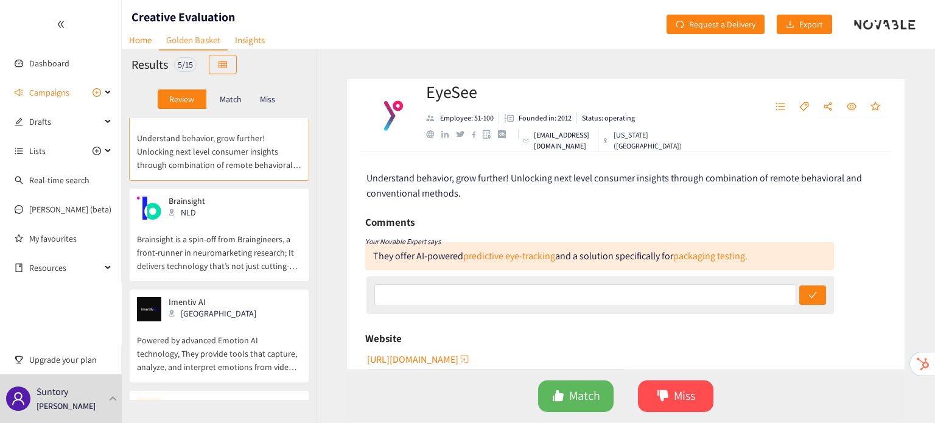
scroll to position [0, 0]
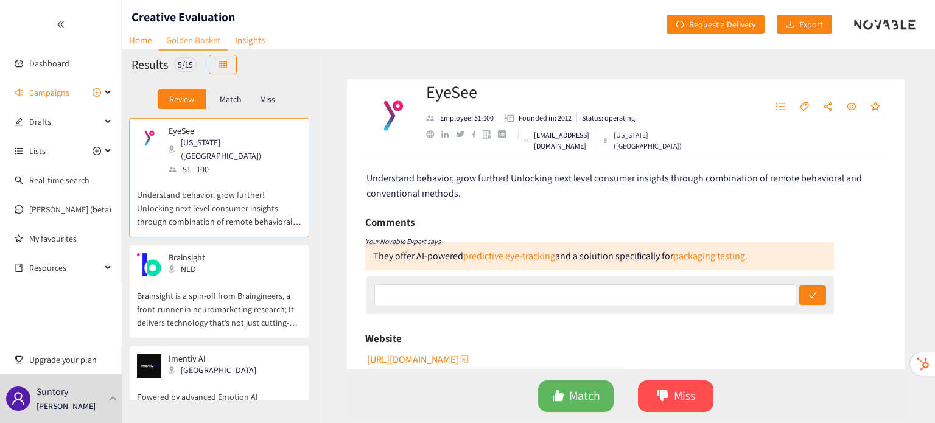
click at [268, 99] on p "Miss" at bounding box center [267, 99] width 15 height 10
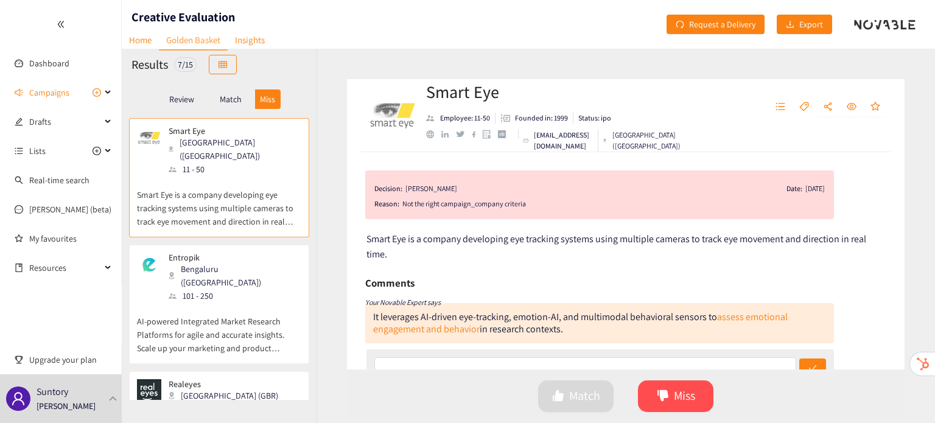
click at [203, 289] on div "101 - 250" at bounding box center [235, 295] width 132 height 13
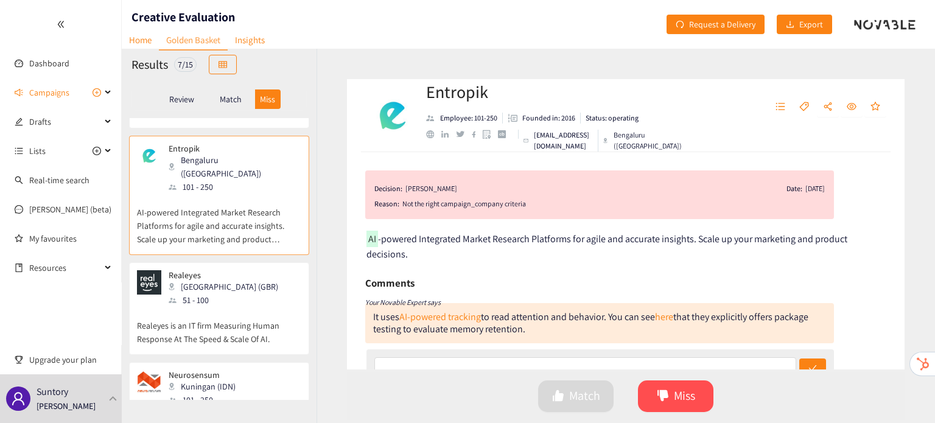
scroll to position [132, 0]
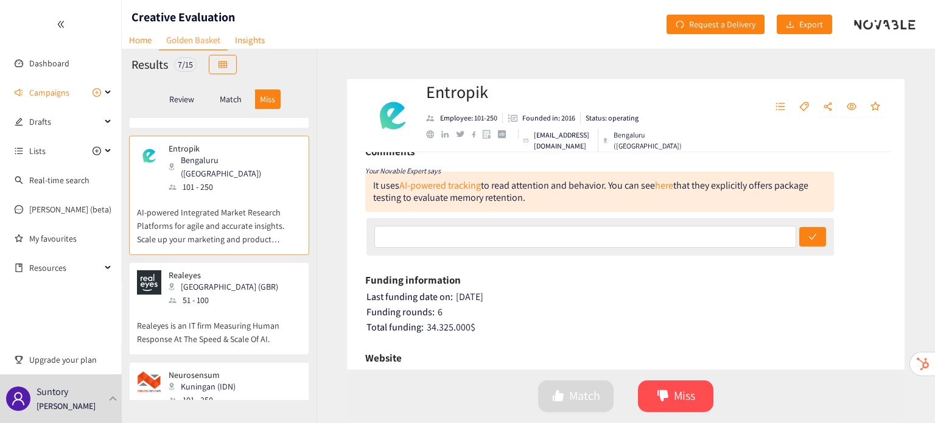
click at [192, 307] on p "Realeyes is an IT firm Measuring Human Response At The Speed & Scale Of AI." at bounding box center [219, 326] width 164 height 39
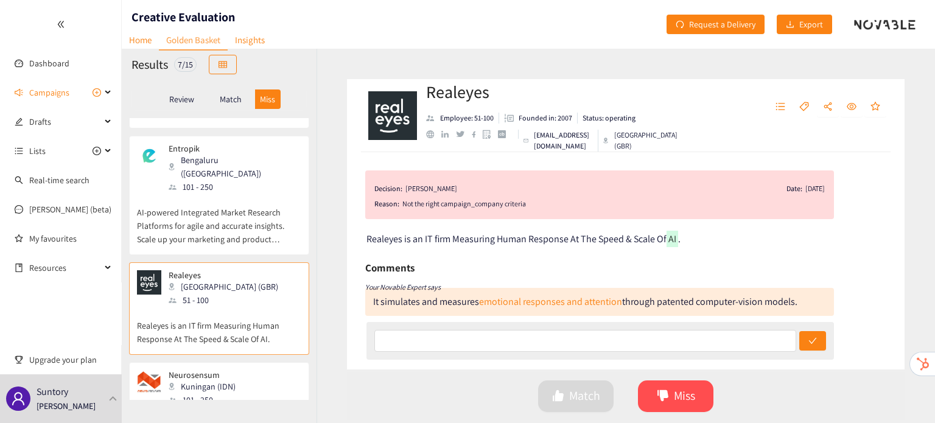
click at [222, 380] on div "Kuningan (IDN)" at bounding box center [206, 386] width 74 height 13
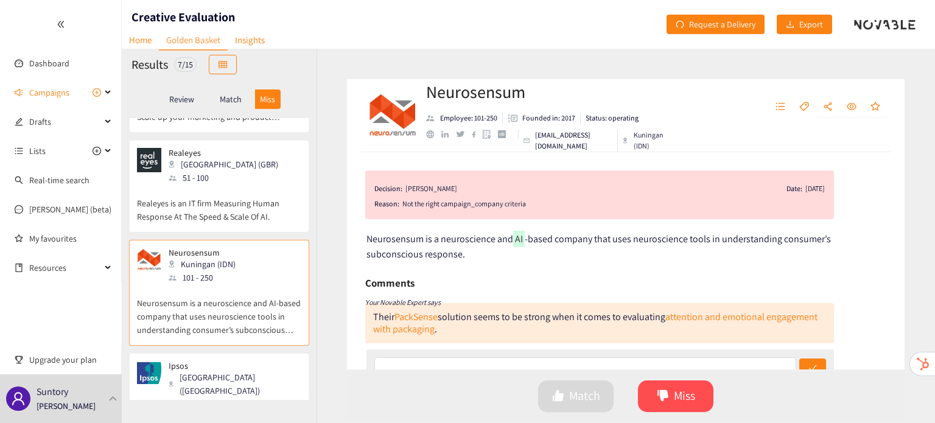
scroll to position [240, 0]
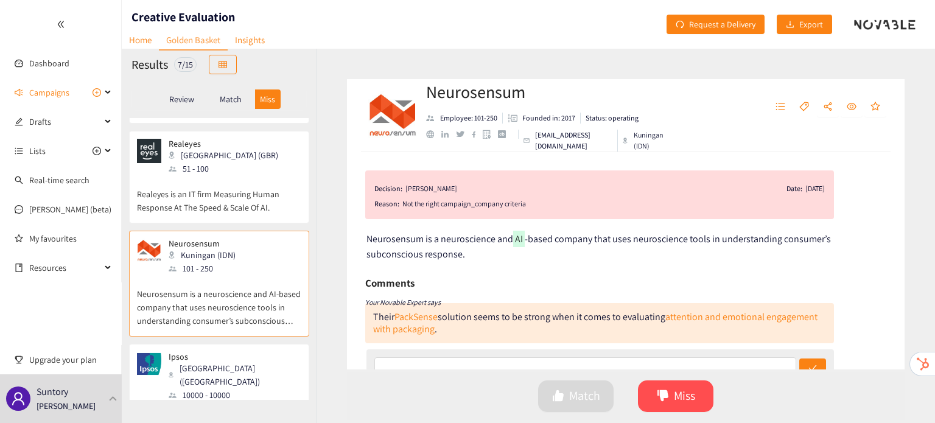
click at [226, 362] on div "Paris (FRA)" at bounding box center [235, 375] width 132 height 27
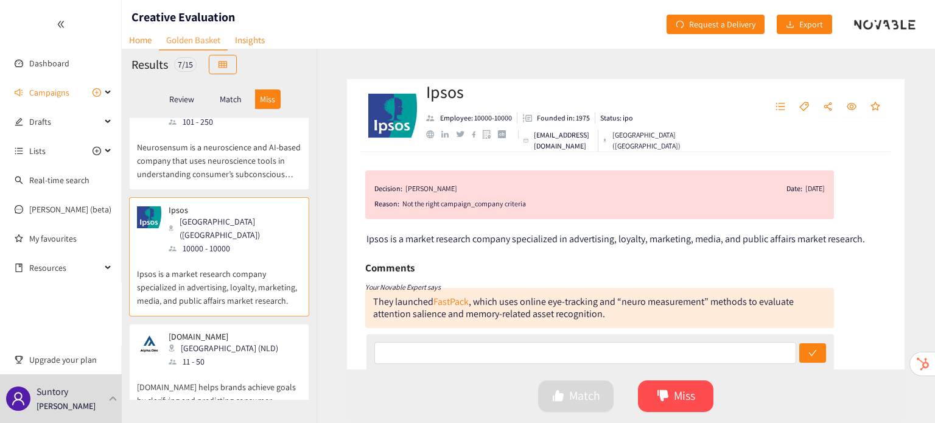
click at [226, 368] on p "Alpha.One helps brands achieve goals by clarifying and predicting consumer beha…" at bounding box center [219, 394] width 164 height 52
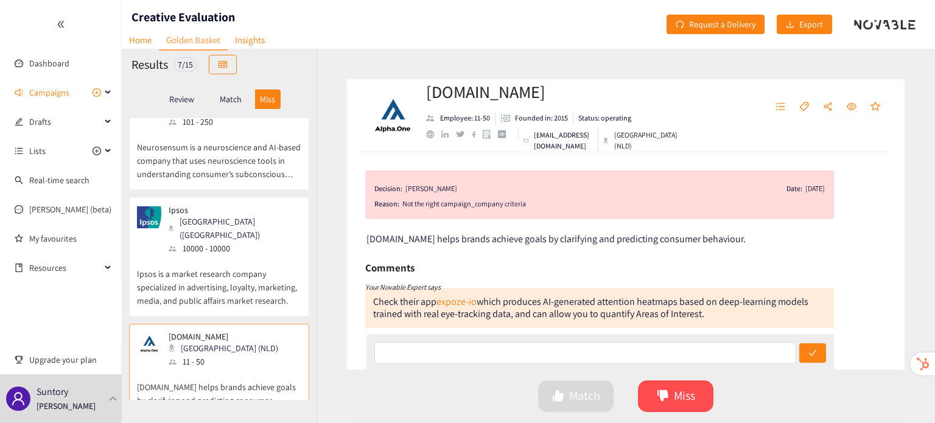
scroll to position [482, 0]
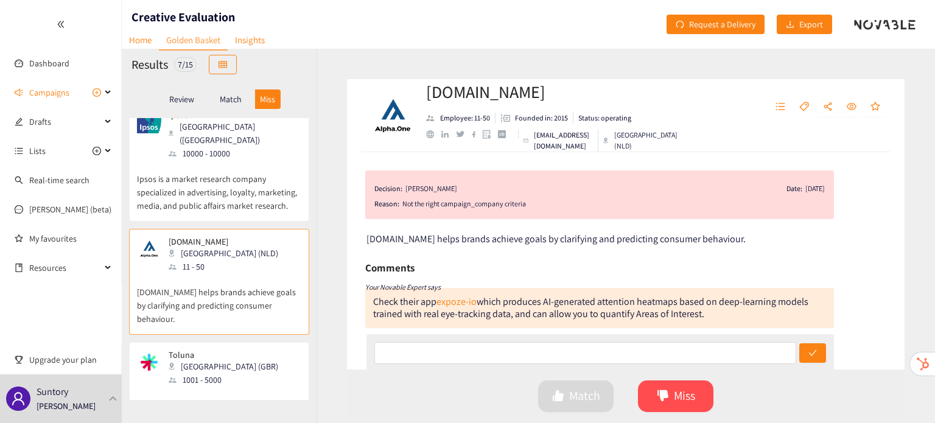
drag, startPoint x: 226, startPoint y: 341, endPoint x: 212, endPoint y: 96, distance: 245.8
click at [212, 96] on div "Match" at bounding box center [230, 98] width 49 height 19
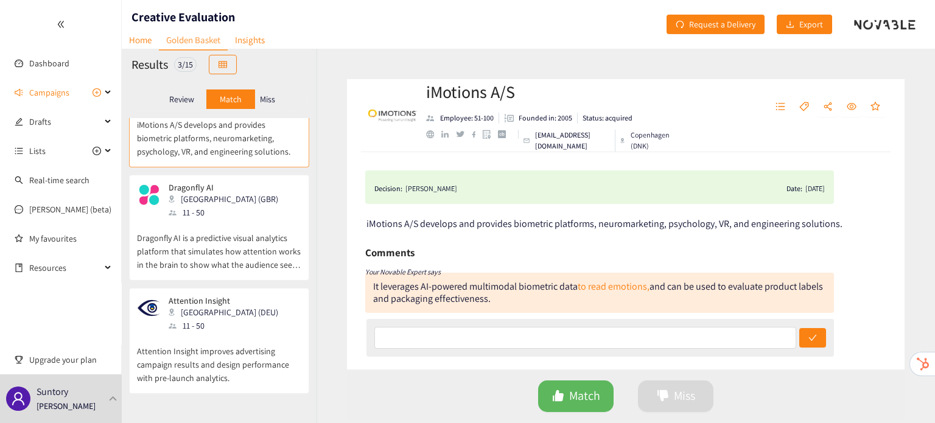
click at [209, 236] on p "Dragonfly AI is a predictive visual analytics platform that simulates how atten…" at bounding box center [219, 245] width 164 height 52
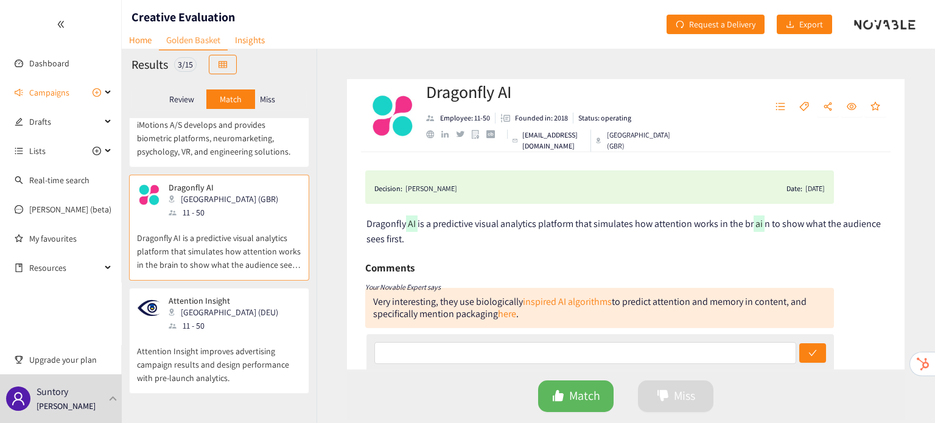
click at [217, 355] on p "Attention Insight improves advertising campaign results and design performance …" at bounding box center [219, 358] width 164 height 52
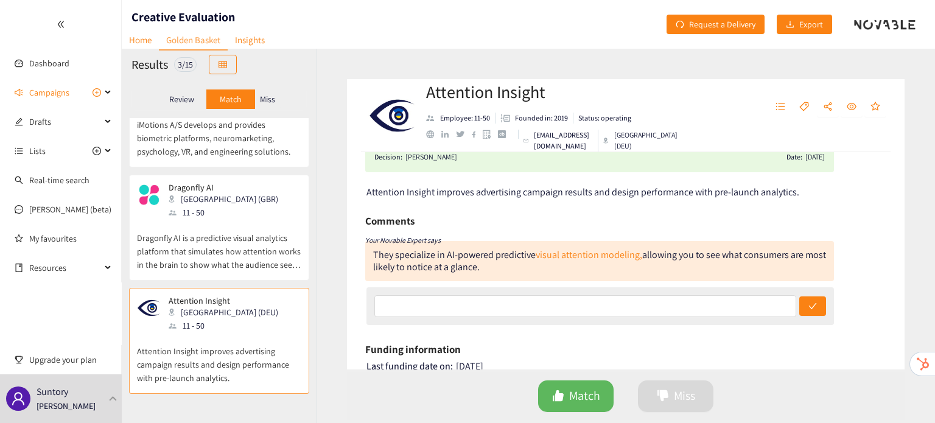
scroll to position [34, 0]
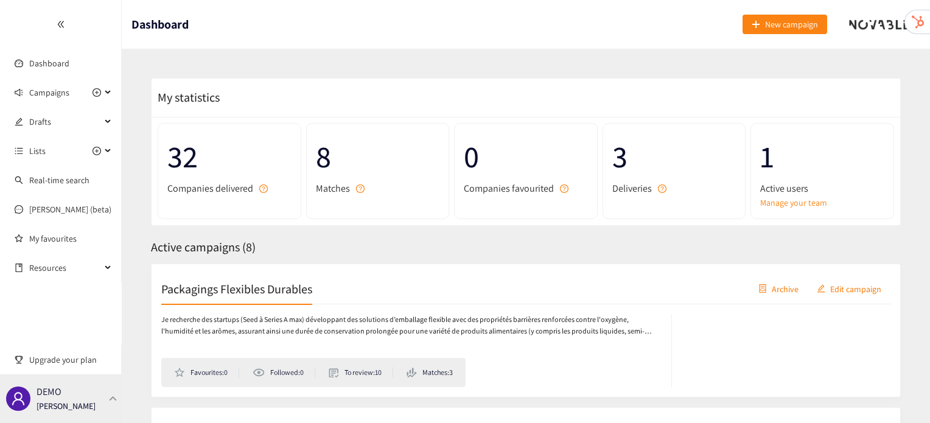
click at [114, 387] on div "DEMO [PERSON_NAME]" at bounding box center [61, 398] width 122 height 49
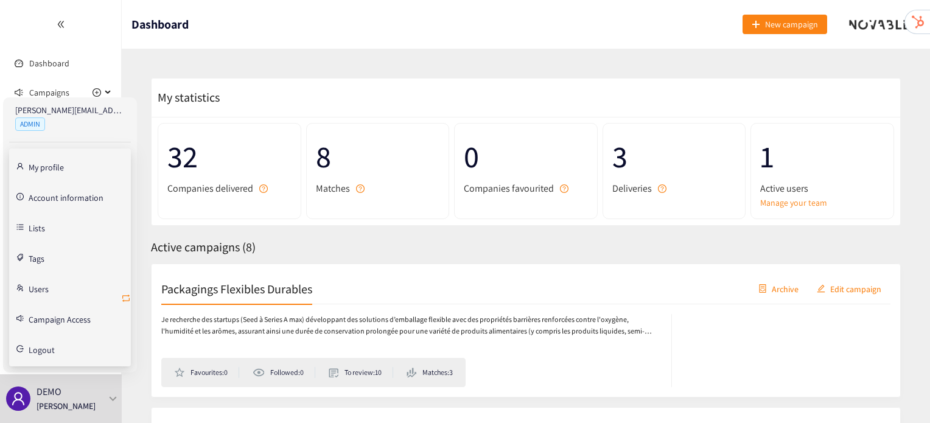
click at [127, 301] on icon "retweet" at bounding box center [126, 298] width 10 height 10
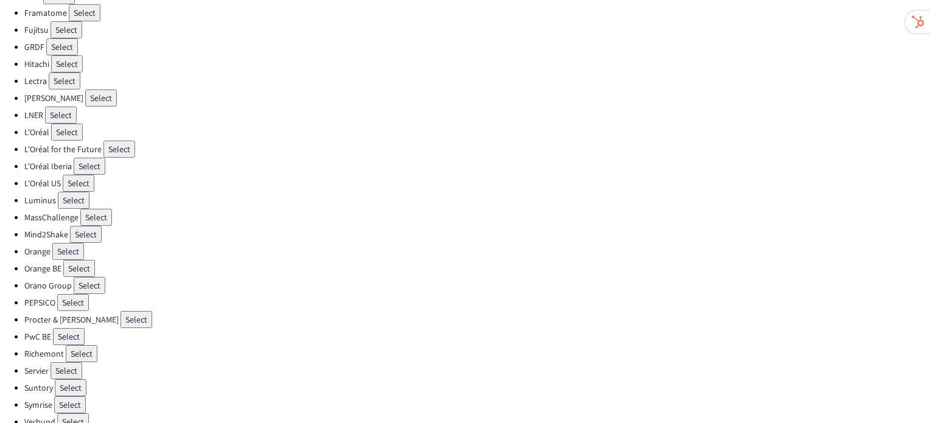
scroll to position [360, 0]
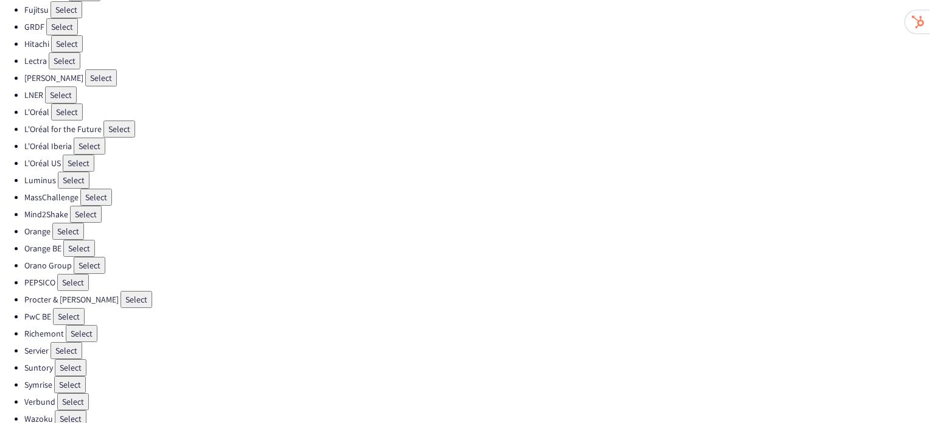
click at [74, 376] on button "Select" at bounding box center [70, 384] width 32 height 17
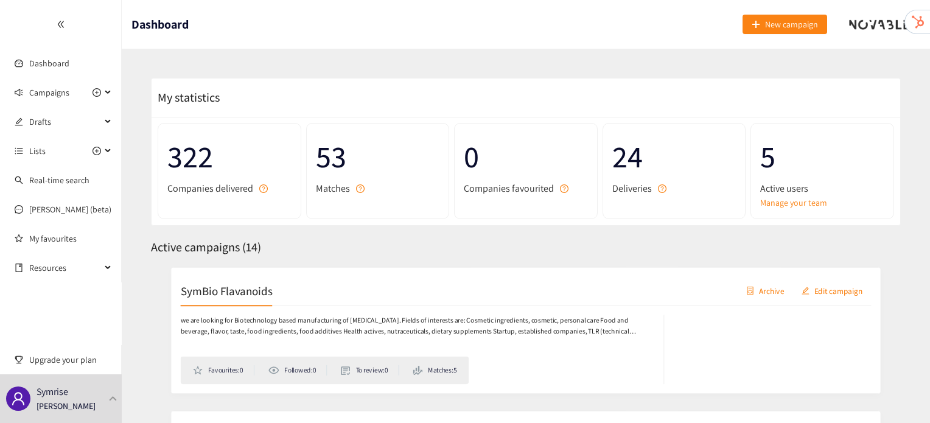
click at [231, 286] on h2 "SymBio Flavanoids" at bounding box center [209, 288] width 97 height 17
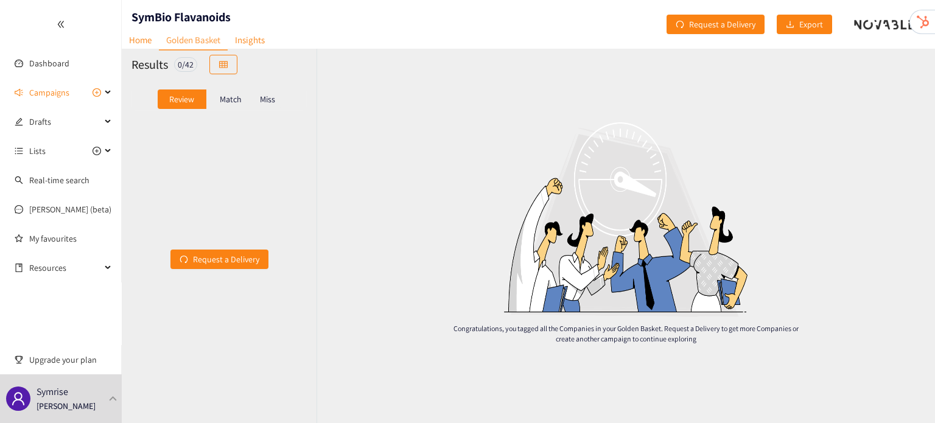
click at [236, 101] on p "Match" at bounding box center [231, 99] width 22 height 10
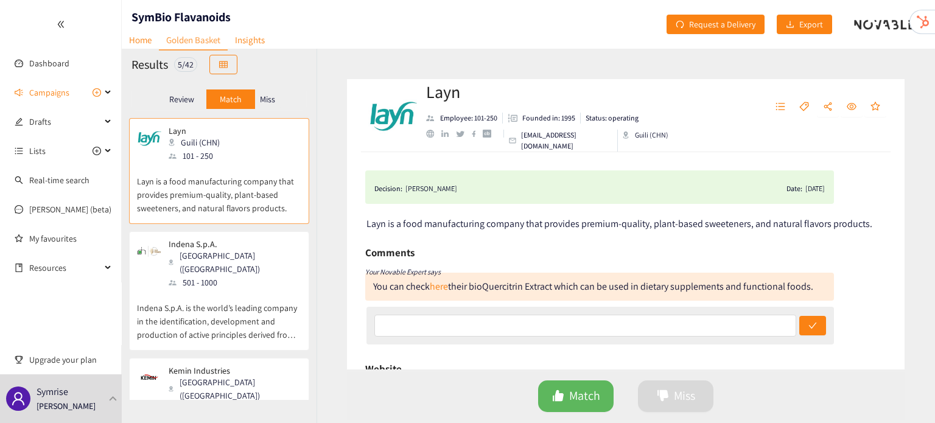
scroll to position [100, 0]
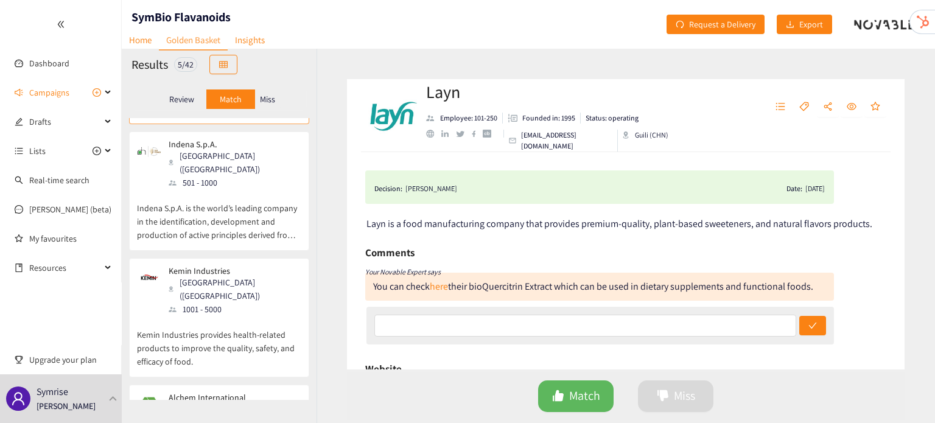
click at [229, 316] on p "Kemin Industries provides health-related products to improve the quality, safet…" at bounding box center [219, 342] width 164 height 52
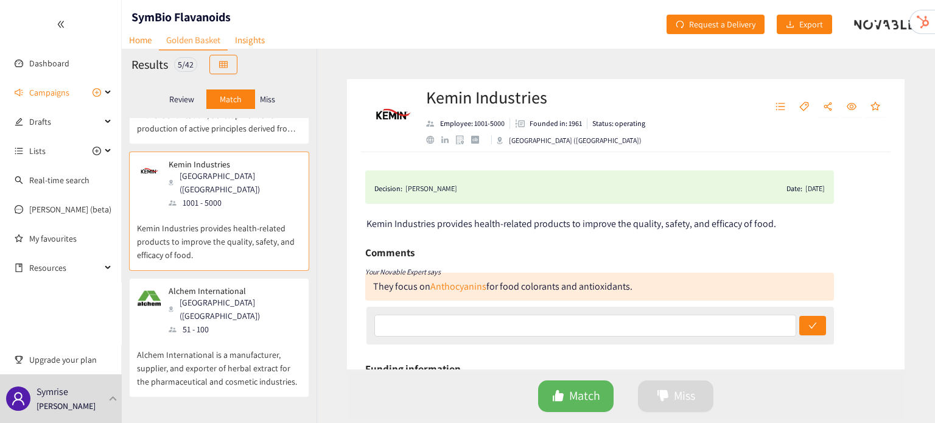
scroll to position [217, 0]
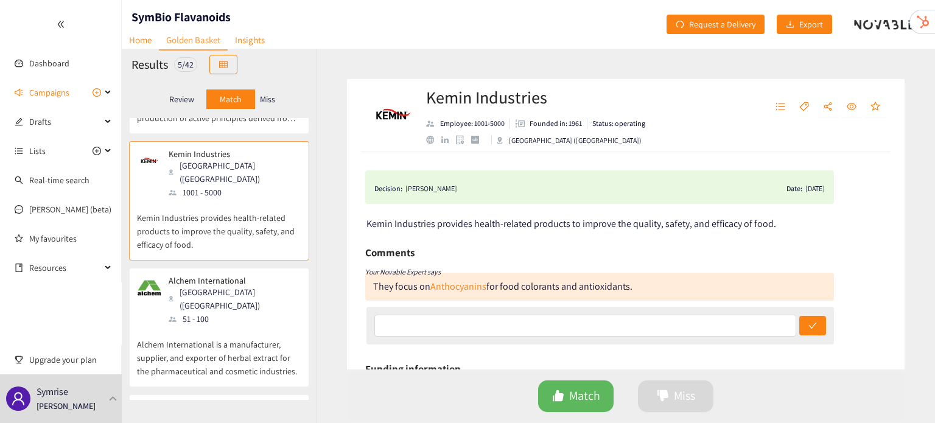
click at [229, 326] on p "Alchem International is a manufacturer, supplier, and exporter of herbal extrac…" at bounding box center [219, 352] width 164 height 52
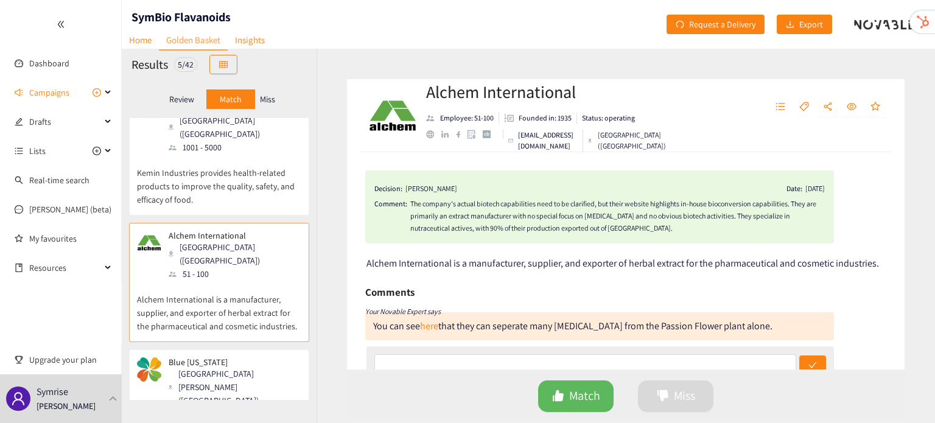
scroll to position [282, 0]
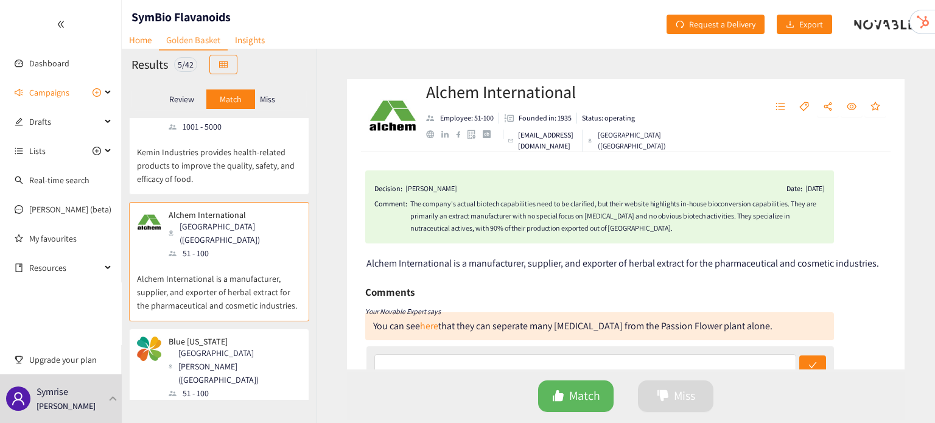
click at [228, 346] on div "[GEOGRAPHIC_DATA][PERSON_NAME] ([GEOGRAPHIC_DATA])" at bounding box center [235, 366] width 132 height 40
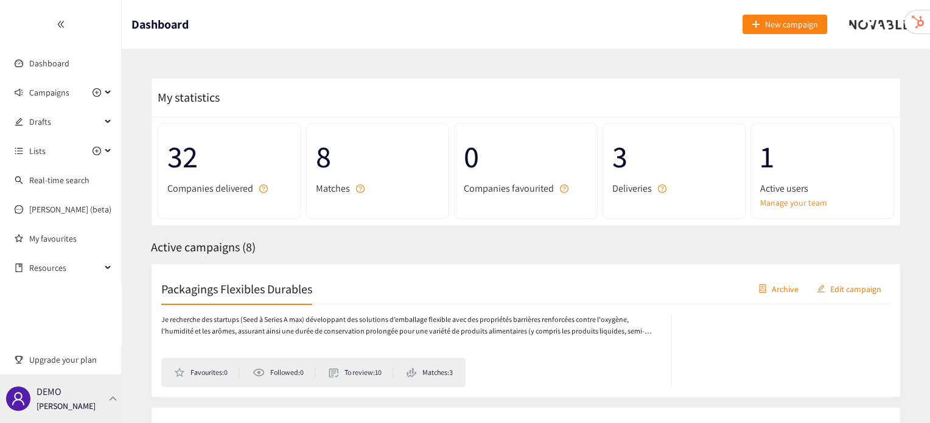
click at [103, 407] on div "DEMO [PERSON_NAME]" at bounding box center [61, 398] width 122 height 49
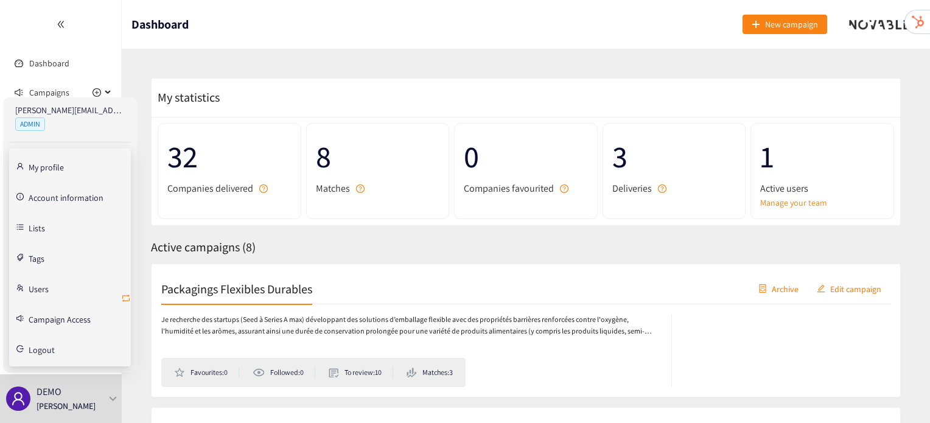
click at [127, 300] on icon "retweet" at bounding box center [125, 298] width 7 height 7
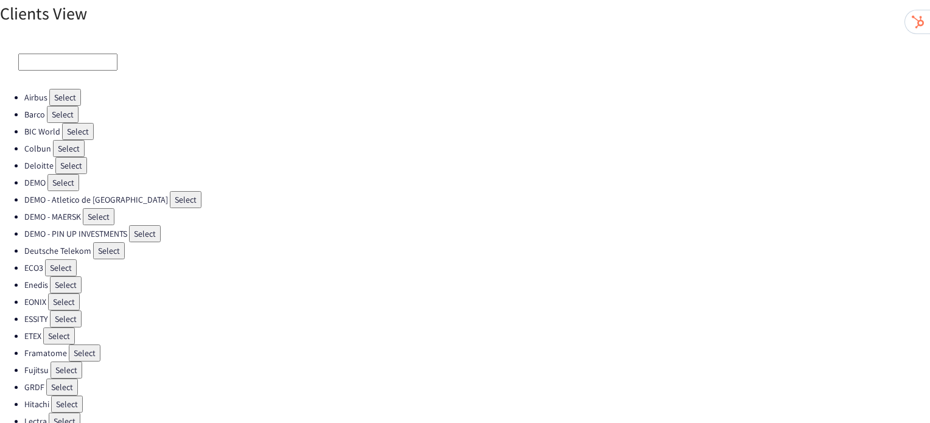
scroll to position [360, 0]
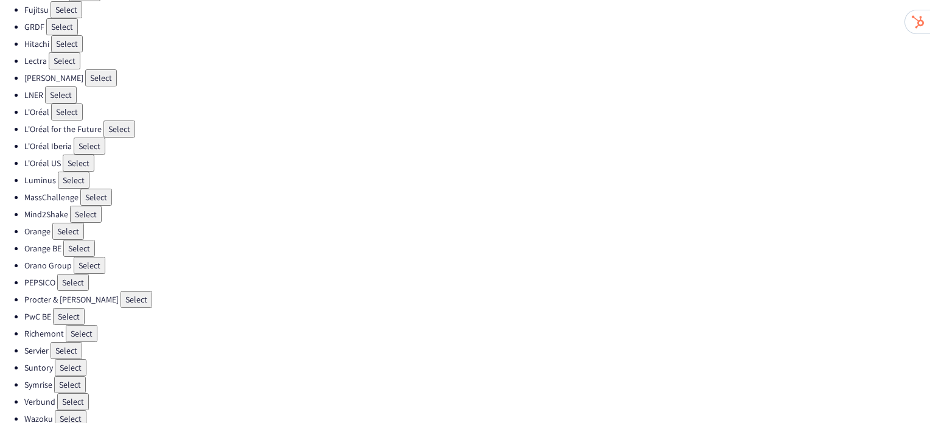
click at [77, 376] on button "Select" at bounding box center [70, 384] width 32 height 17
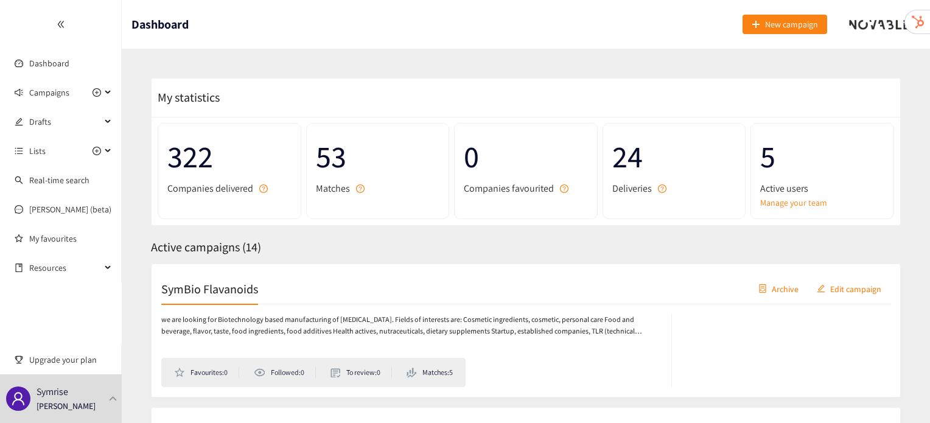
click at [184, 295] on h2 "SymBio Flavanoids" at bounding box center [209, 288] width 97 height 17
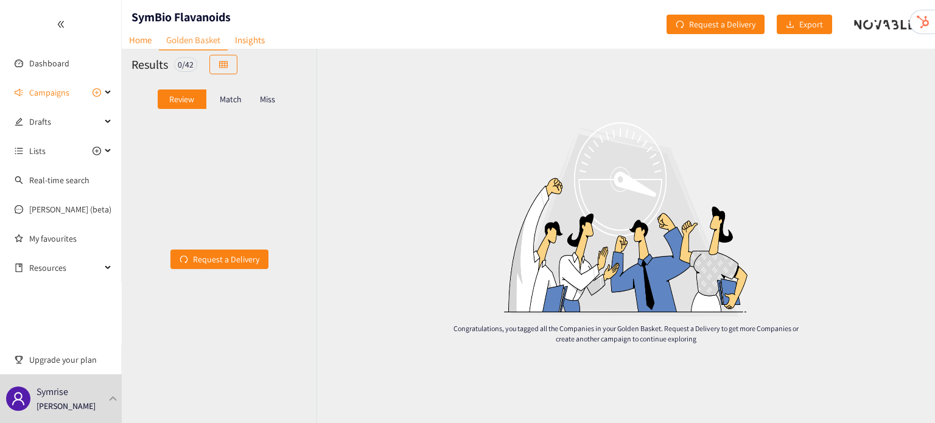
click at [243, 102] on div "Match" at bounding box center [230, 98] width 49 height 19
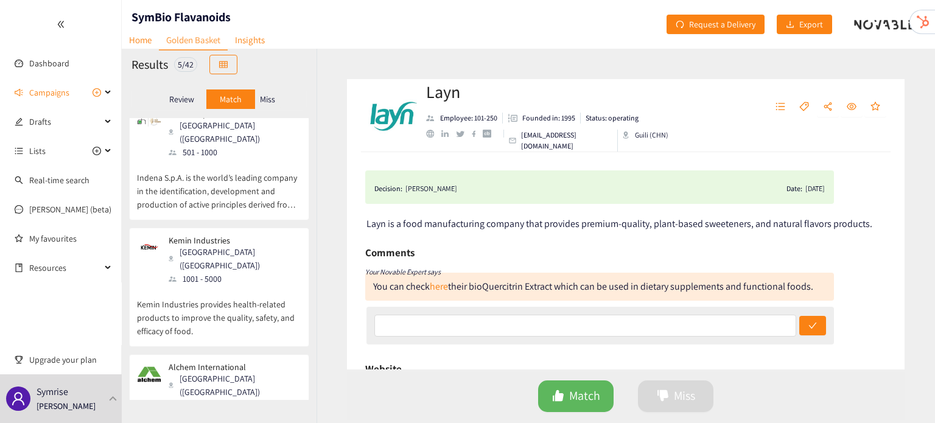
scroll to position [160, 0]
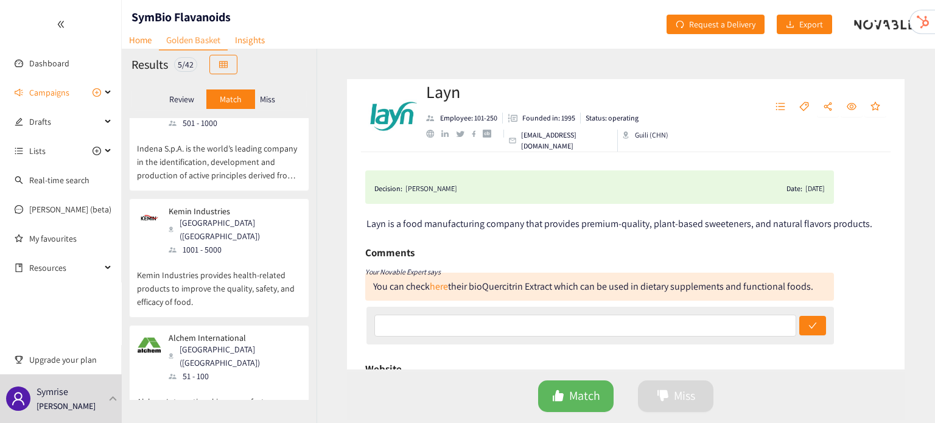
click at [236, 370] on div "51 - 100" at bounding box center [235, 376] width 132 height 13
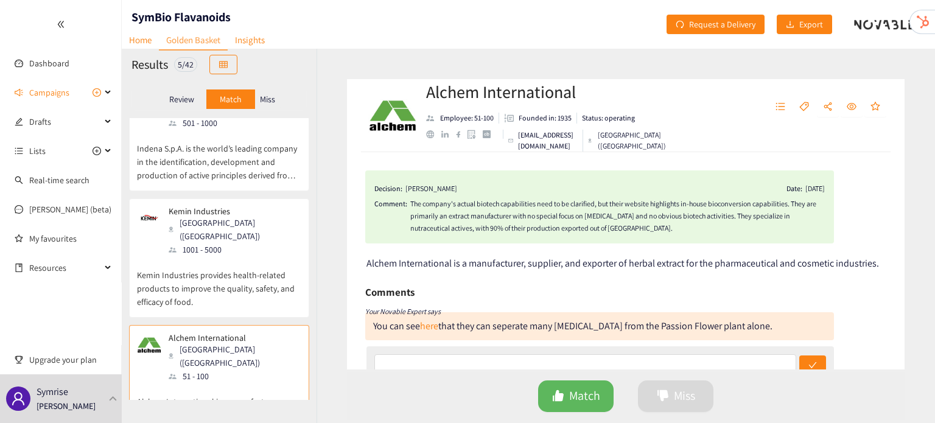
scroll to position [282, 0]
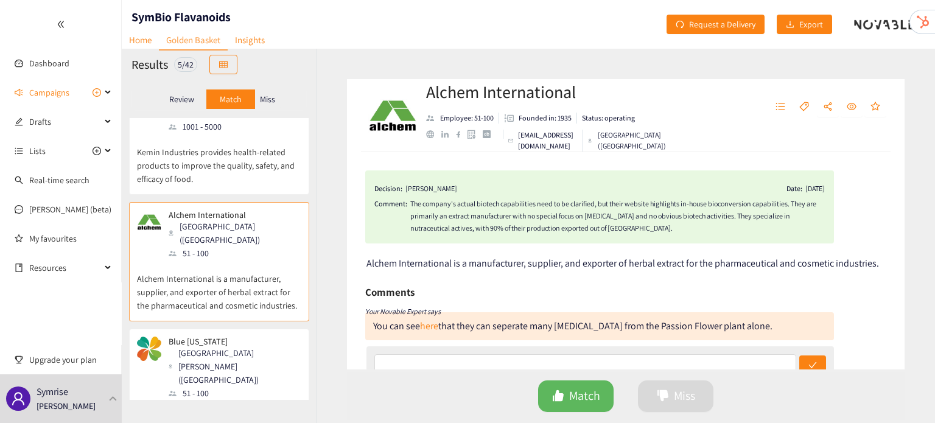
click at [208, 346] on div "[GEOGRAPHIC_DATA][PERSON_NAME] ([GEOGRAPHIC_DATA])" at bounding box center [235, 366] width 132 height 40
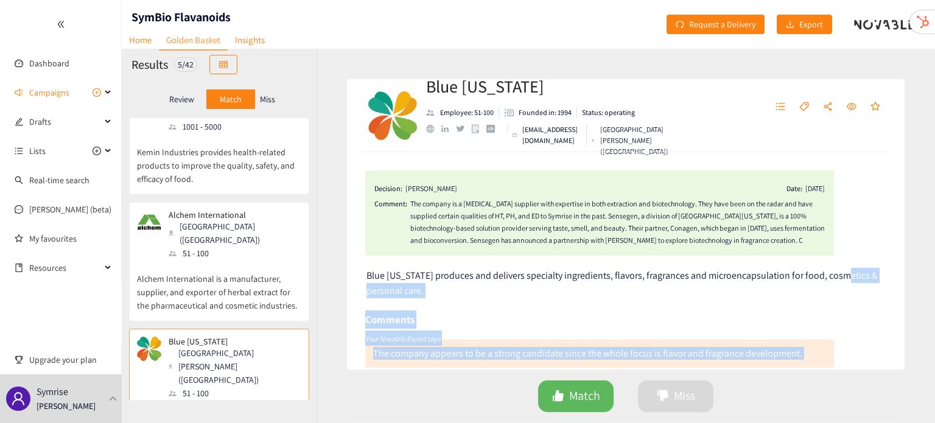
scroll to position [566, 0]
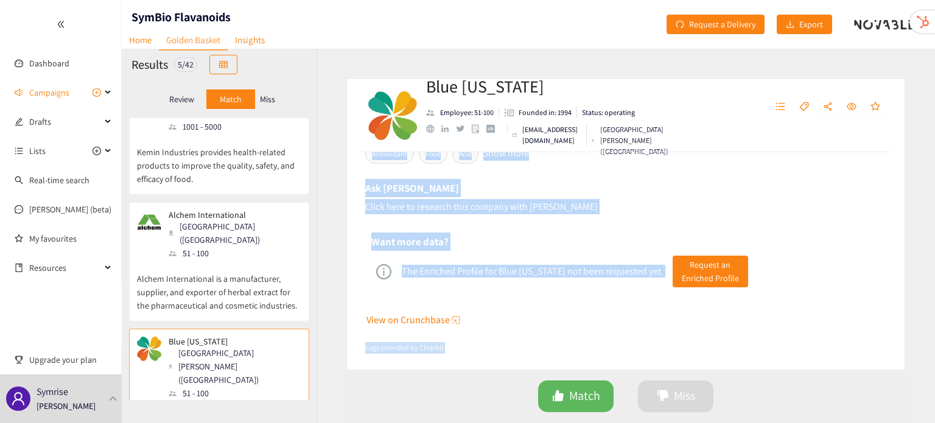
drag, startPoint x: 835, startPoint y: 279, endPoint x: 762, endPoint y: 452, distance: 187.5
click at [762, 423] on html "We value your privacy We use cookies to enhance your browsing experience, serve…" at bounding box center [467, 211] width 935 height 423
drag, startPoint x: 810, startPoint y: 296, endPoint x: 768, endPoint y: 365, distance: 80.3
click at [768, 365] on div "Decision: [PERSON_NAME] Date: [DATE] Comment: The company is a [MEDICAL_DATA] s…" at bounding box center [626, 260] width 558 height 217
